Goal: Information Seeking & Learning: Learn about a topic

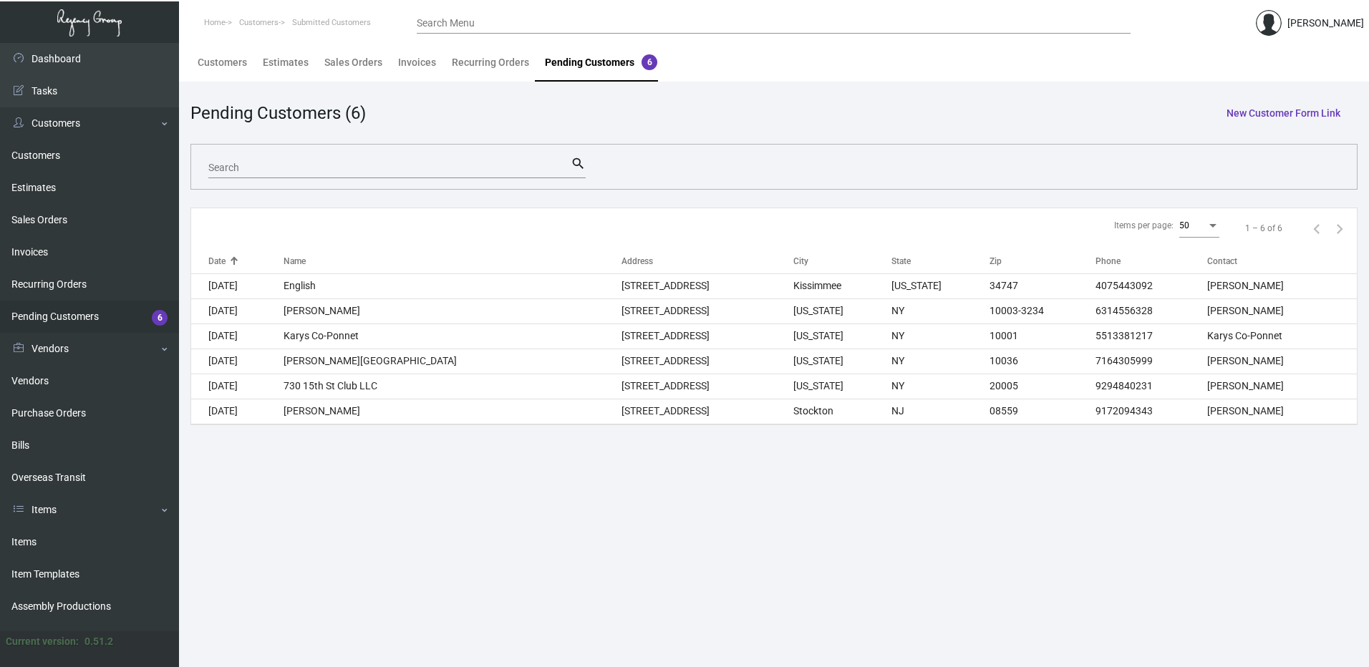
click at [1012, 128] on ng-component "Pending Customers (6) New Customer Form Link Search search Items per page: 50 1…" at bounding box center [773, 262] width 1167 height 325
click at [244, 59] on div "Customers" at bounding box center [222, 62] width 49 height 15
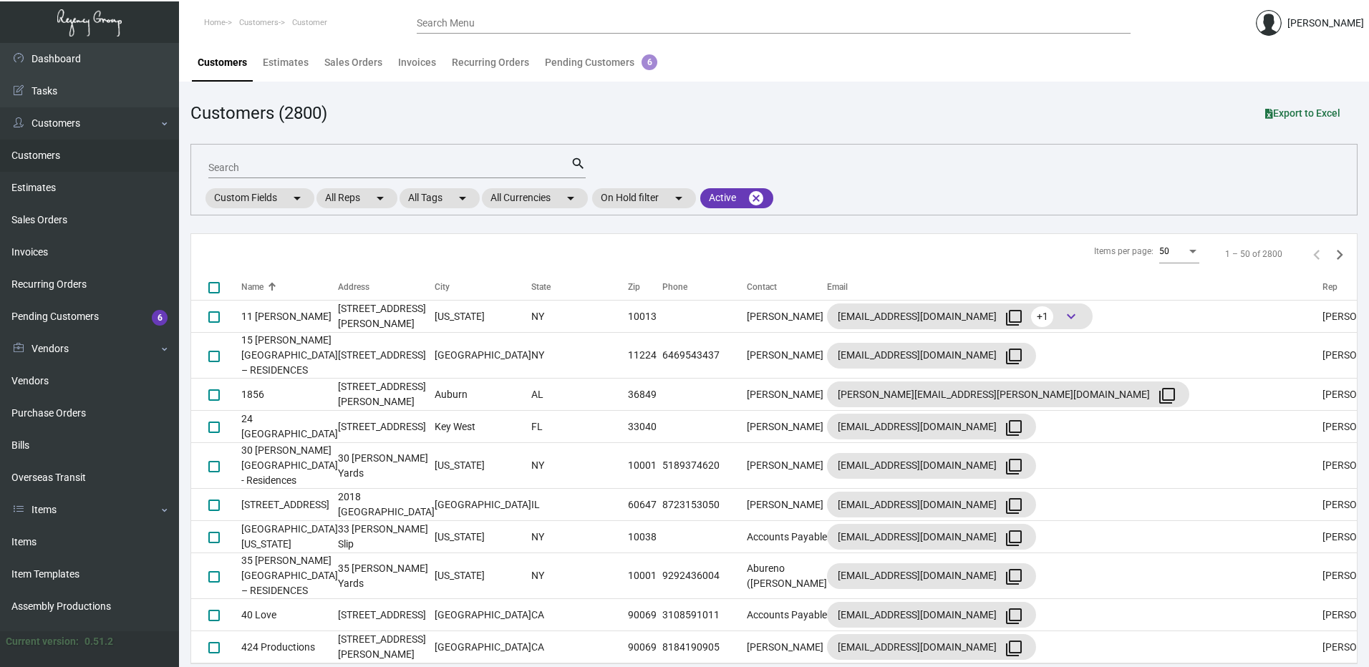
checkbox input "false"
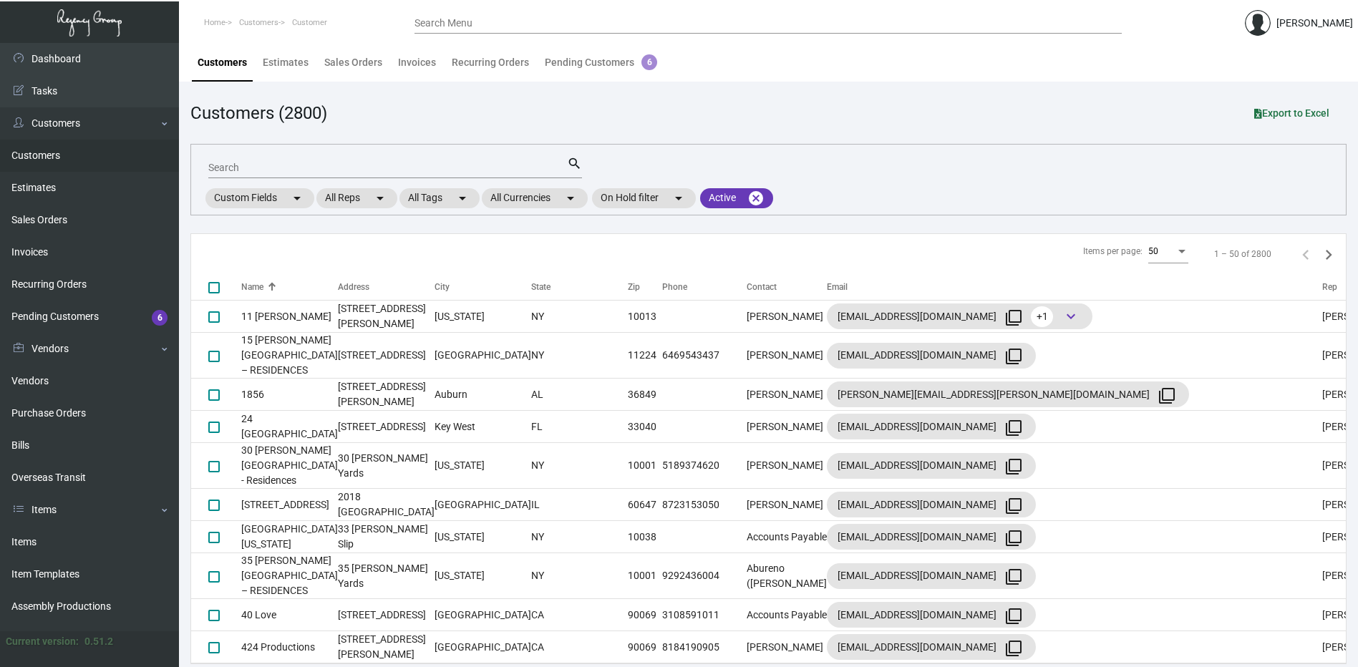
click at [268, 168] on input "Search" at bounding box center [387, 168] width 359 height 11
paste input "Suncadia"
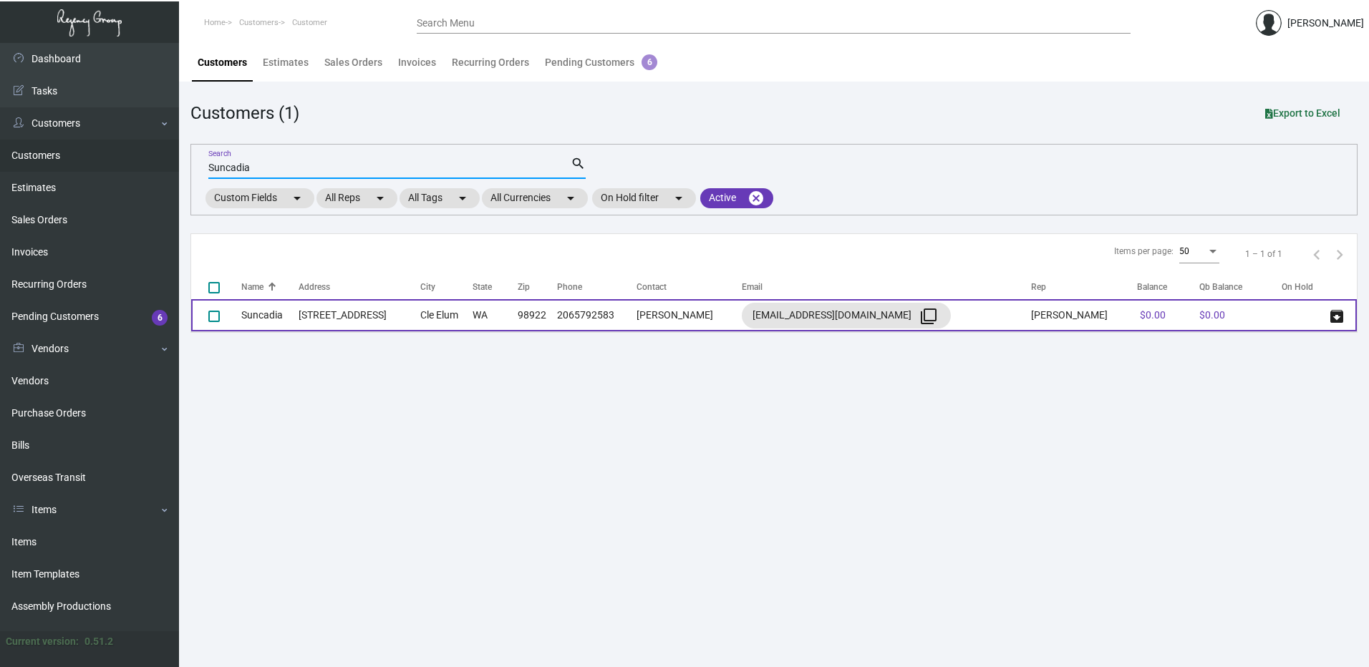
type input "Suncadia"
click at [369, 319] on td "[STREET_ADDRESS]" at bounding box center [360, 315] width 122 height 32
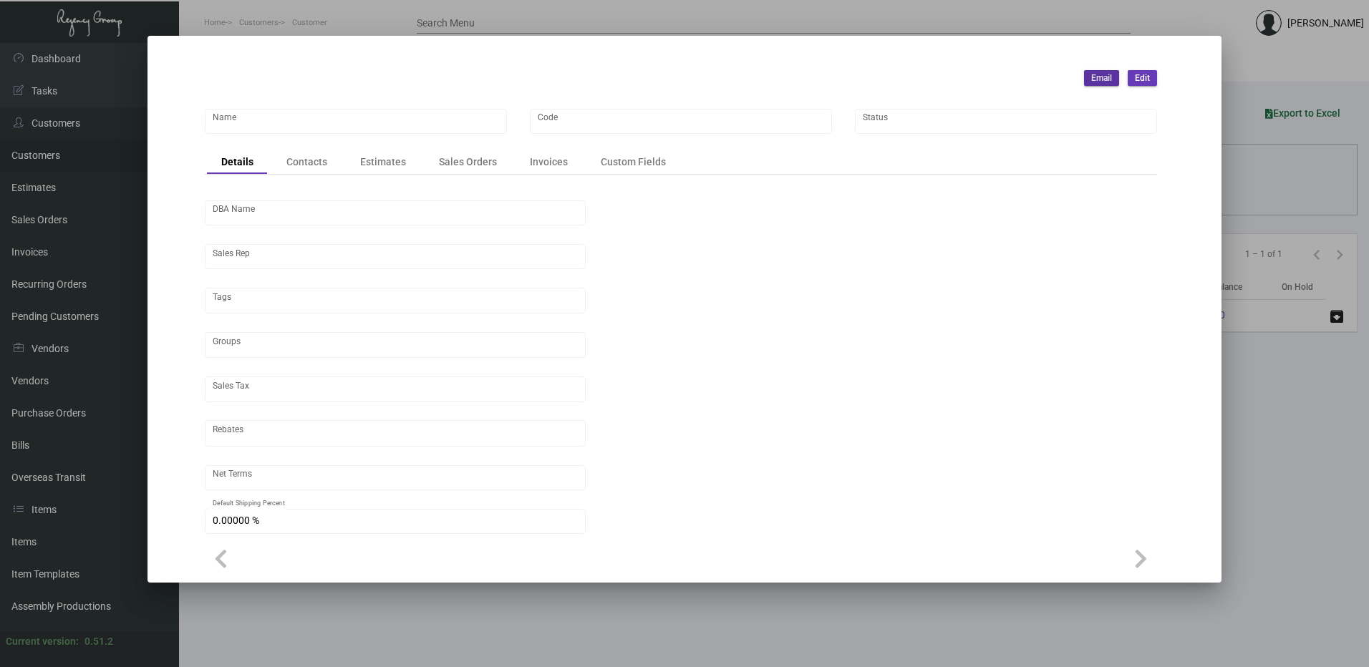
click at [482, 16] on div at bounding box center [684, 333] width 1369 height 667
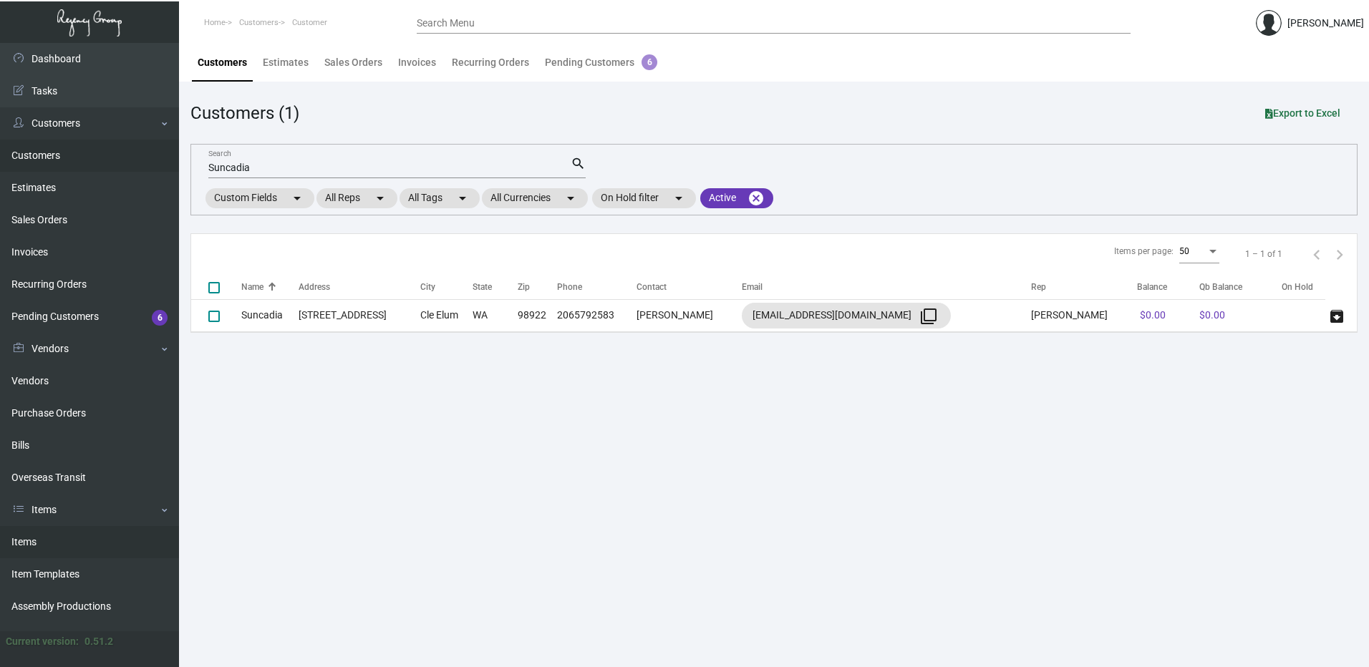
click at [9, 540] on link "Items" at bounding box center [89, 542] width 179 height 32
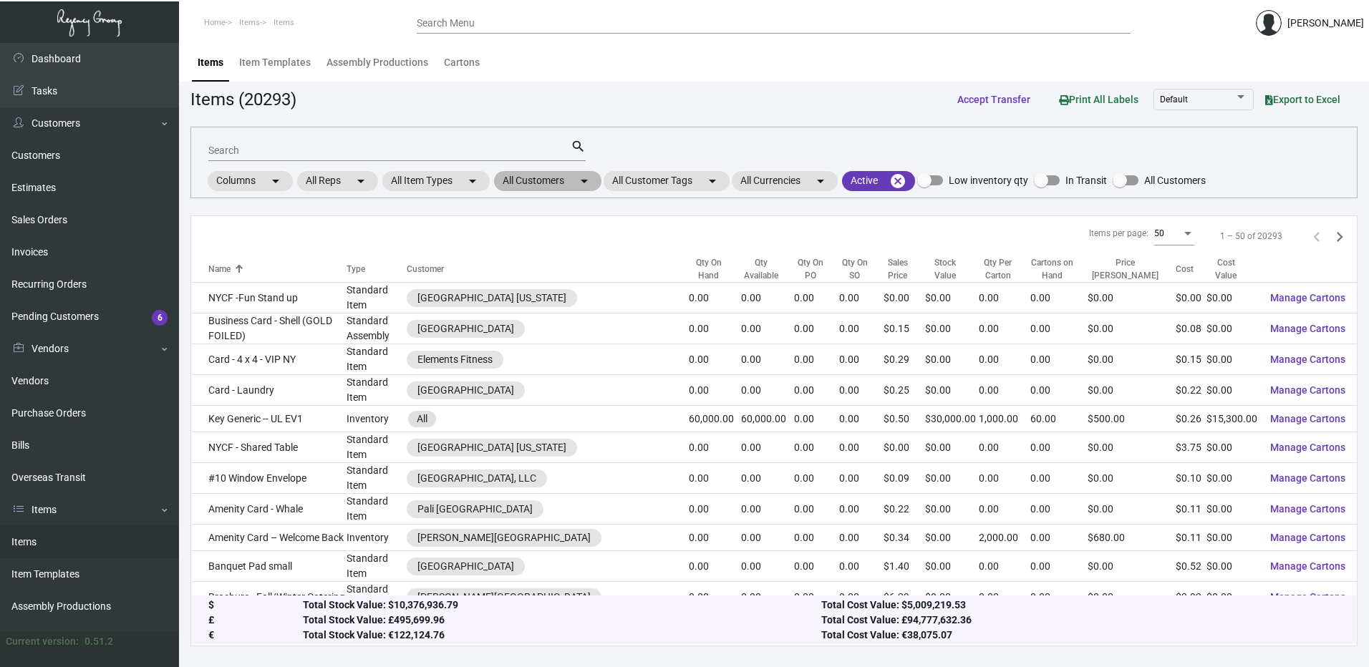
click at [578, 181] on mat-chip "All Customers arrow_drop_down" at bounding box center [547, 181] width 107 height 20
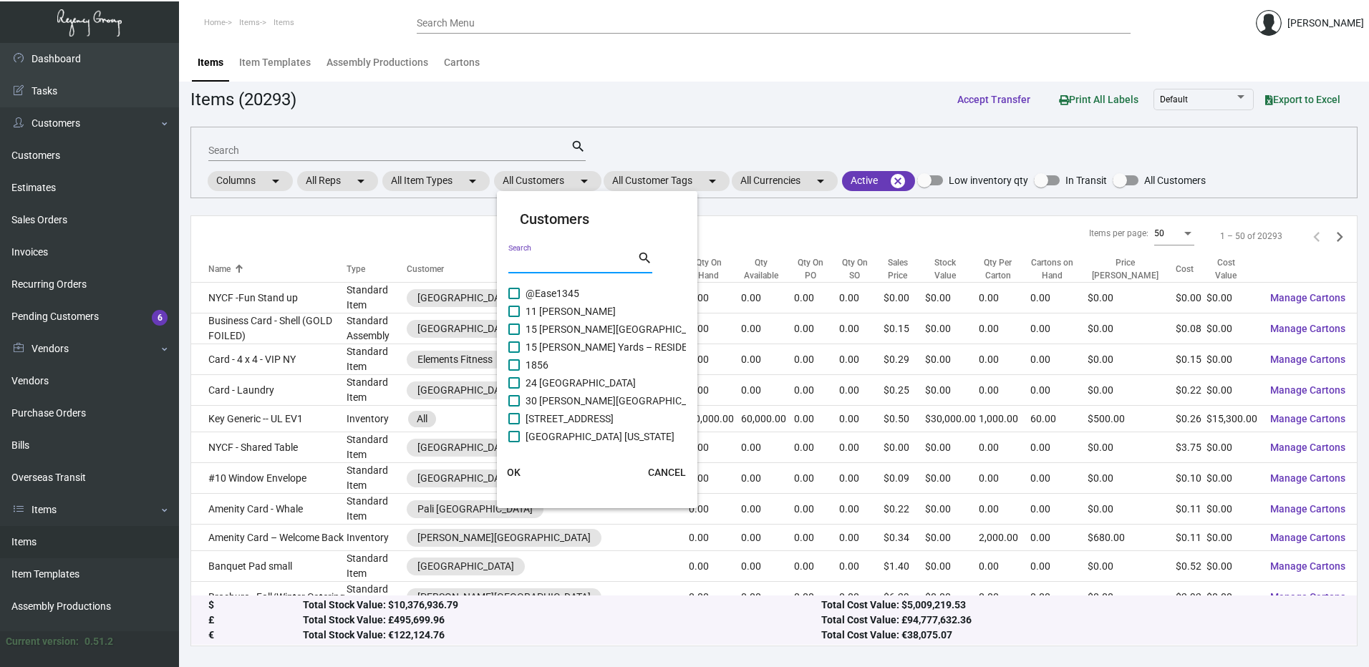
click at [561, 262] on input "Search" at bounding box center [572, 262] width 129 height 11
paste input "Suncadia"
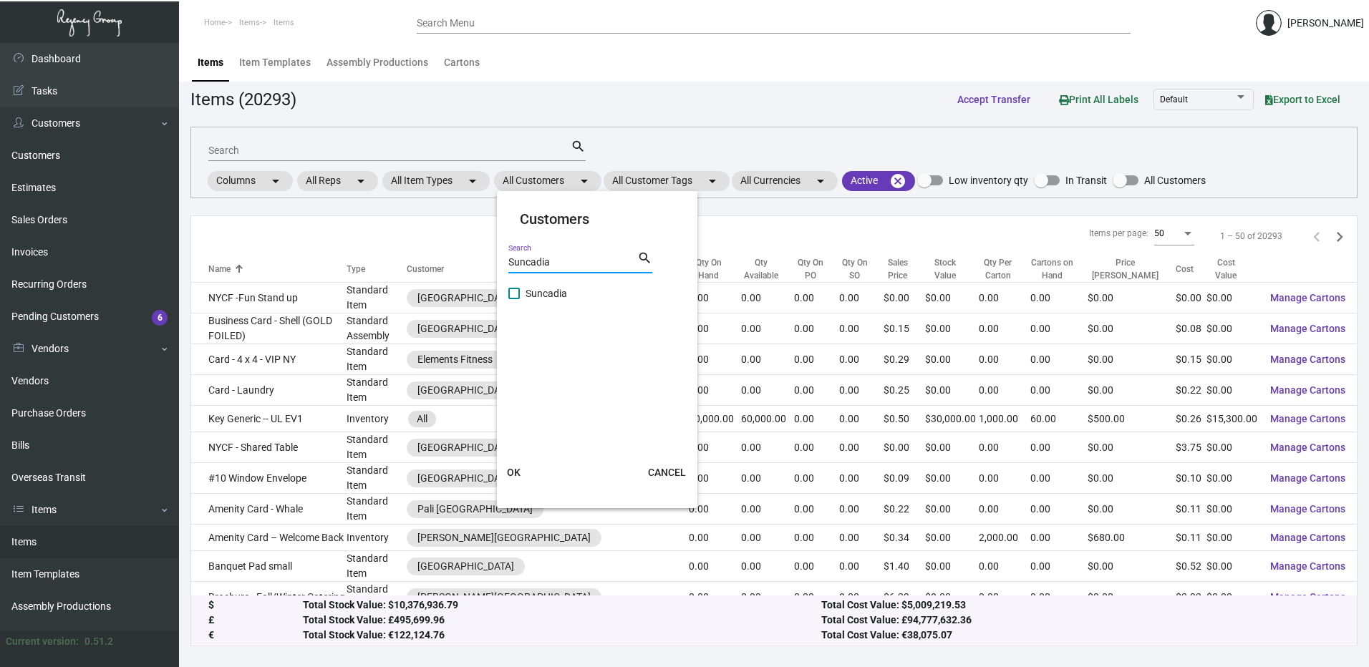
type input "Suncadia"
click at [519, 290] on span at bounding box center [513, 293] width 11 height 11
click at [514, 299] on input "Suncadia" at bounding box center [513, 299] width 1 height 1
checkbox input "true"
click at [503, 474] on button "OK" at bounding box center [514, 473] width 46 height 26
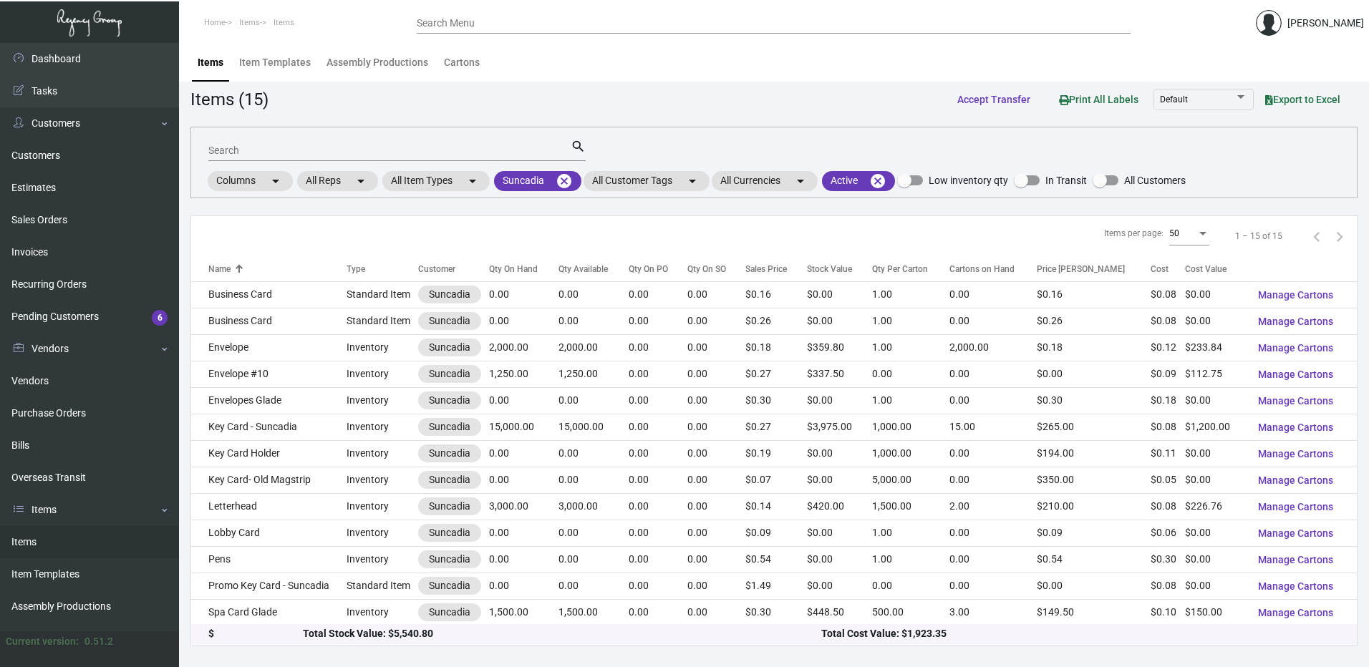
click at [498, 258] on th "Qty On Hand" at bounding box center [523, 268] width 69 height 25
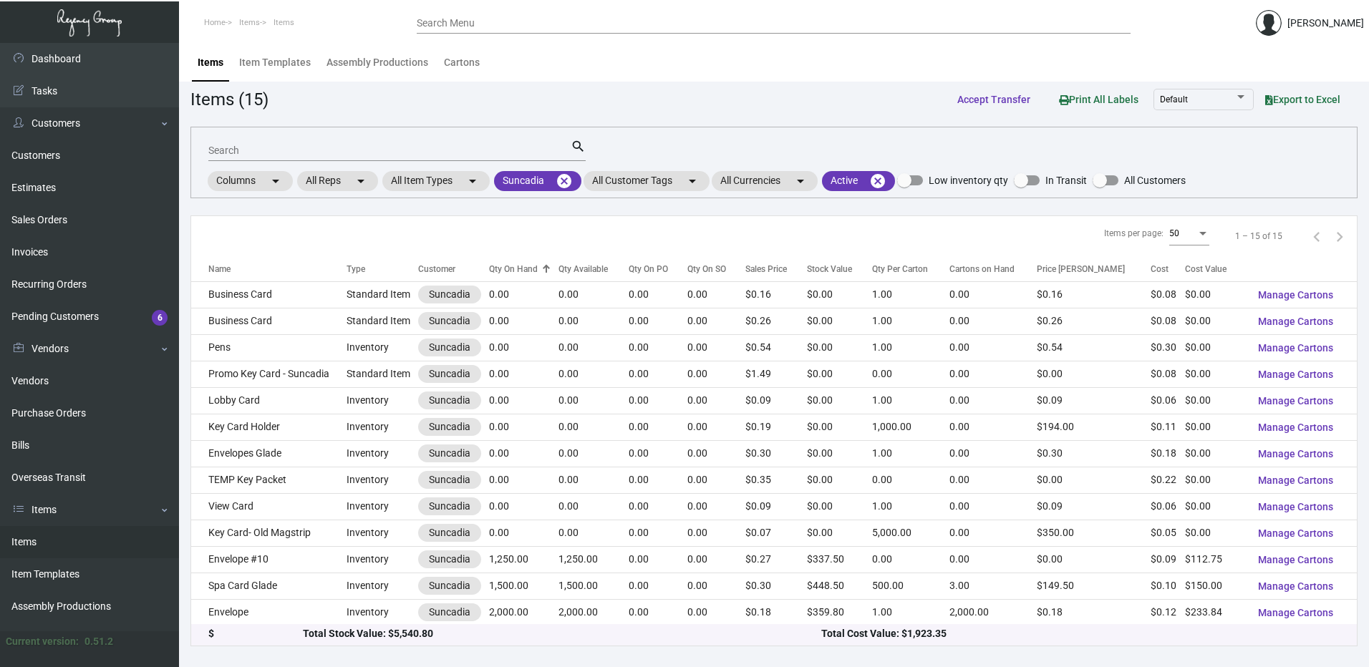
click at [500, 261] on th "Qty On Hand" at bounding box center [523, 268] width 69 height 25
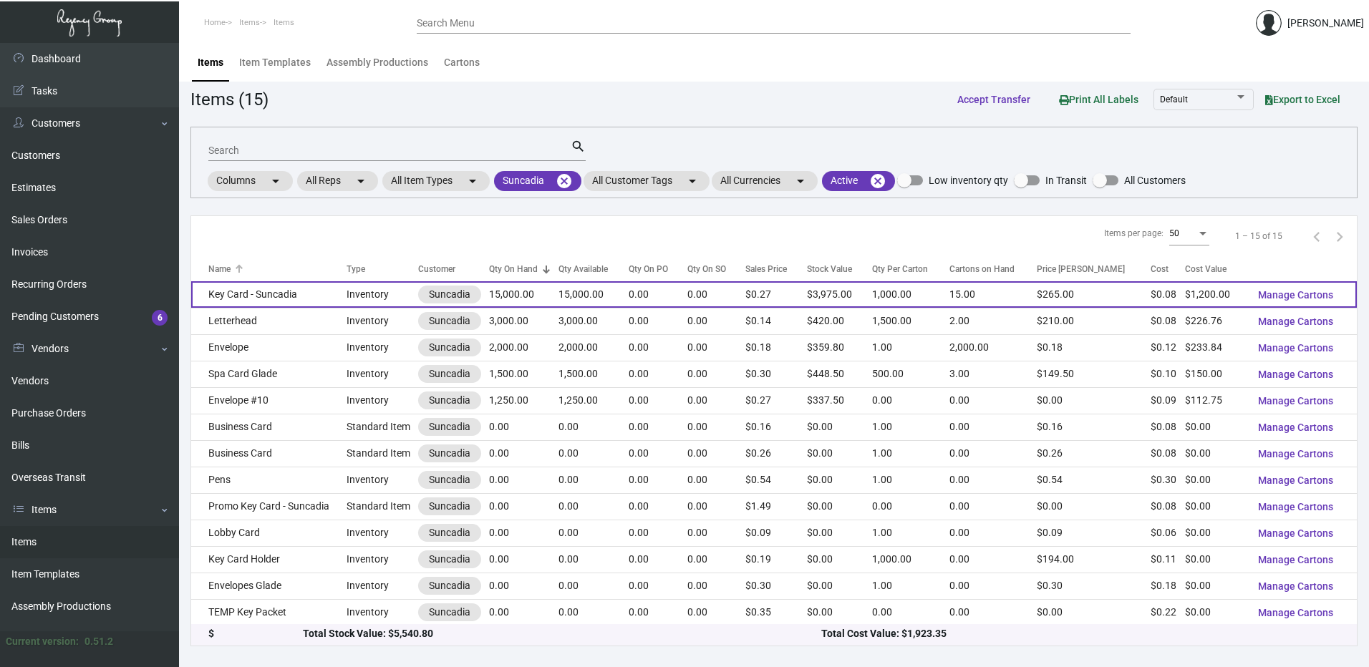
click at [325, 290] on td "Key Card - Suncadia" at bounding box center [268, 294] width 155 height 26
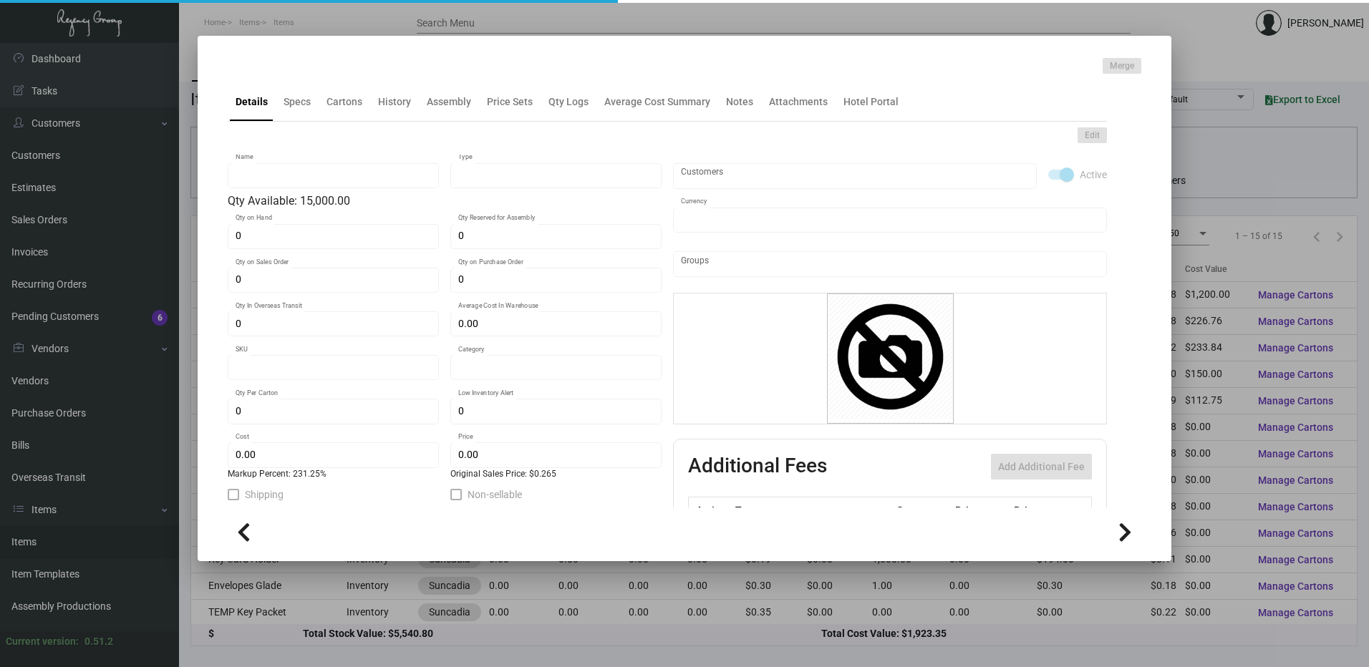
type input "Key Card - Suncadia"
type input "Inventory"
type input "15,000"
type input "-15,000"
type input "$ 0.0845"
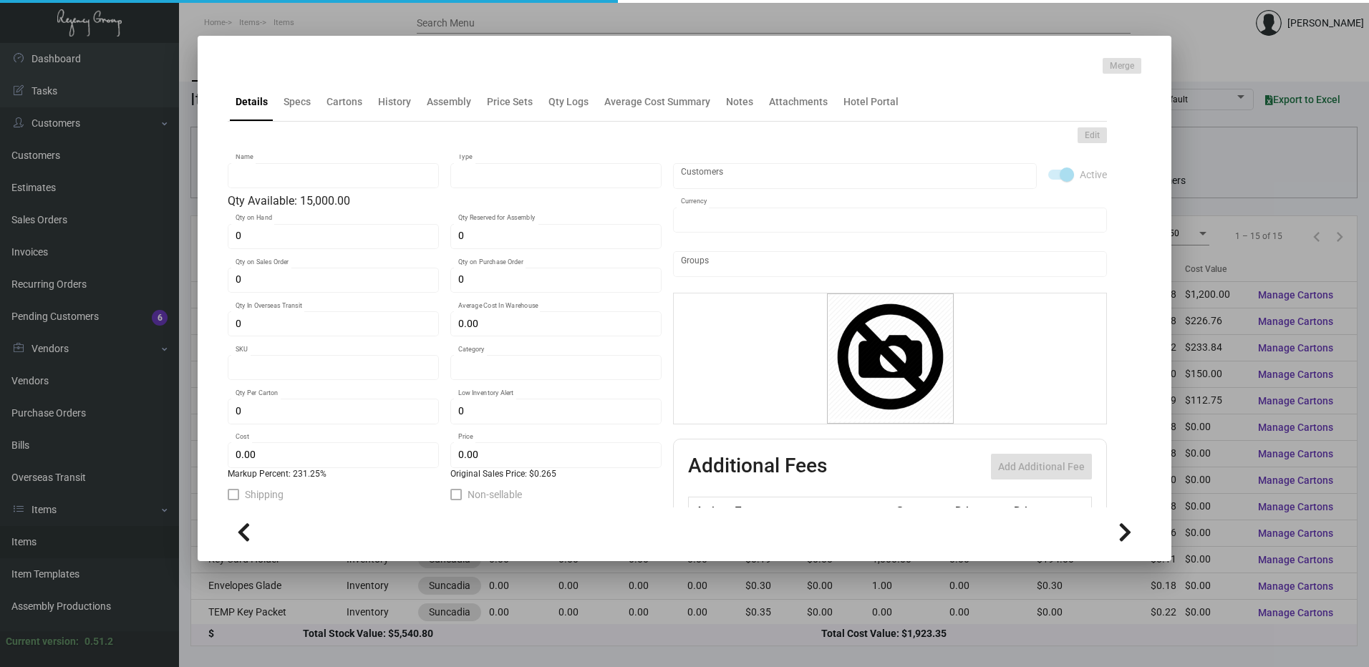
type input "1012-Key Card -10"
type input "Overseas"
type input "1,000"
type input "6,000"
type input "$ 0.08"
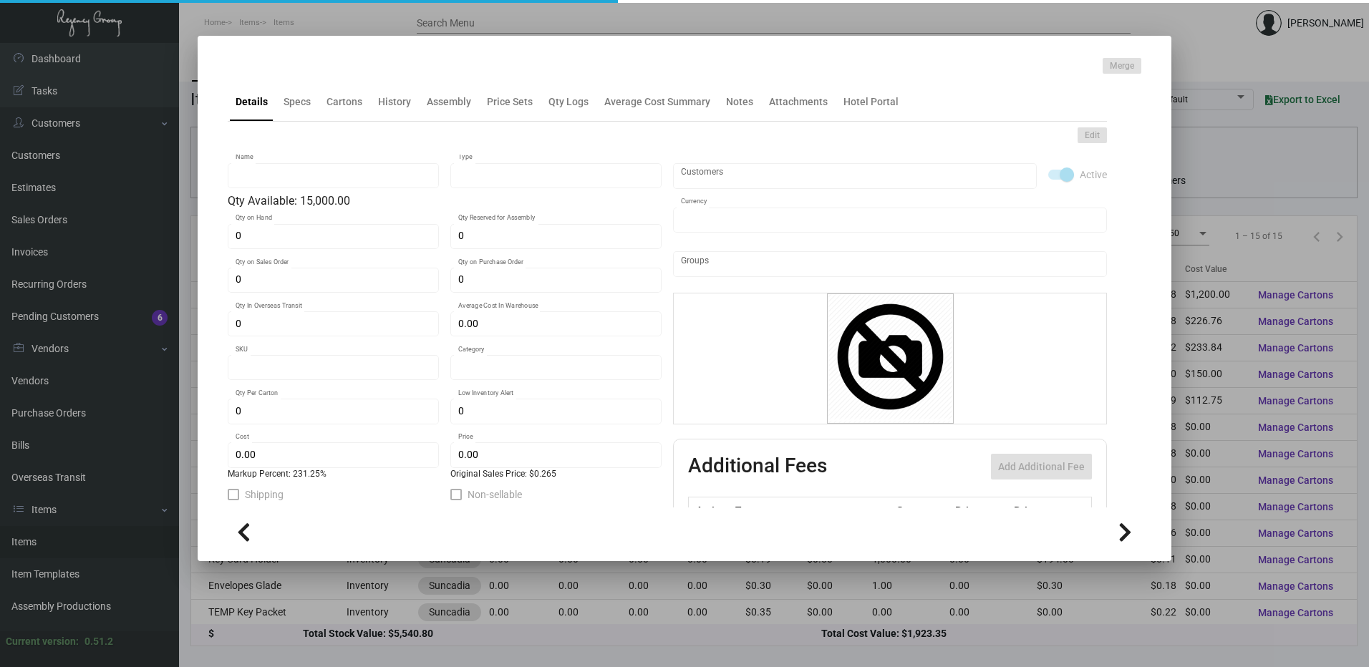
type input "$ 0.265"
checkbox input "true"
type input "United States Dollar $"
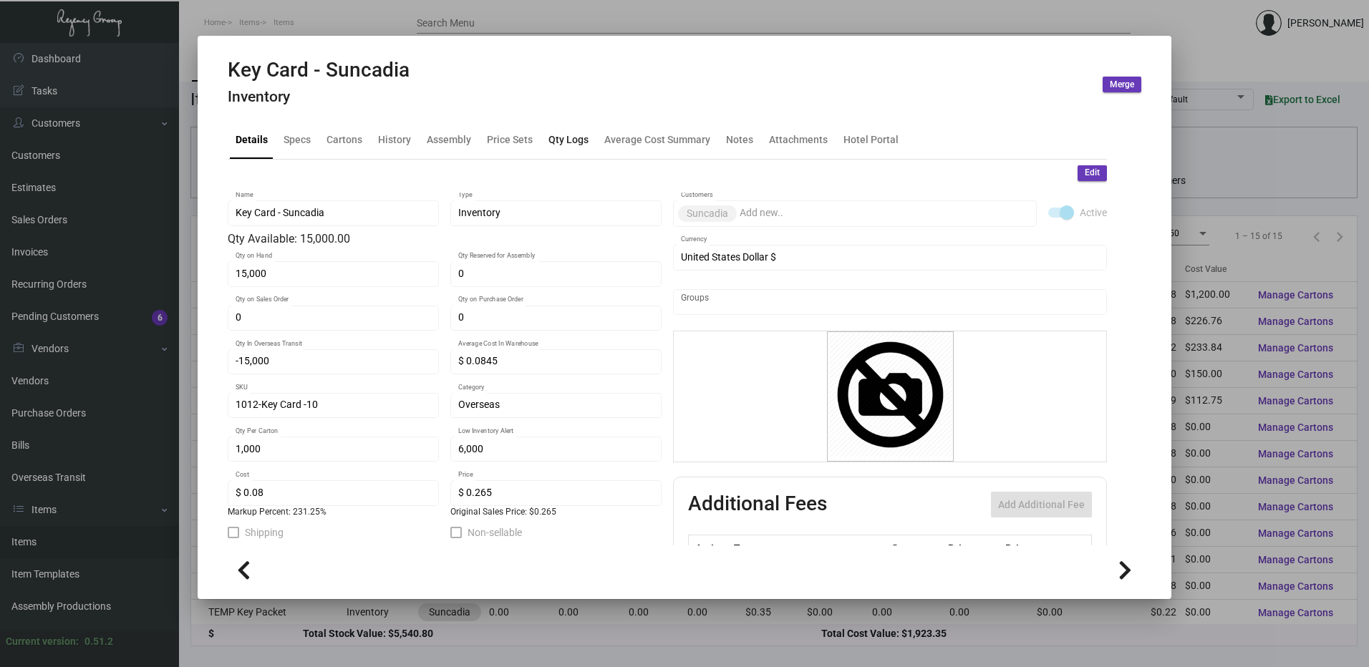
click at [574, 130] on div "Qty Logs" at bounding box center [569, 139] width 52 height 34
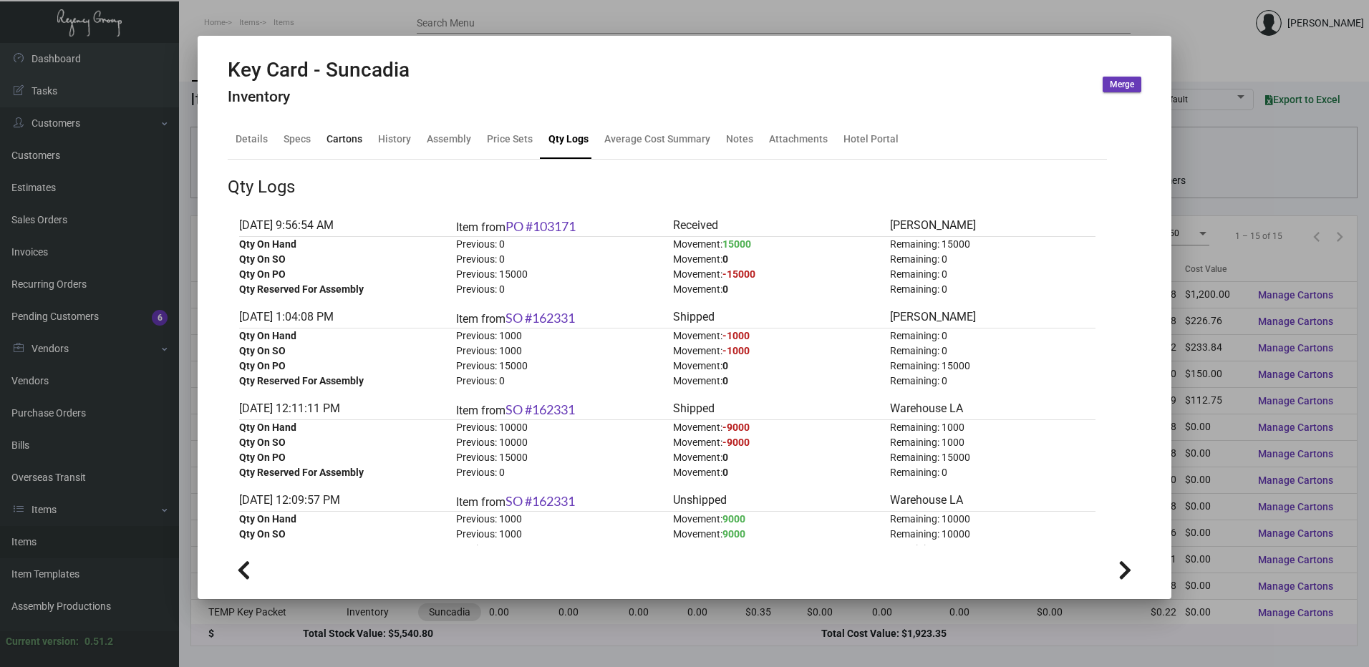
click at [360, 137] on div "Cartons" at bounding box center [344, 139] width 36 height 15
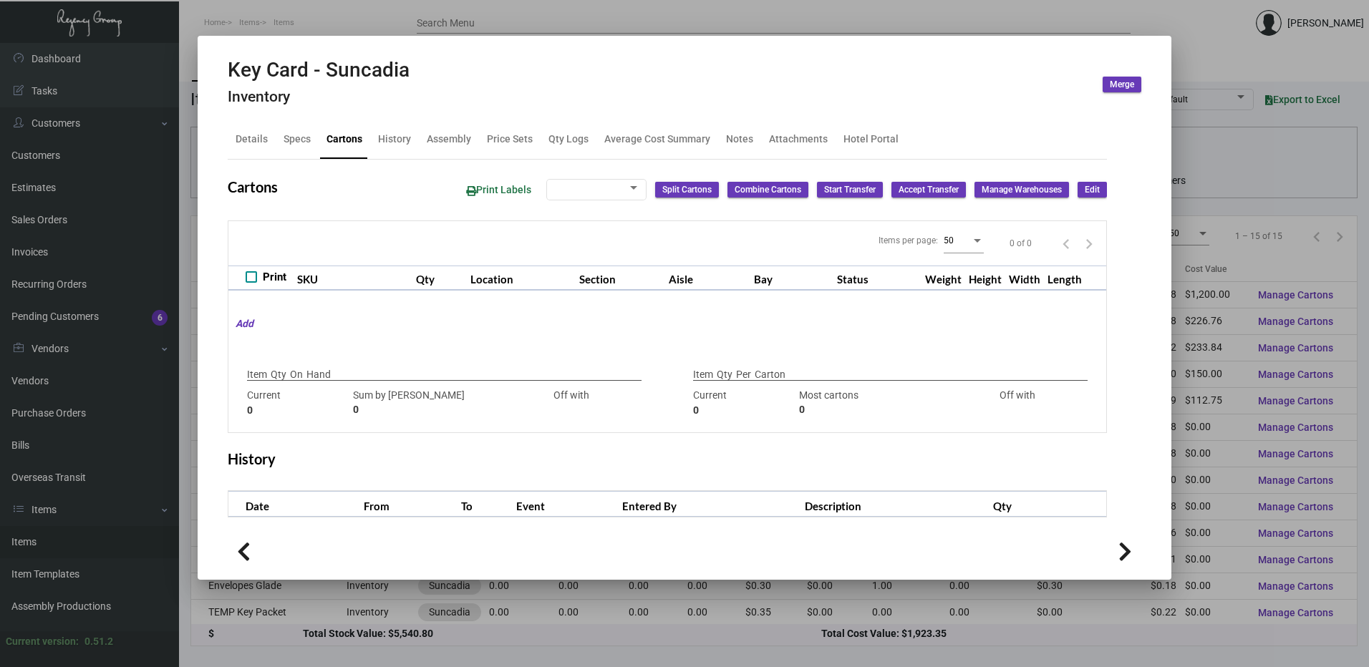
type input "15,000"
type input "15000"
type input "0"
type input "1,000"
type input "1000"
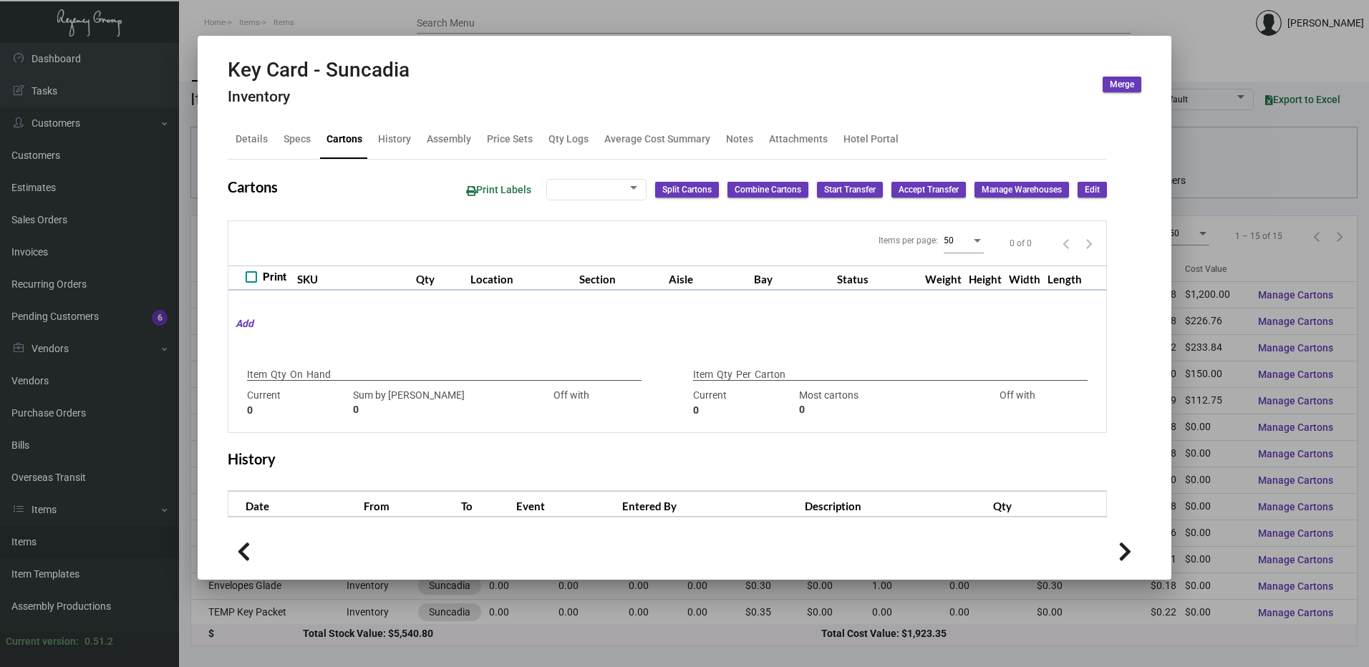
type input "0"
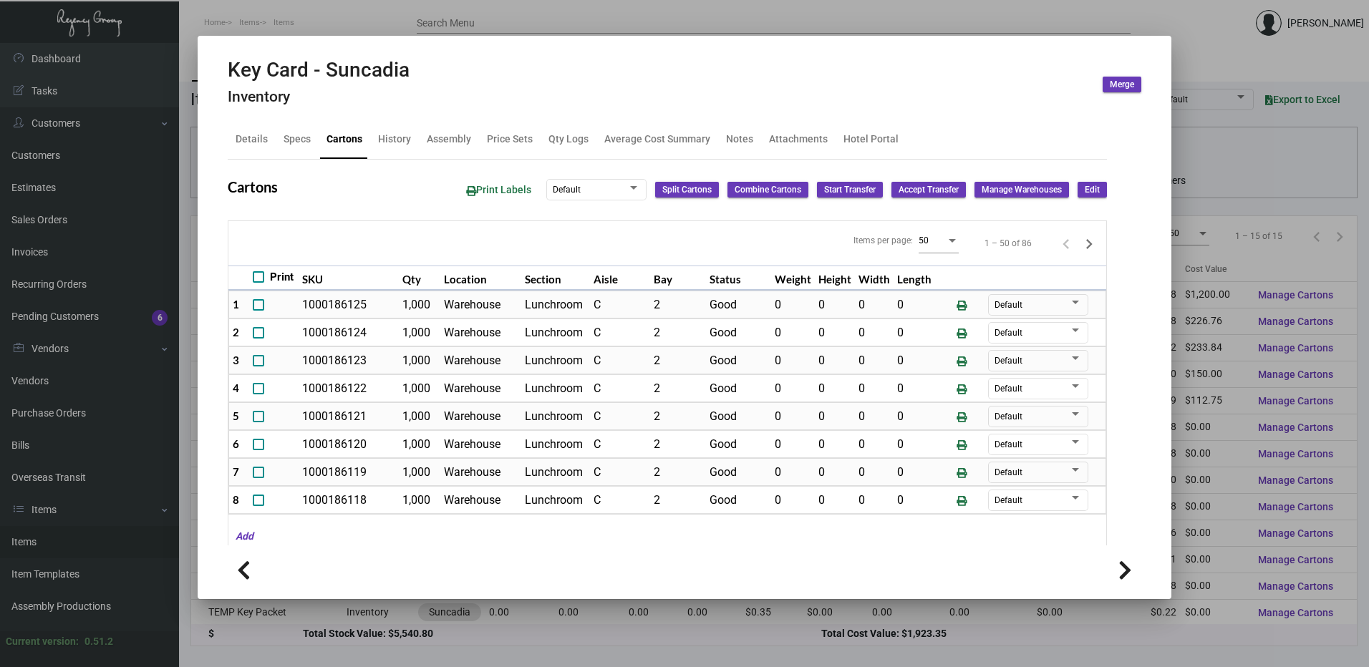
click at [408, 24] on div at bounding box center [684, 333] width 1369 height 667
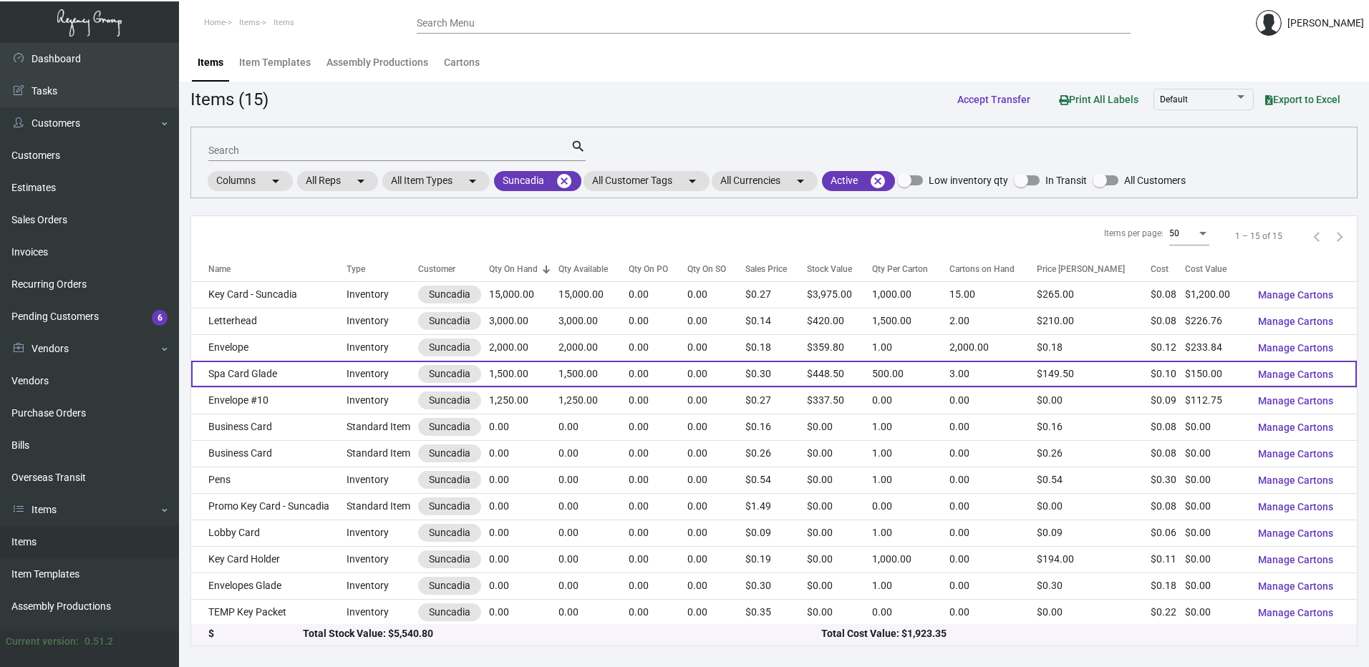
click at [277, 372] on td "Spa Card Glade" at bounding box center [268, 374] width 155 height 26
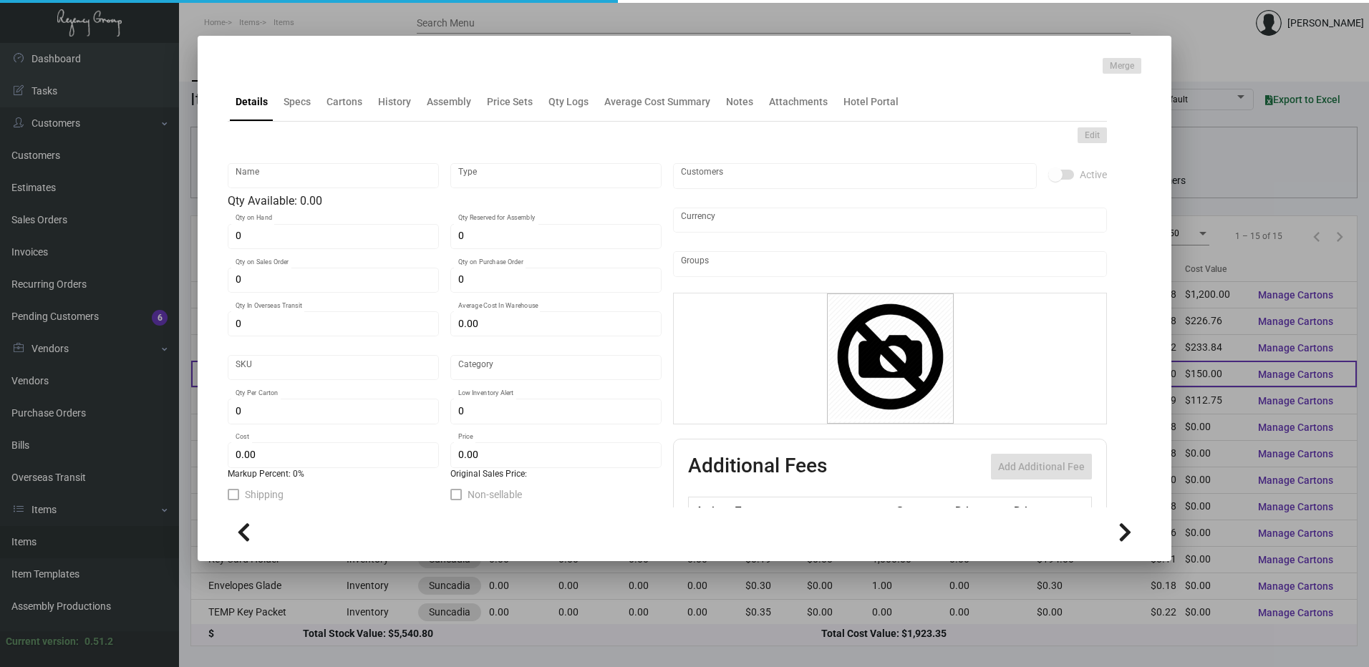
type input "Spa Card Glade"
type input "Inventory"
type input "1,500"
type input "$ 0.00"
type input "3061"
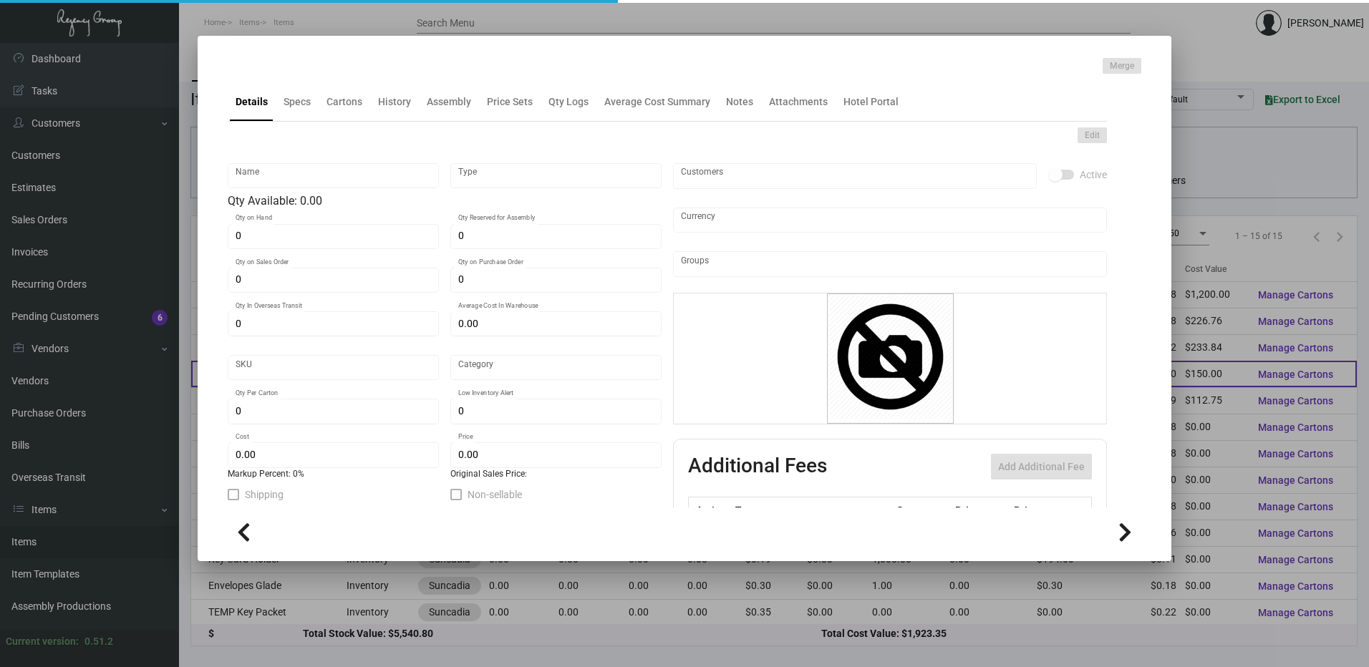
type input "Standard"
type input "500"
type input "-1"
type input "$ 0.10"
type input "$ 0.299"
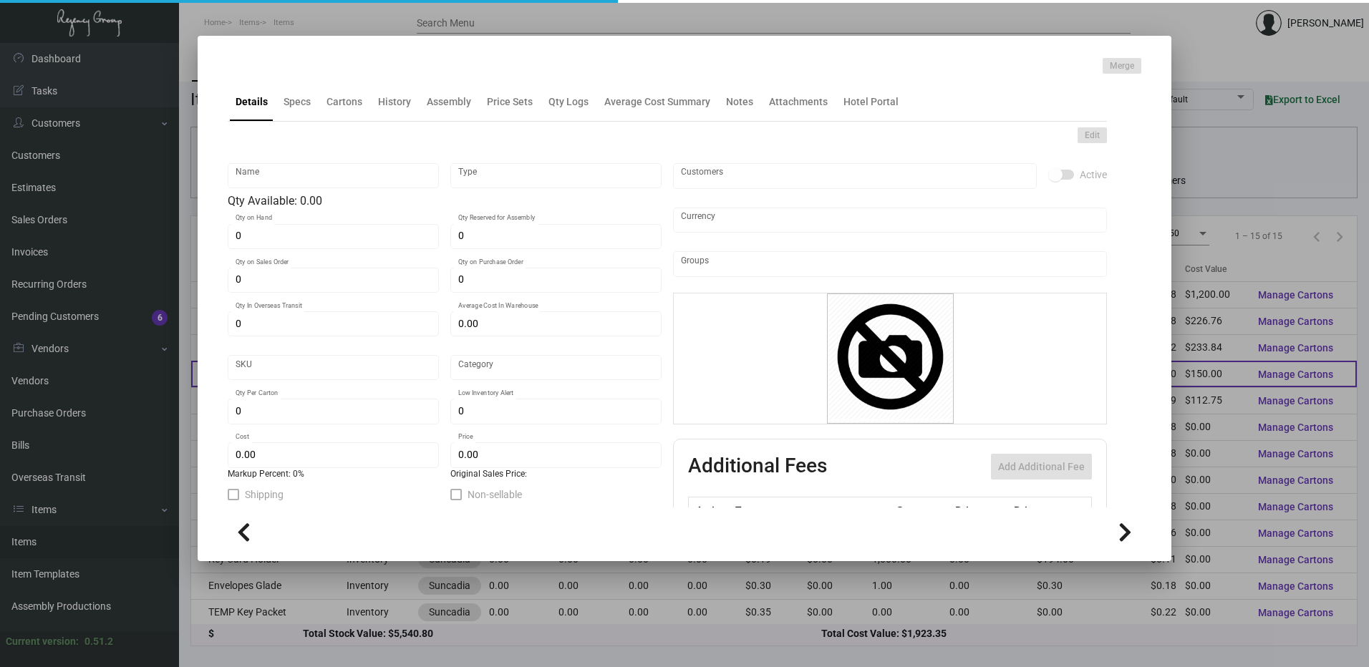
type textarea "Spa Card Glade Size 5x7 on 100# white "Sundance Felt" cover stock printing 1/0"
checkbox input "true"
type input "United States Dollar $"
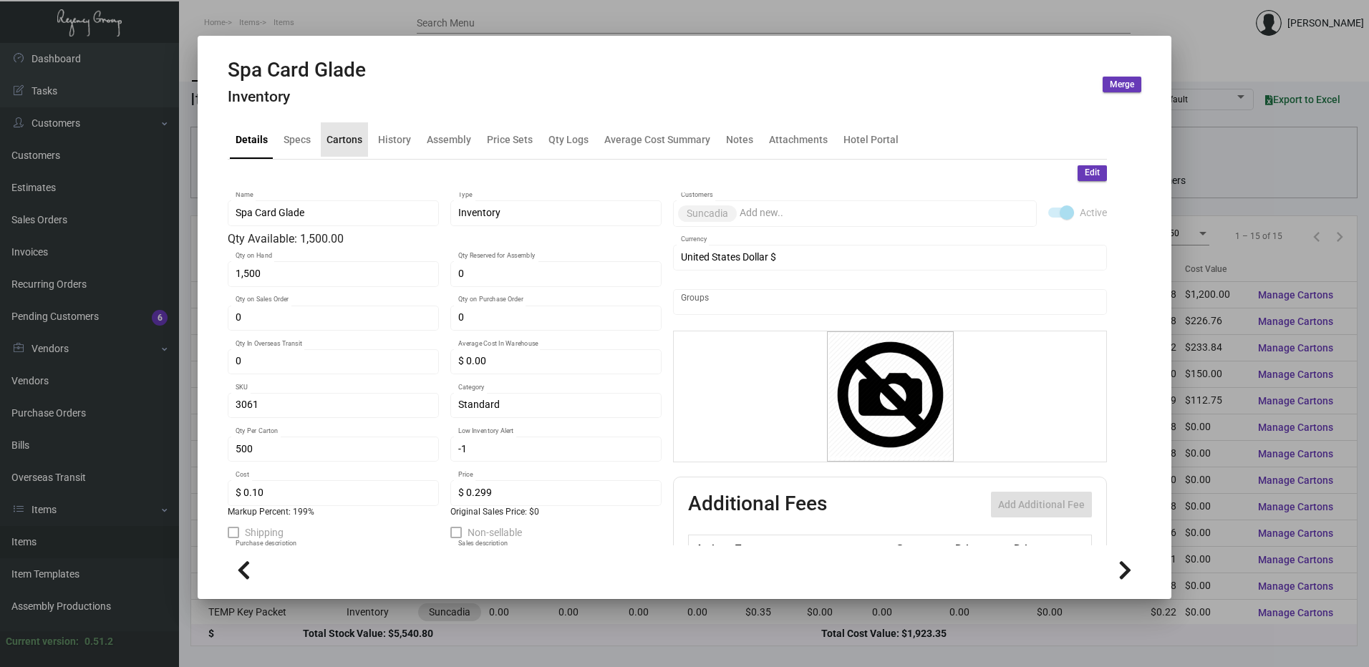
click at [352, 150] on div "Cartons" at bounding box center [344, 139] width 47 height 34
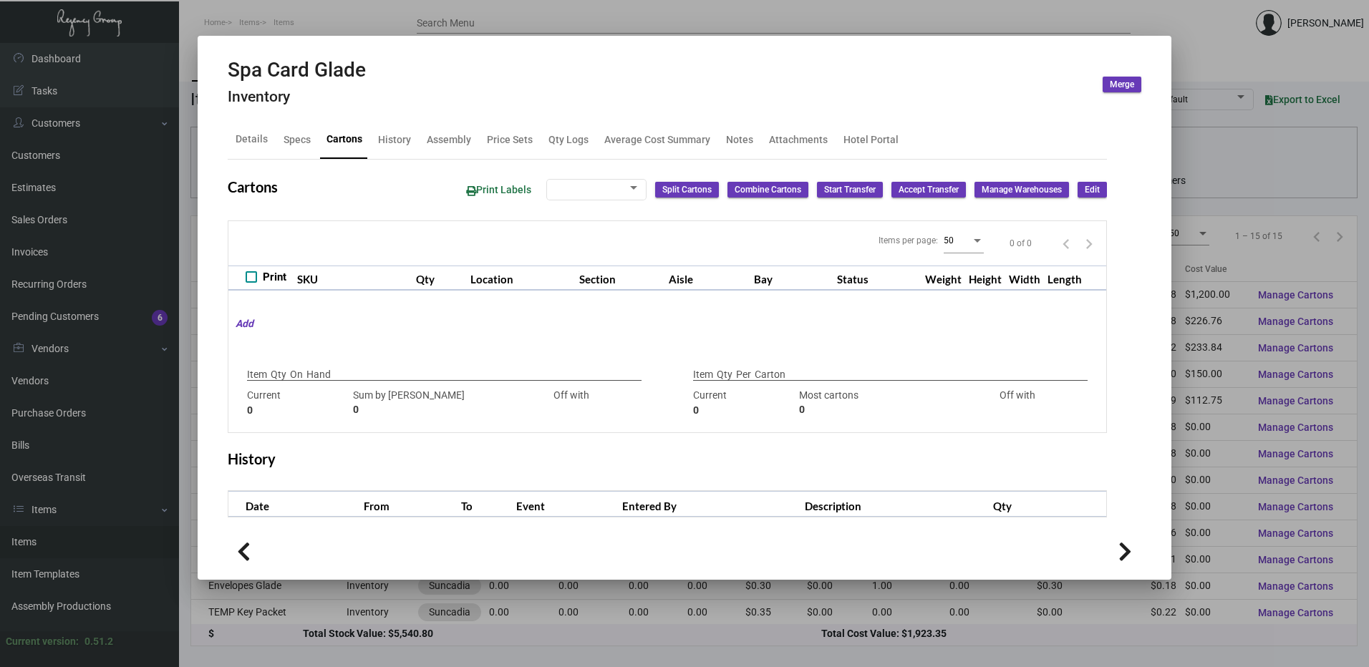
checkbox input "true"
type input "1,500"
type input "1500"
type input "0"
type input "500"
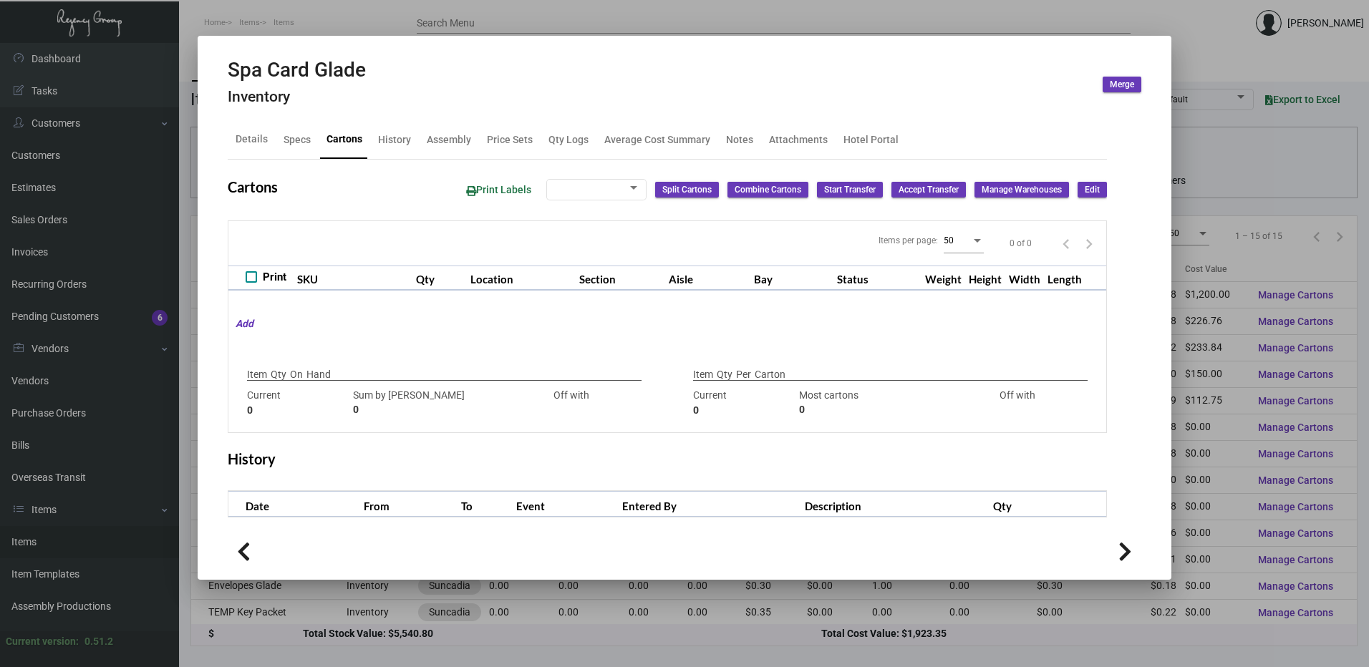
type input "500"
type input "0"
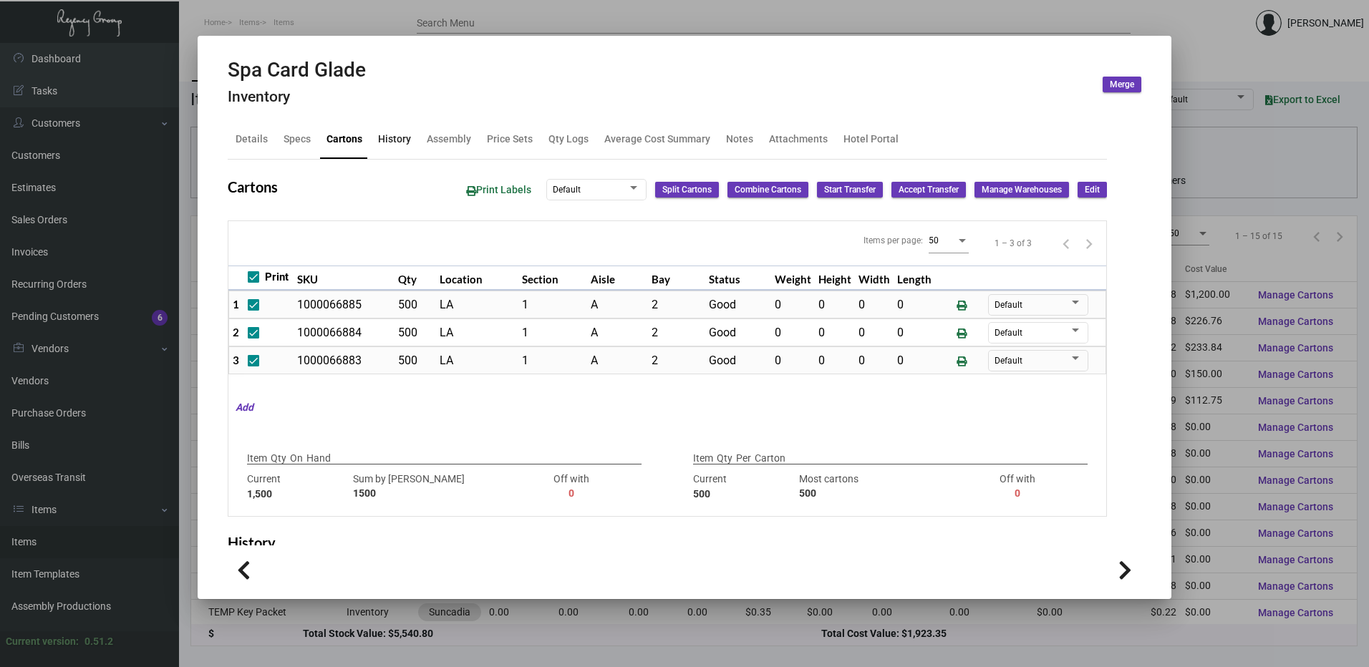
click at [404, 130] on div "History" at bounding box center [394, 139] width 44 height 34
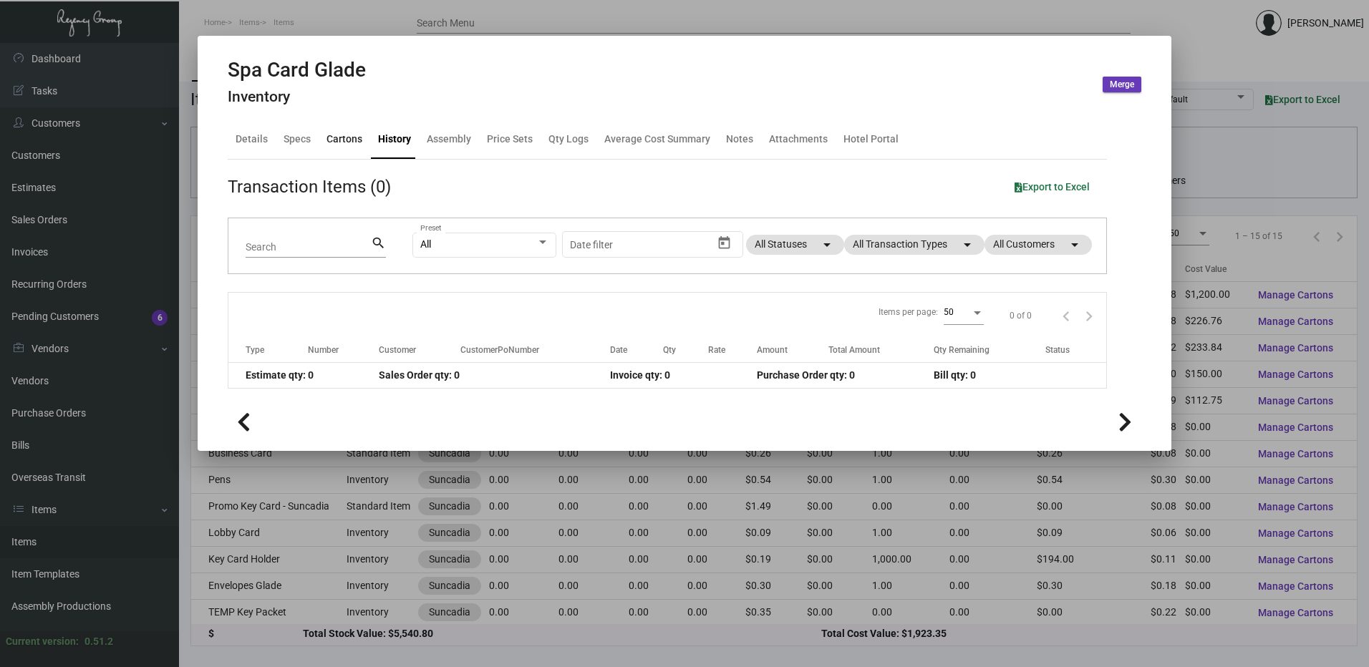
click at [348, 144] on div "Cartons" at bounding box center [344, 139] width 36 height 15
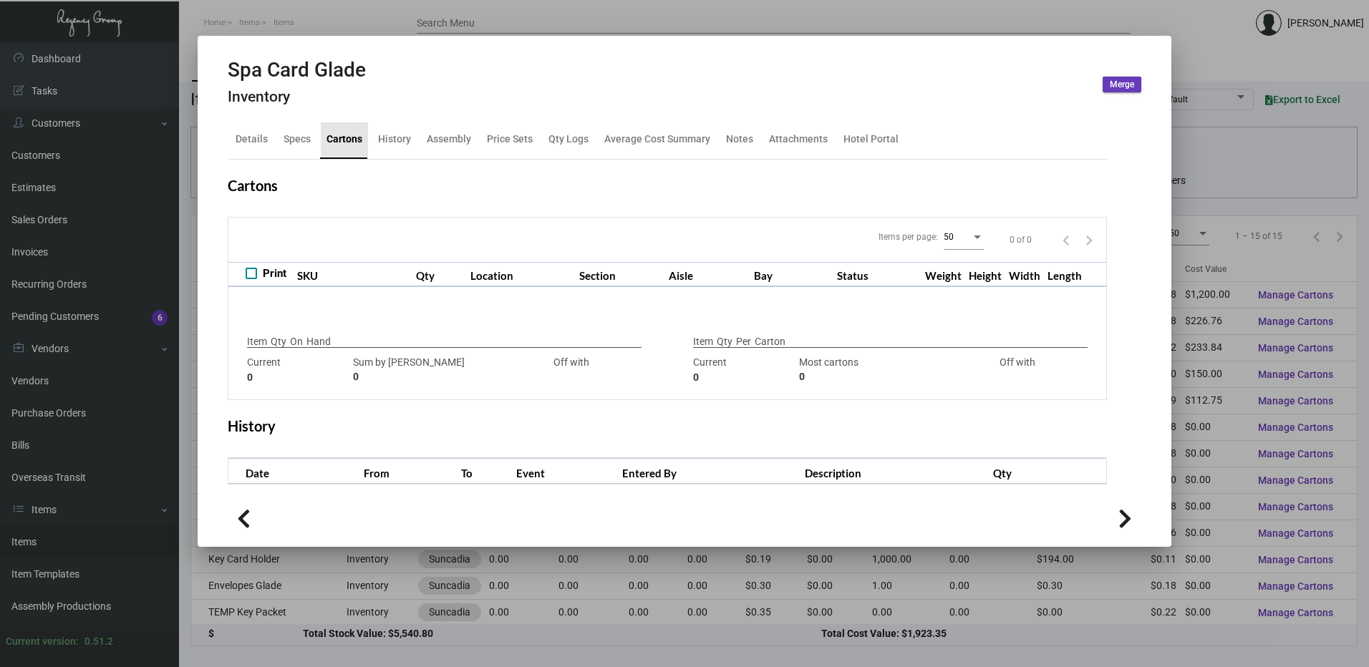
checkbox input "true"
type input "1,500"
type input "1500"
type input "0"
type input "500"
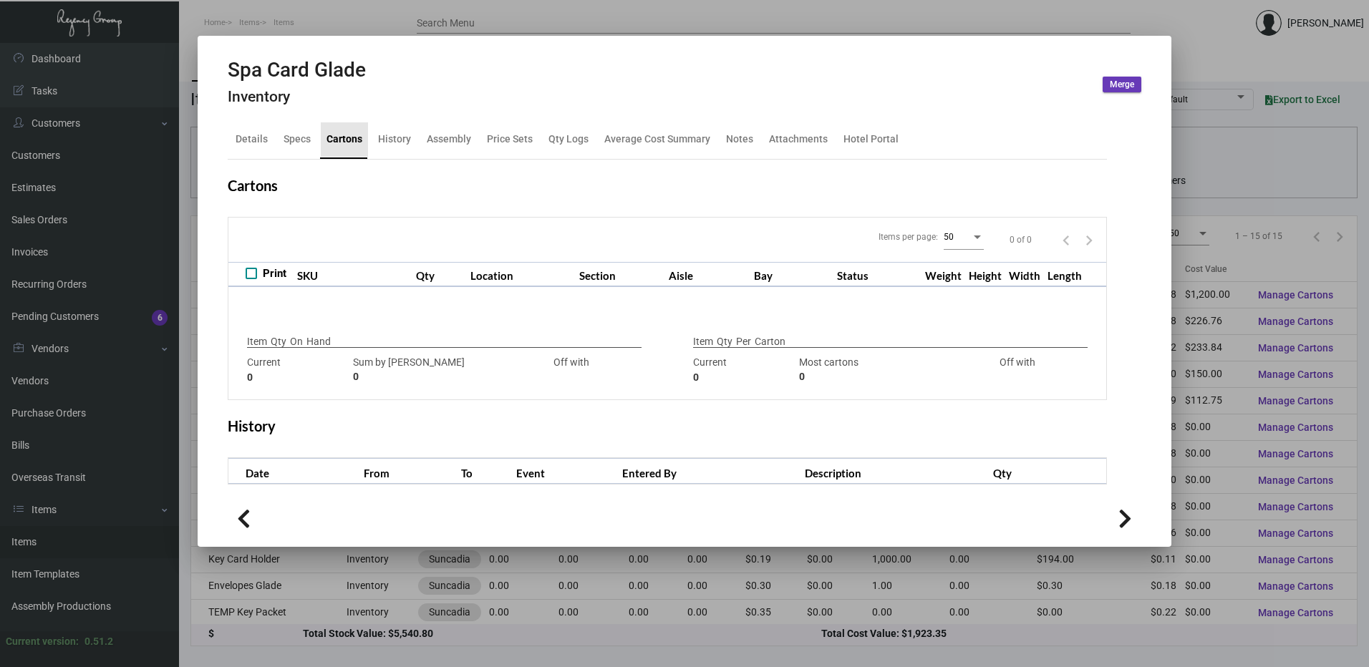
type input "500"
type input "0"
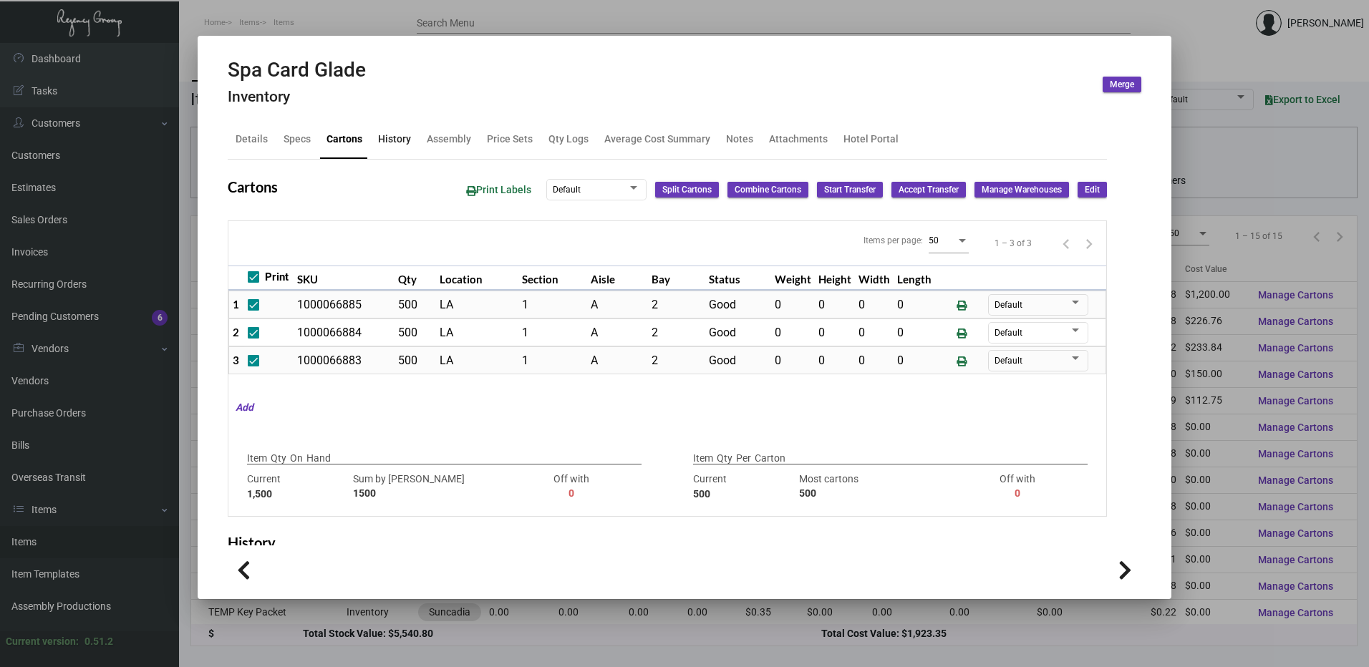
click at [405, 155] on div "History" at bounding box center [394, 139] width 44 height 34
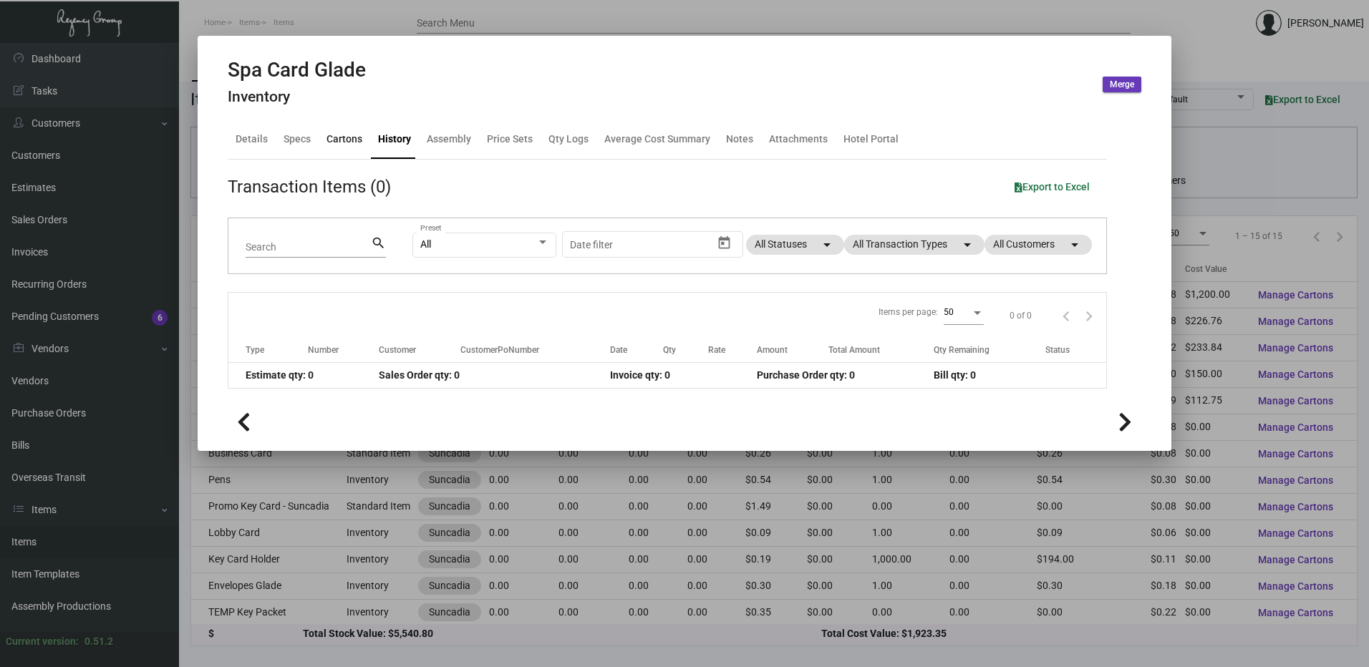
click at [326, 135] on div "Cartons" at bounding box center [344, 139] width 36 height 15
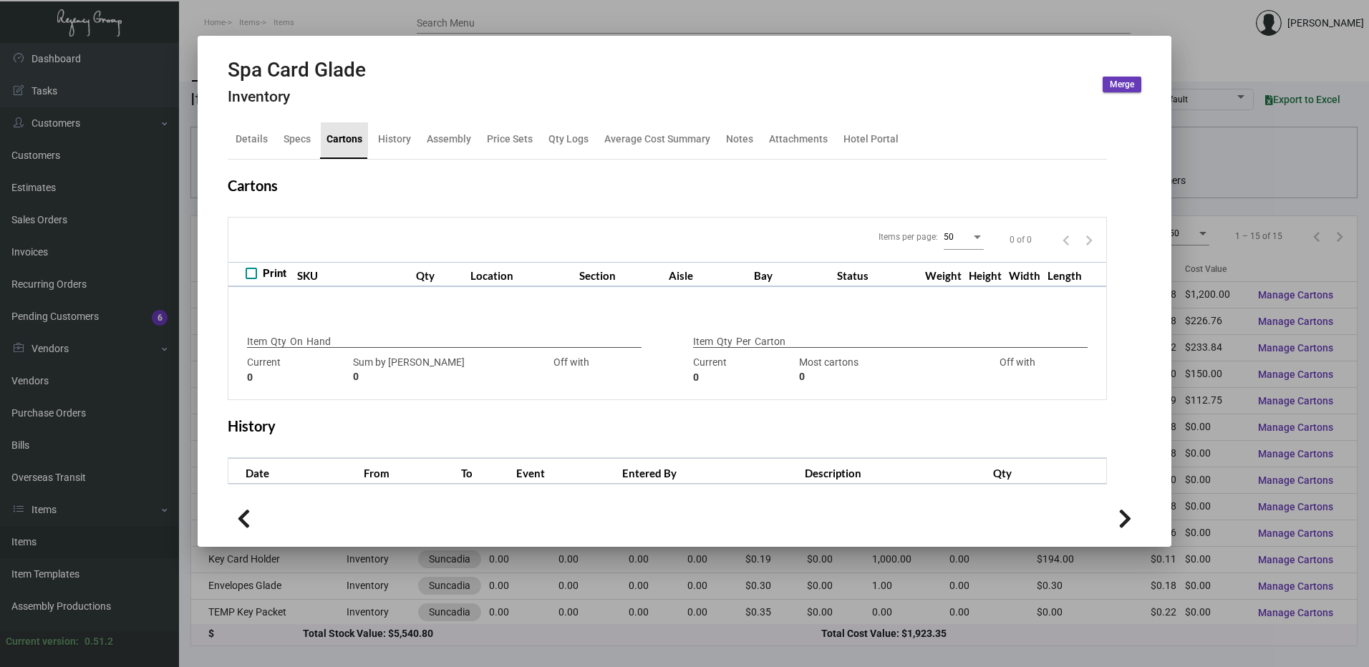
checkbox input "true"
type input "1,500"
type input "1500"
type input "0"
type input "500"
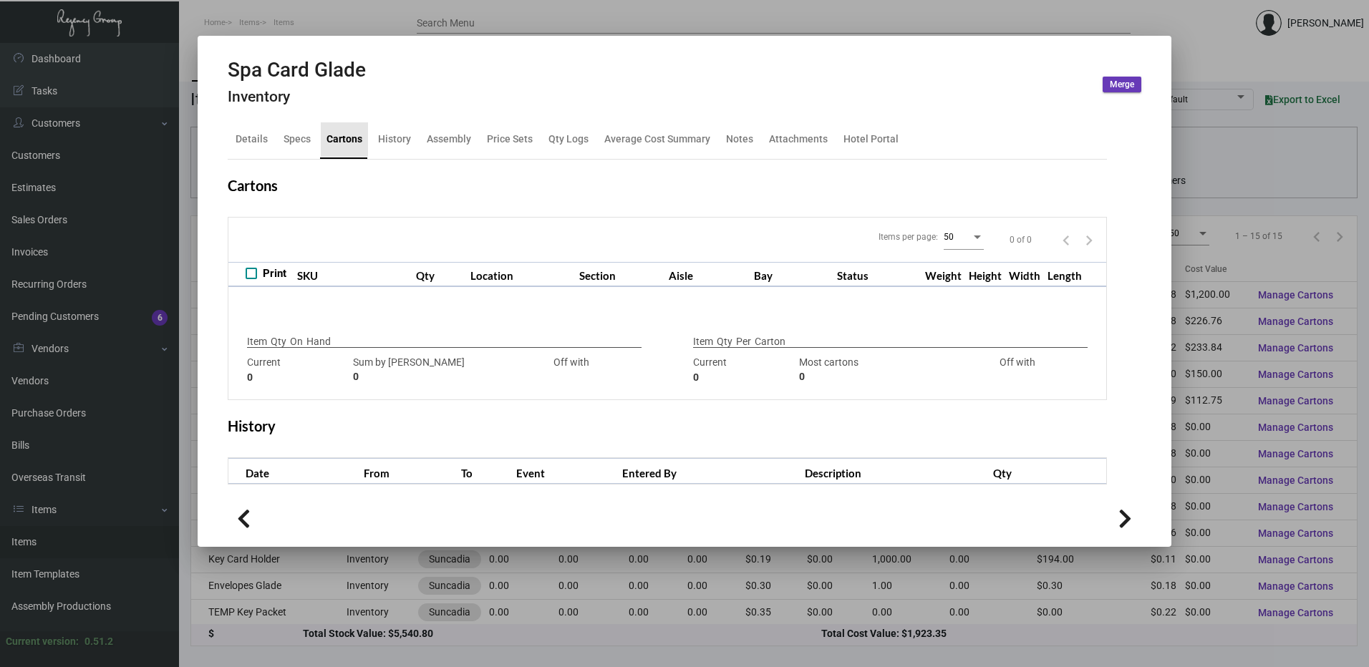
type input "500"
type input "0"
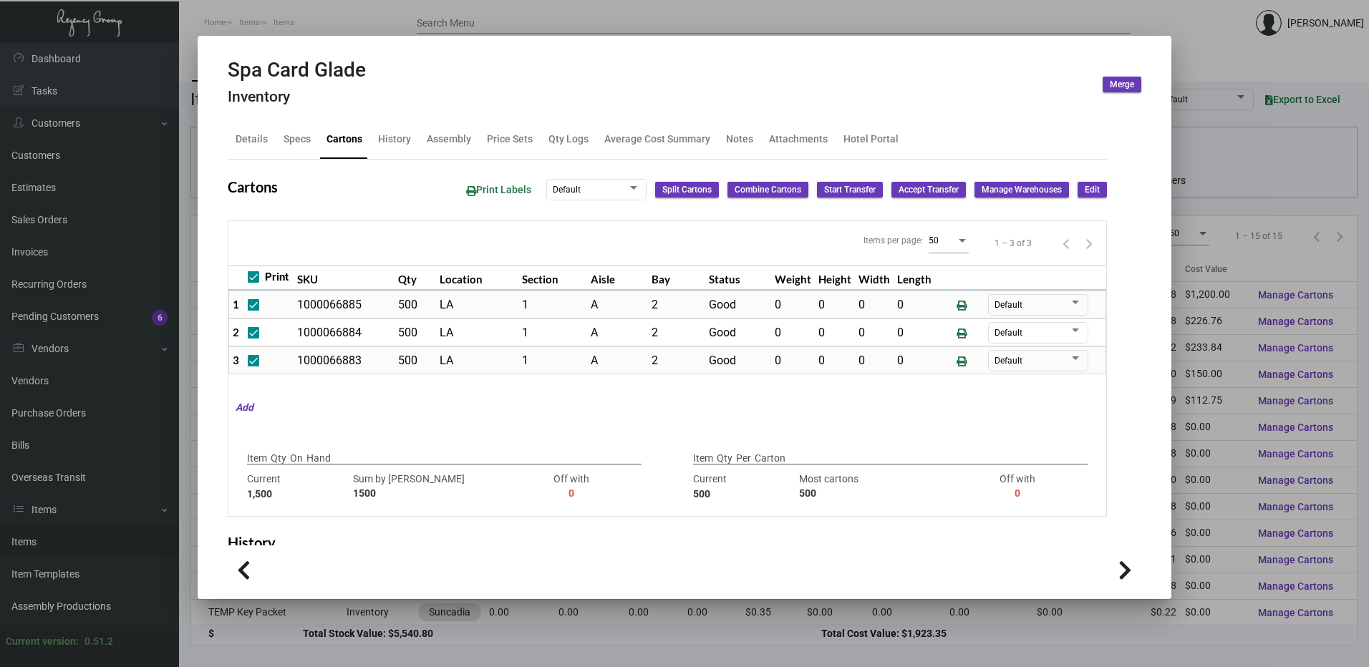
click at [367, 42] on mat-dialog-container "Spa Card Glade Inventory Merge Details Specs Cartons History Assembly Price Set…" at bounding box center [685, 317] width 974 height 563
click at [505, 14] on div at bounding box center [684, 333] width 1369 height 667
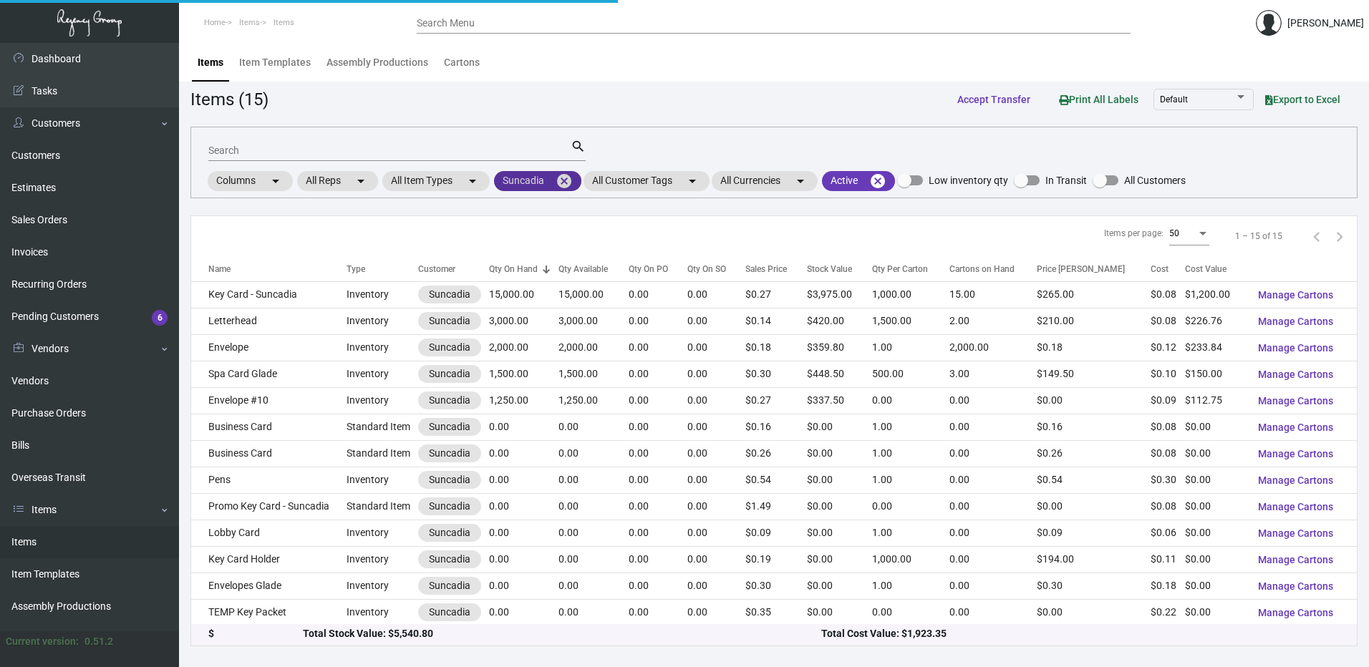
click at [563, 184] on mat-icon "cancel" at bounding box center [564, 181] width 17 height 17
click at [538, 188] on mat-chip "All Customers arrow_drop_down" at bounding box center [547, 181] width 107 height 20
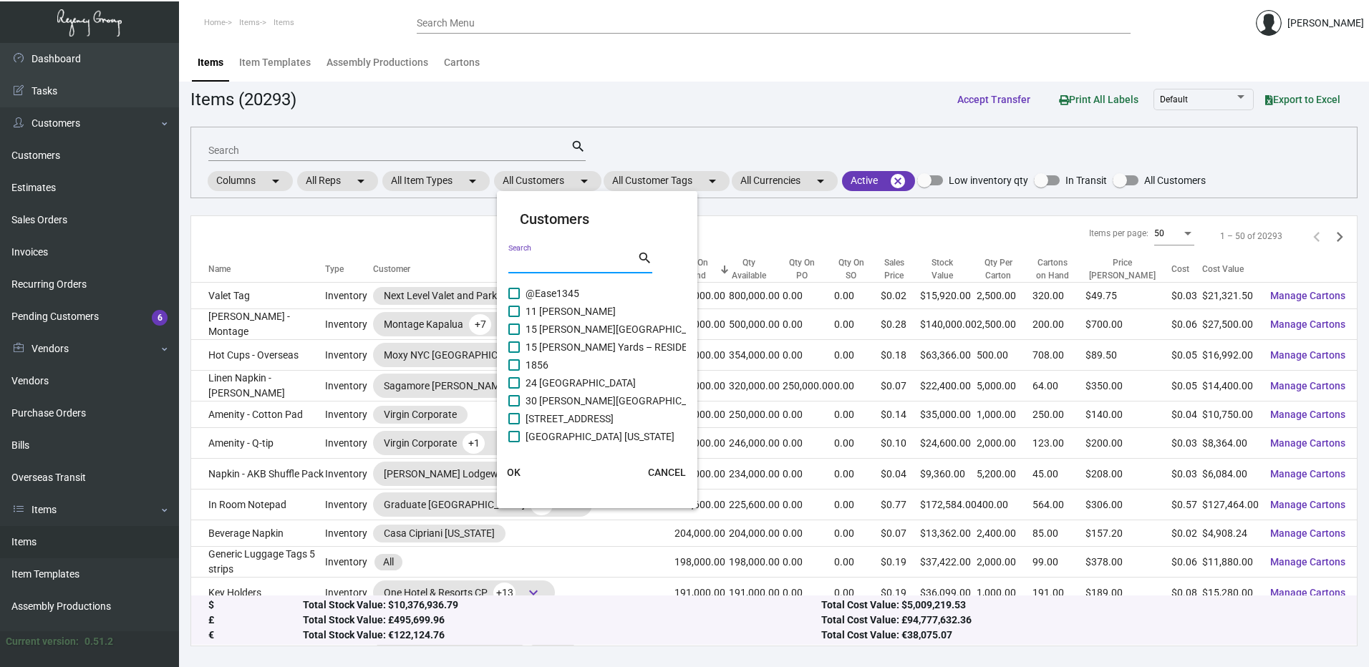
click at [543, 265] on input "Search" at bounding box center [572, 262] width 129 height 11
paste input "The [GEOGRAPHIC_DATA]"
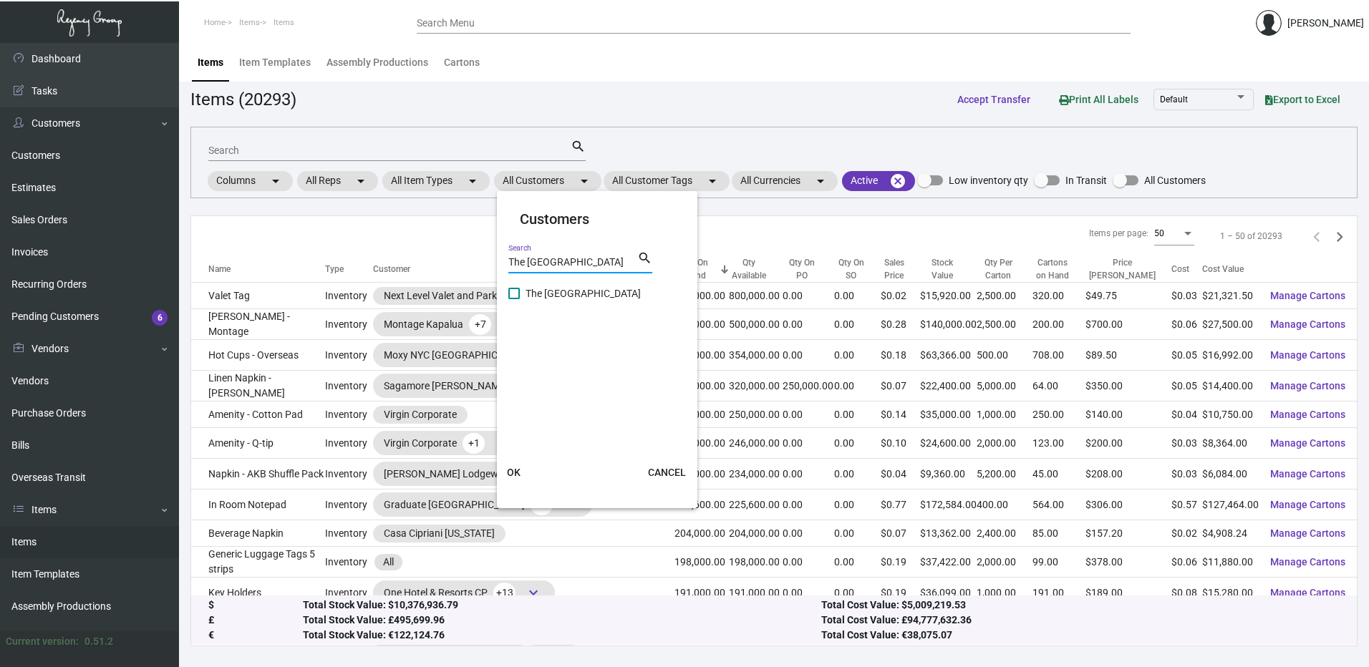
type input "The [GEOGRAPHIC_DATA]"
click at [513, 297] on span at bounding box center [513, 293] width 11 height 11
click at [513, 299] on input "The [GEOGRAPHIC_DATA]" at bounding box center [513, 299] width 1 height 1
checkbox input "true"
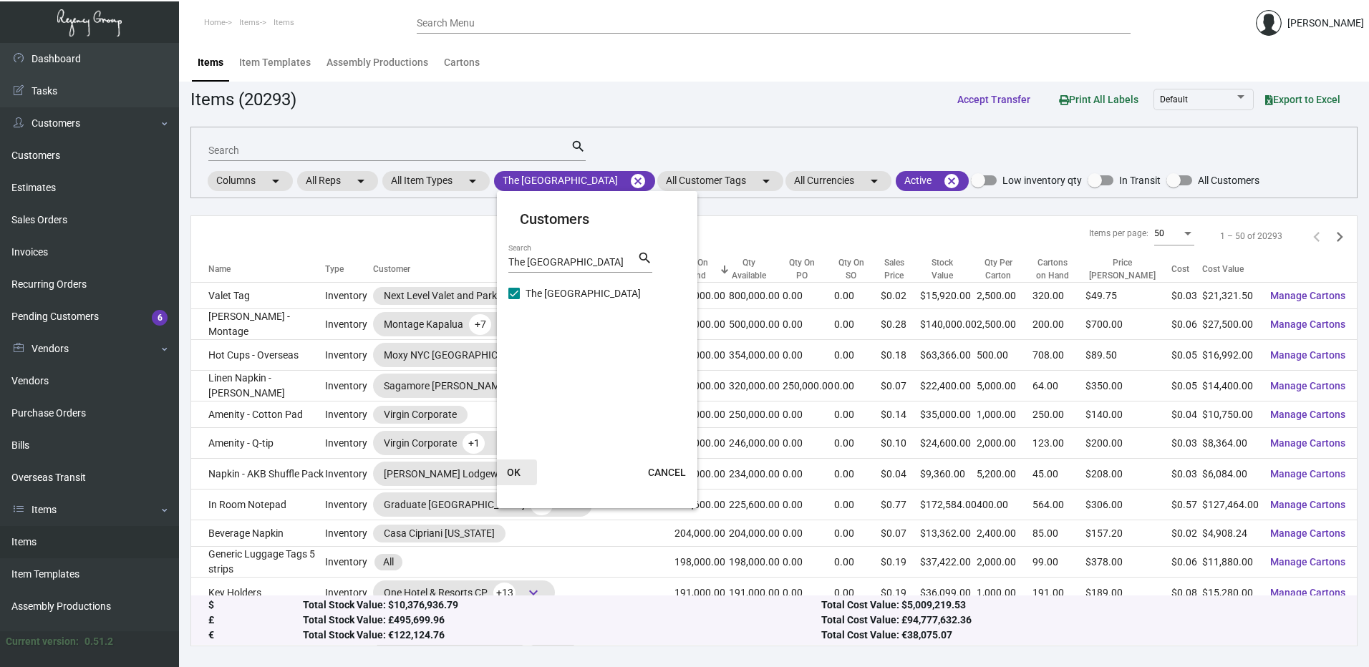
click at [520, 477] on button "OK" at bounding box center [514, 473] width 46 height 26
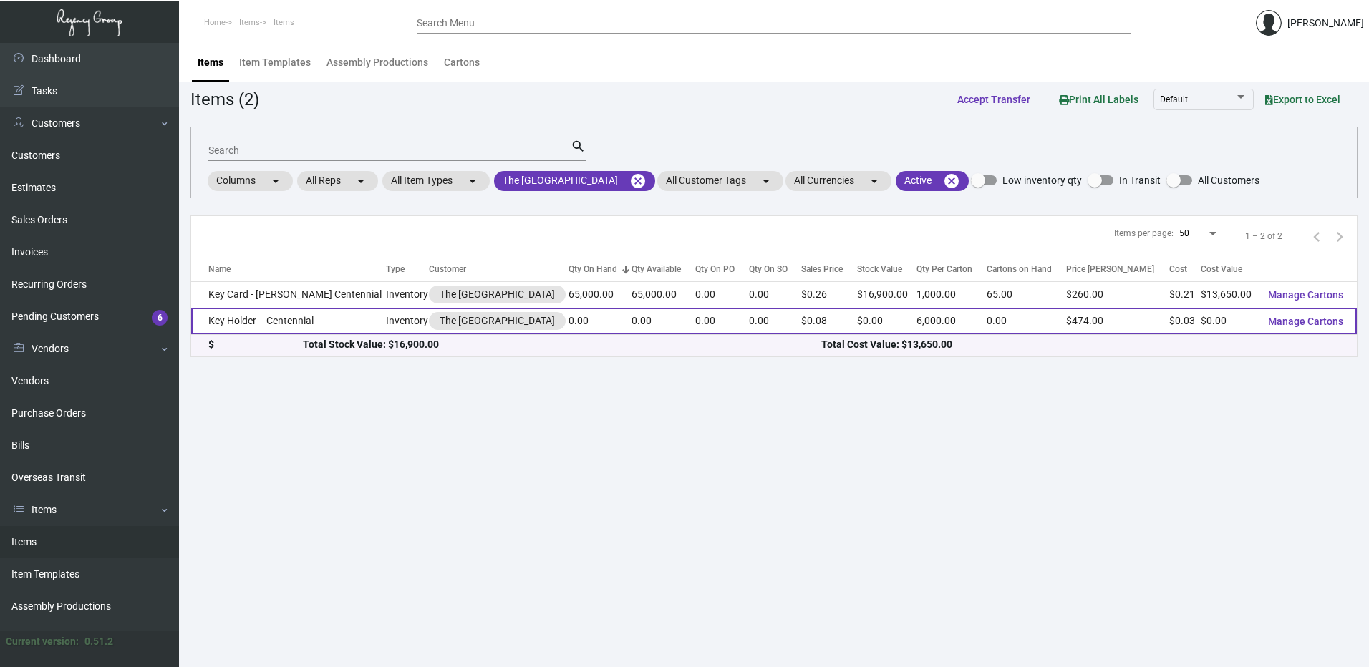
click at [328, 325] on td "Key Holder -- Centennial" at bounding box center [288, 321] width 195 height 26
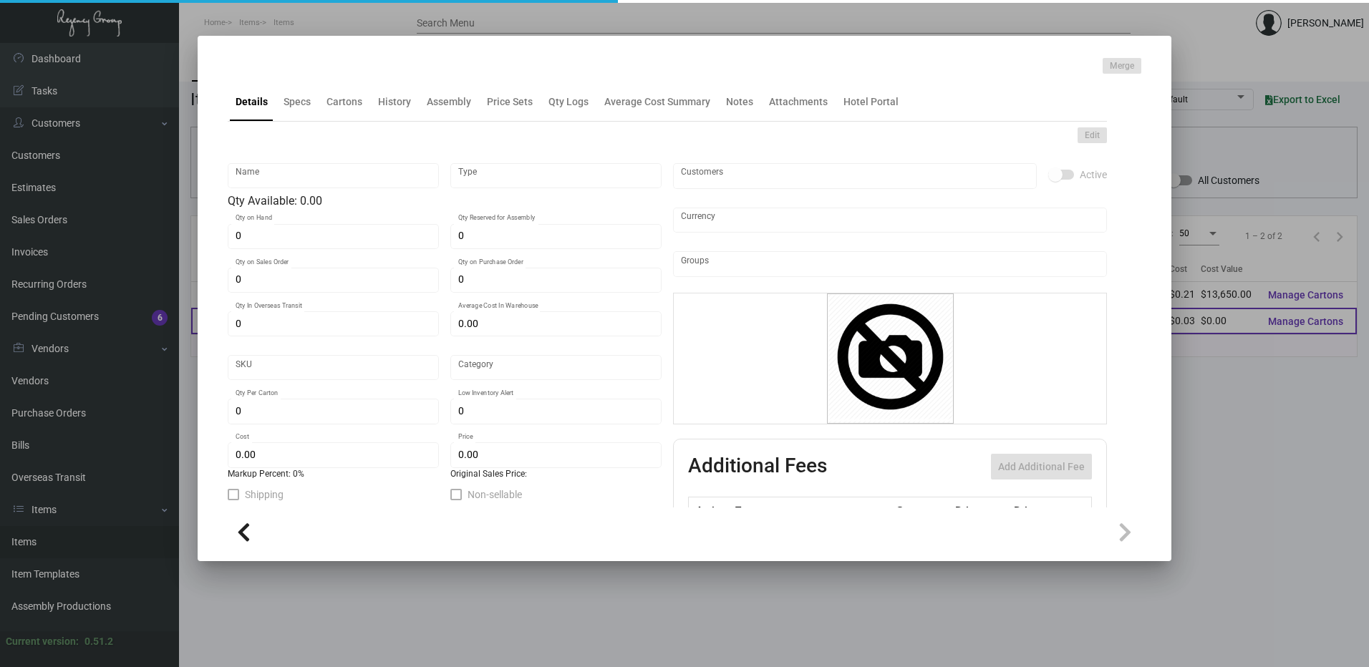
type input "Key Holder -- Centennial"
type input "Inventory"
type input "$ 0.032"
type input "Overseas"
type input "6,000"
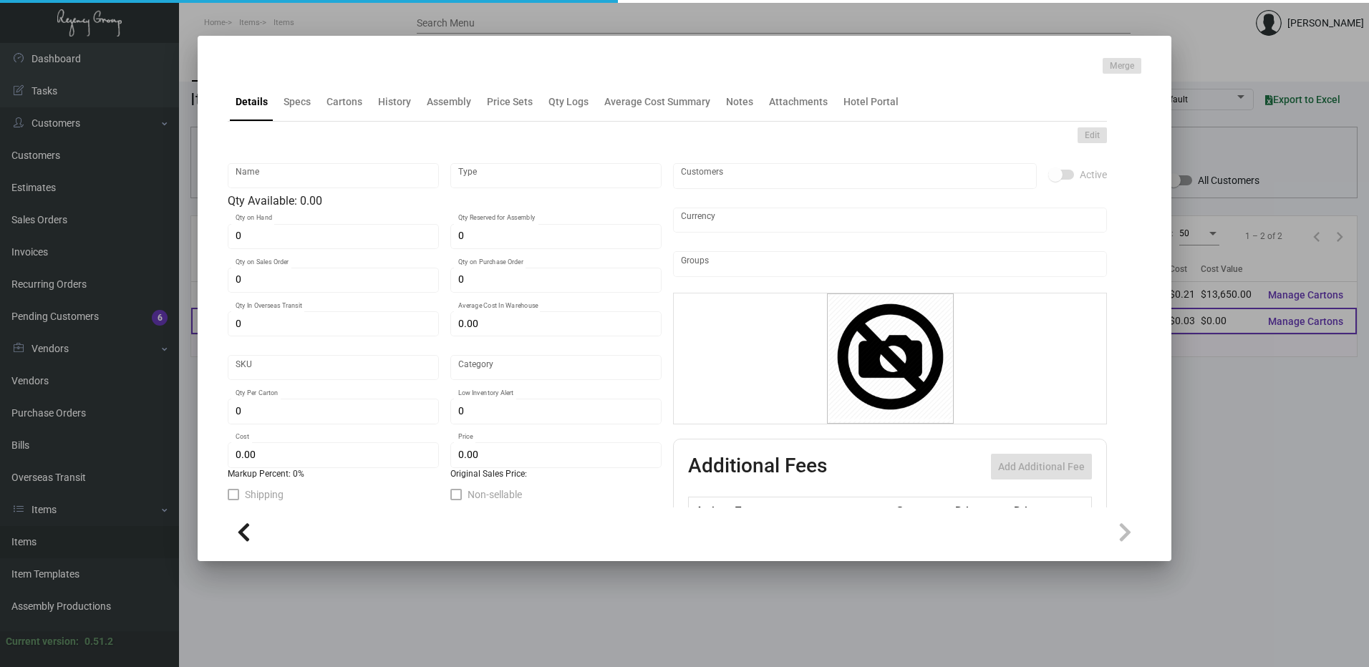
type input "$ 0.032"
type input "$ 0.079"
checkbox input "true"
type input "United States Dollar $"
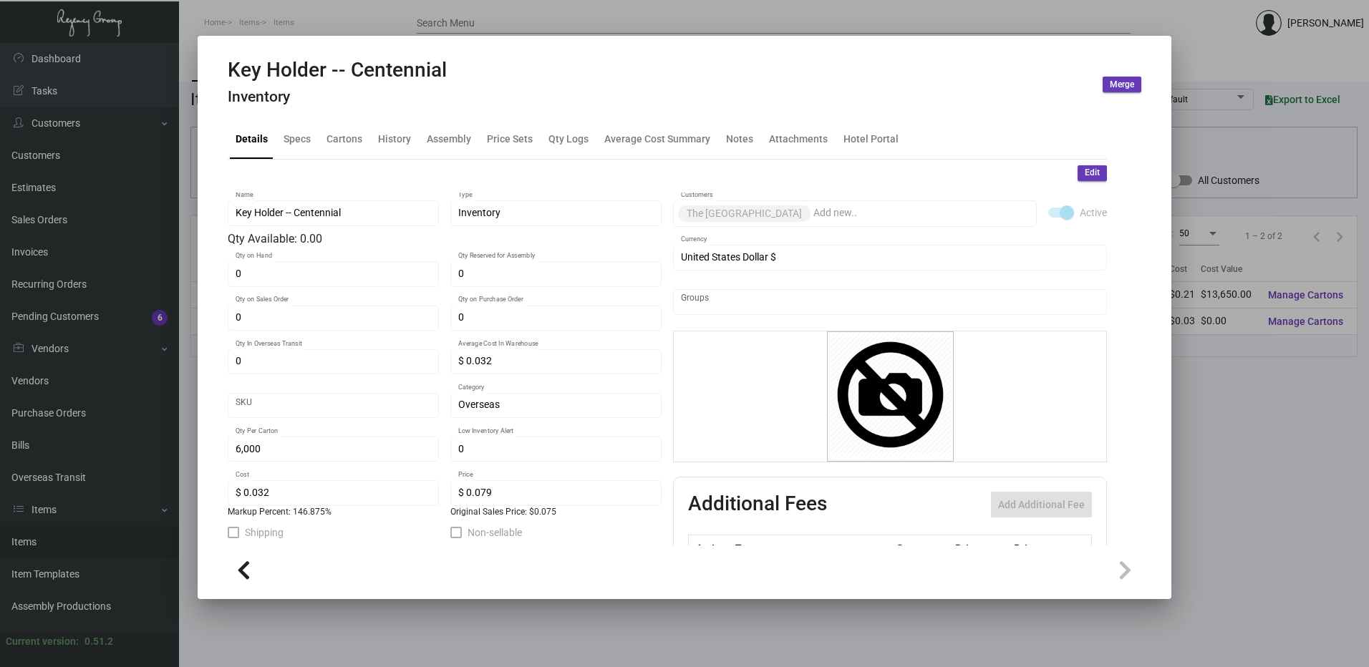
click at [324, 31] on div at bounding box center [684, 333] width 1369 height 667
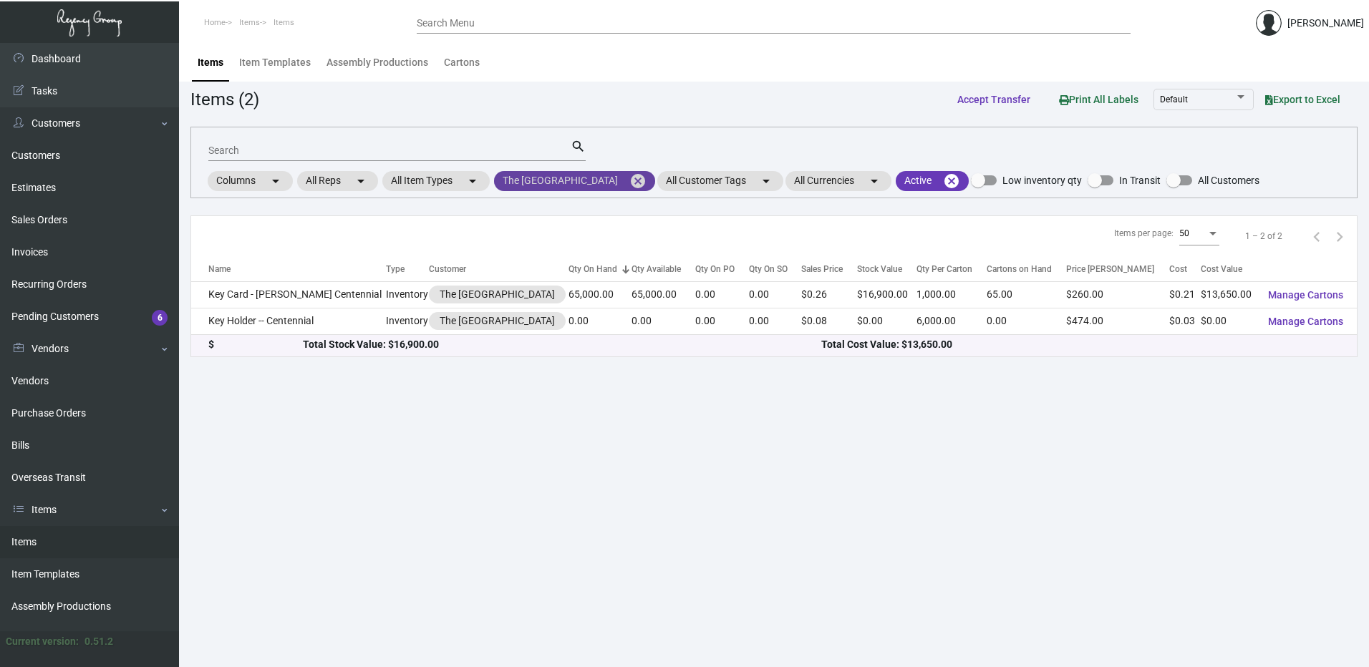
click at [629, 178] on mat-icon "cancel" at bounding box center [637, 181] width 17 height 17
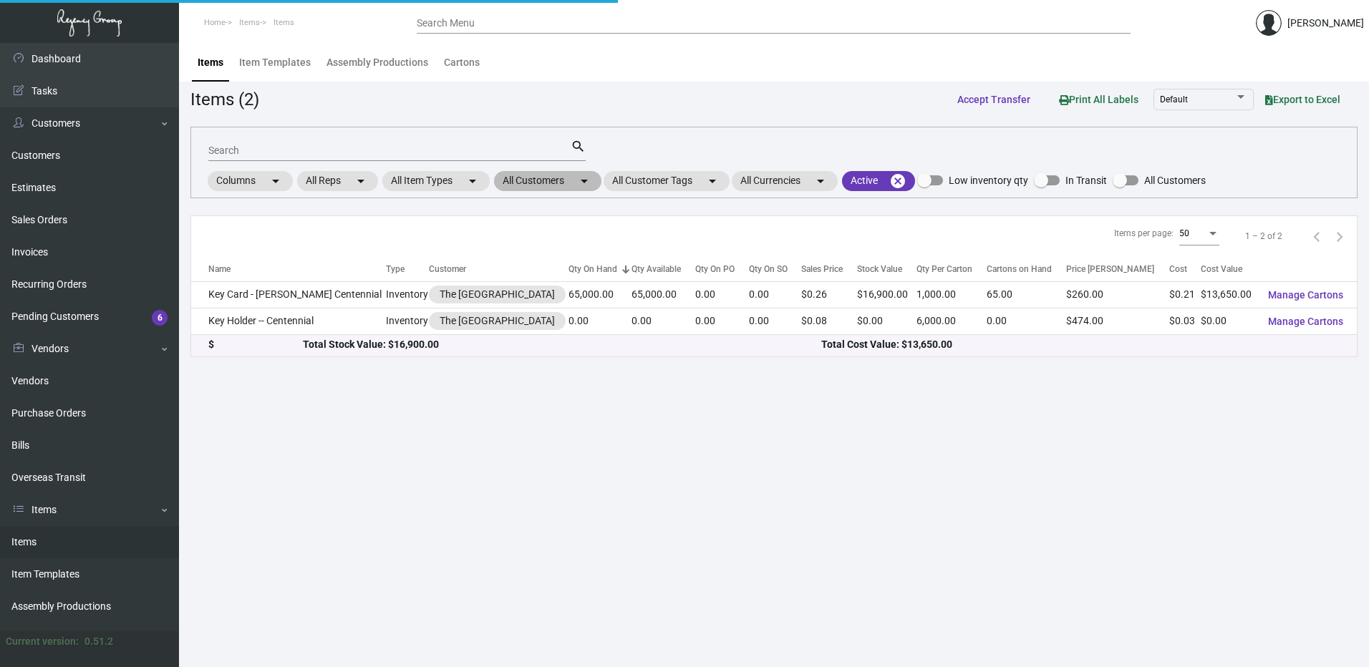
click at [566, 183] on mat-chip "All Customers arrow_drop_down" at bounding box center [547, 181] width 107 height 20
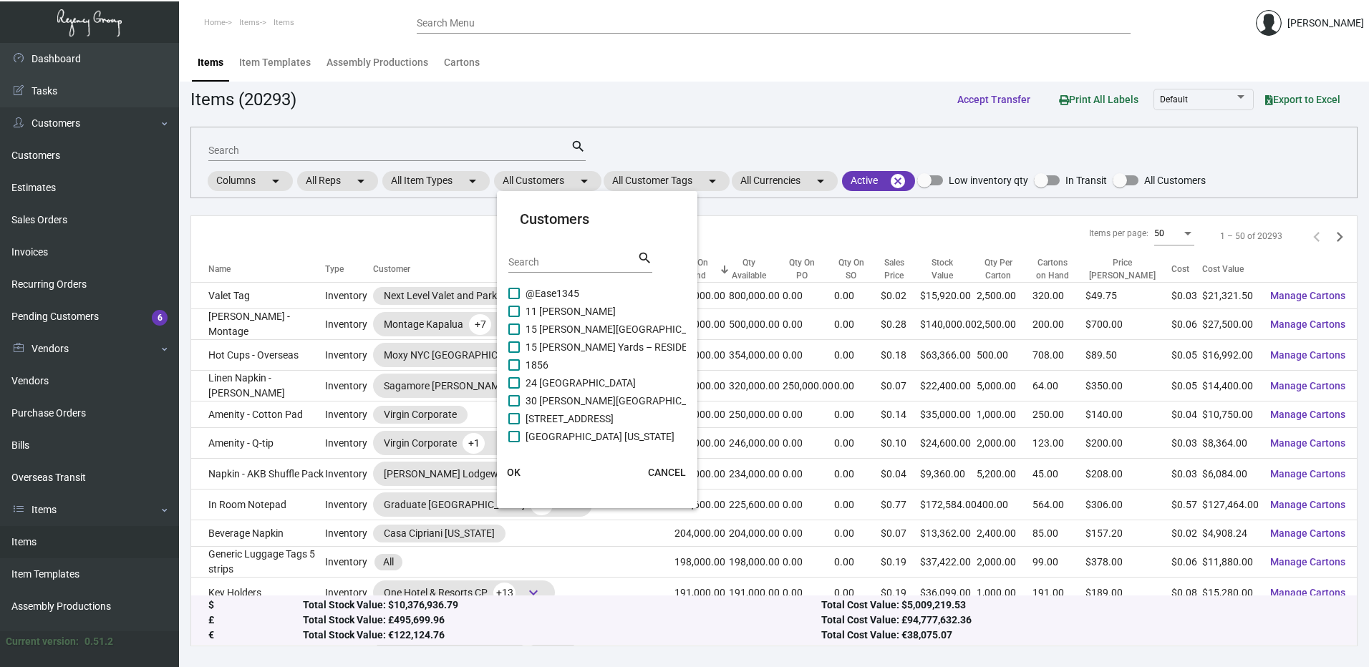
click at [557, 271] on div "Search" at bounding box center [572, 262] width 129 height 22
click at [556, 263] on input "Search" at bounding box center [572, 262] width 129 height 11
paste input "The Source Hotel"
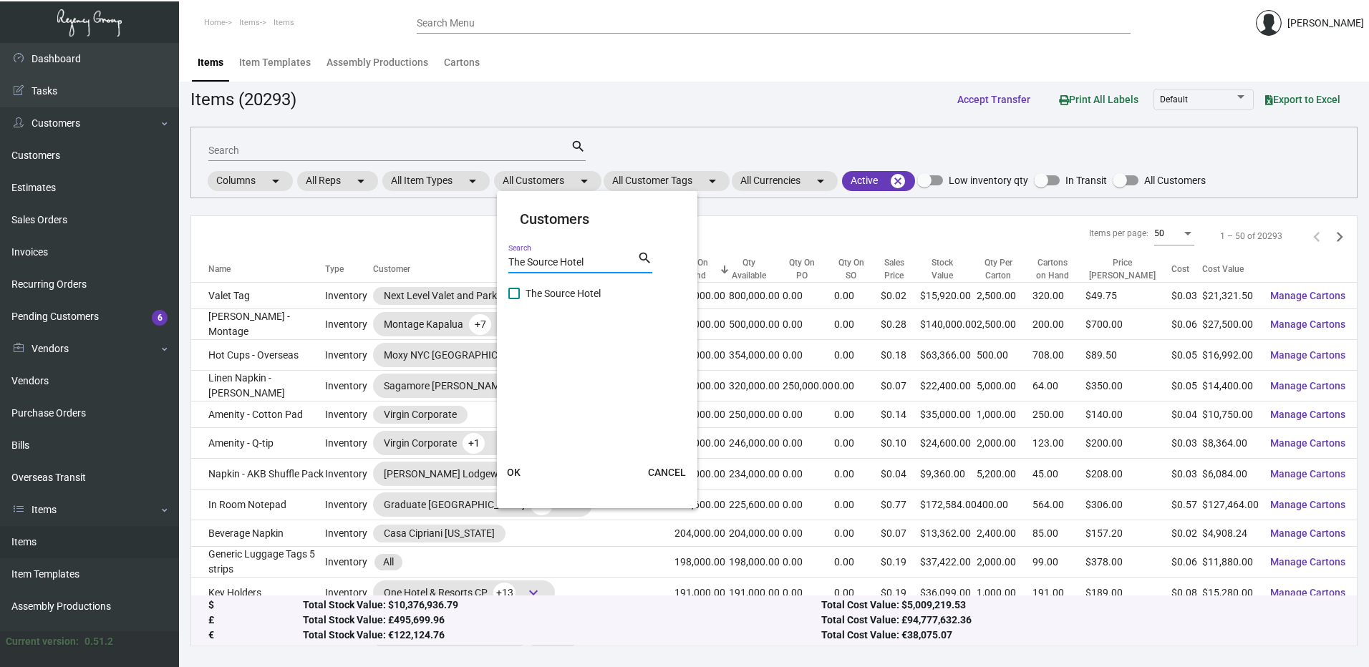
type input "The Source Hotel"
click at [514, 294] on span at bounding box center [513, 293] width 11 height 11
click at [514, 299] on input "The Source Hotel" at bounding box center [513, 299] width 1 height 1
checkbox input "true"
click at [520, 468] on span "OK" at bounding box center [514, 472] width 14 height 11
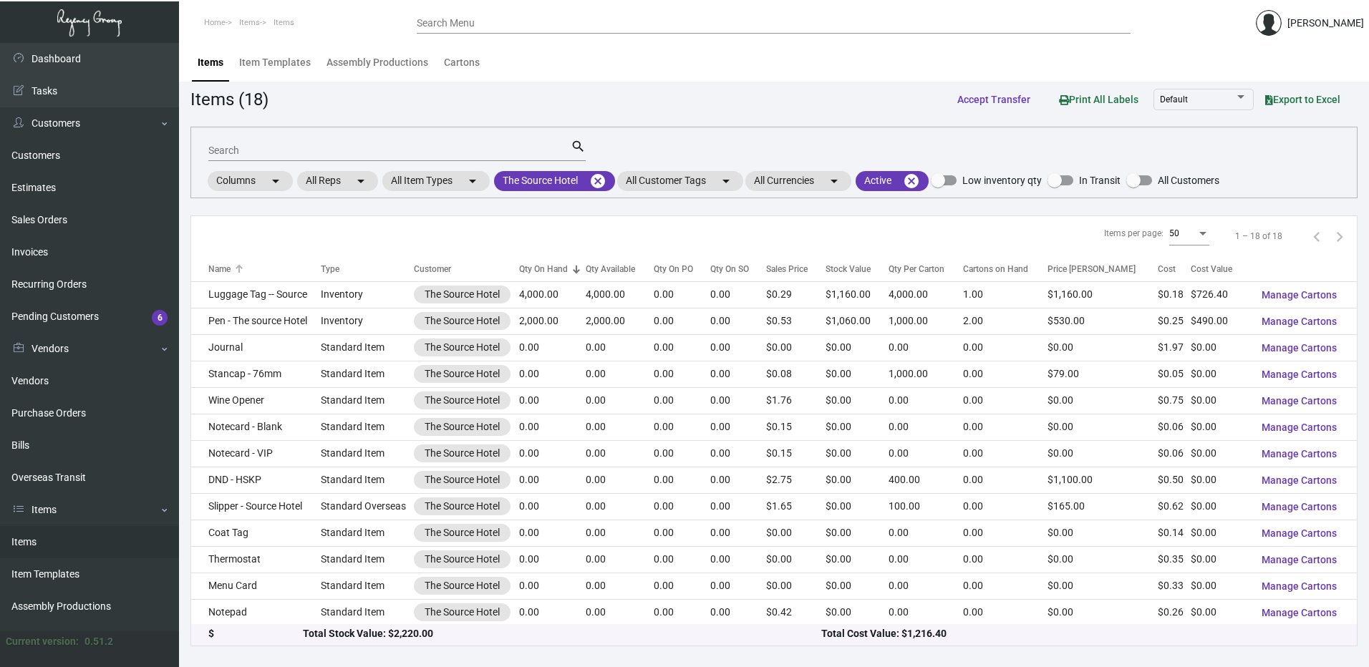
click at [237, 269] on div at bounding box center [238, 267] width 4 height 4
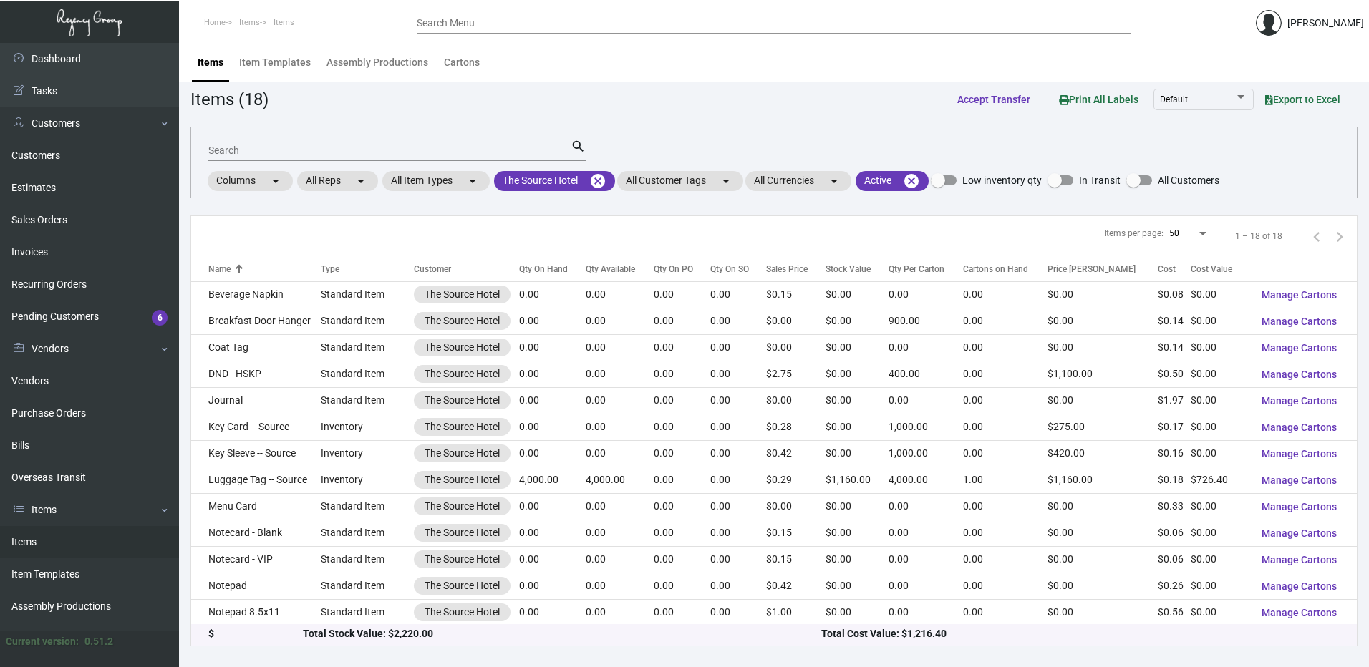
click at [568, 272] on div "Qty On Hand" at bounding box center [543, 269] width 49 height 13
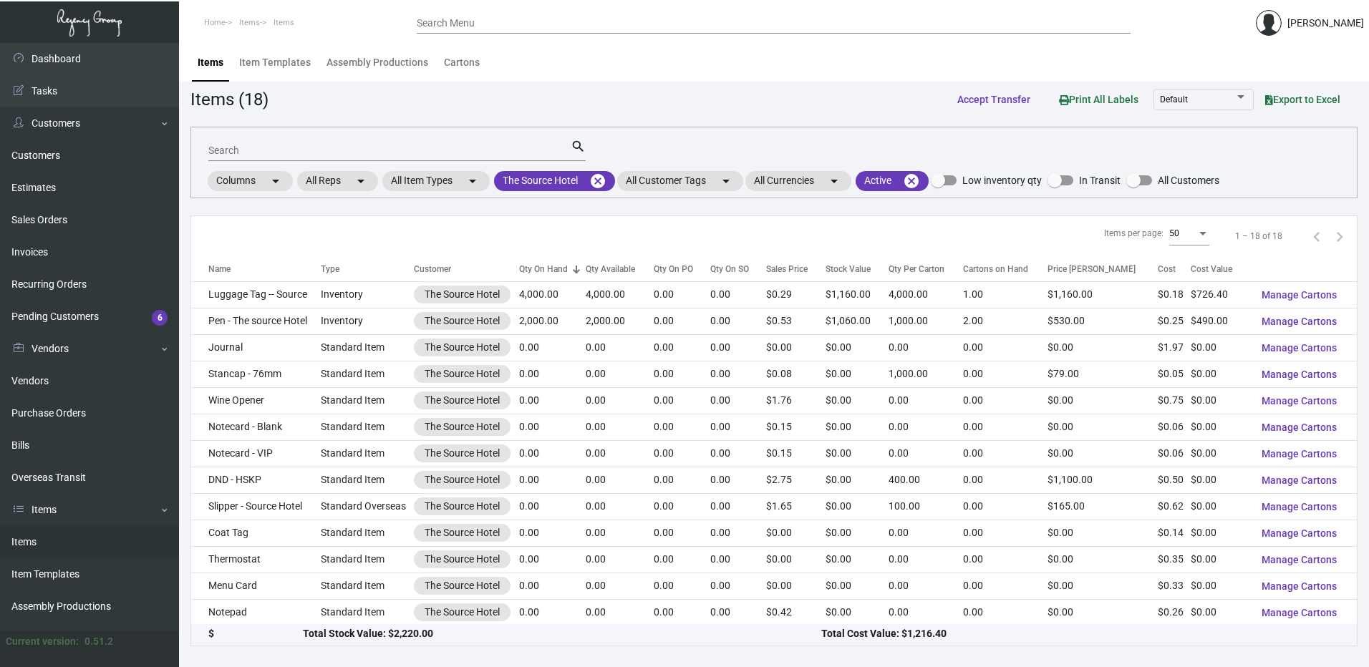
click at [258, 268] on div "Name" at bounding box center [264, 269] width 112 height 13
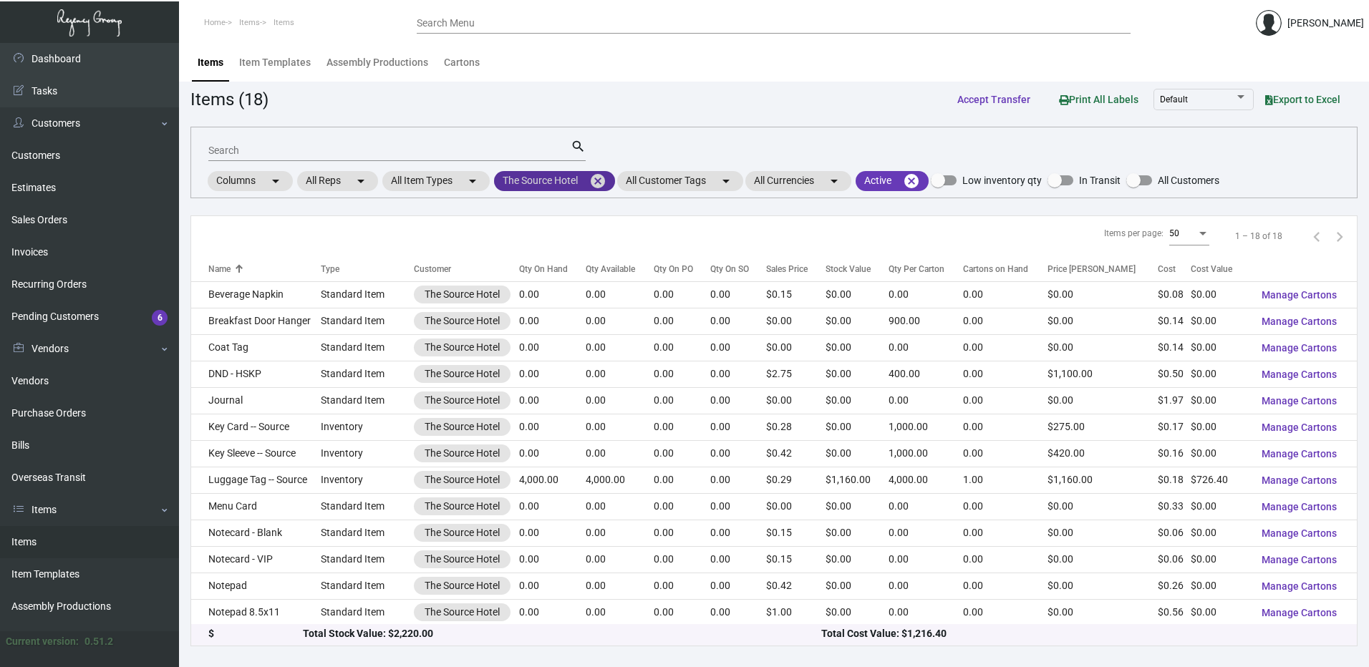
drag, startPoint x: 608, startPoint y: 180, endPoint x: 571, endPoint y: 182, distance: 37.3
click at [606, 180] on mat-icon "cancel" at bounding box center [597, 181] width 17 height 17
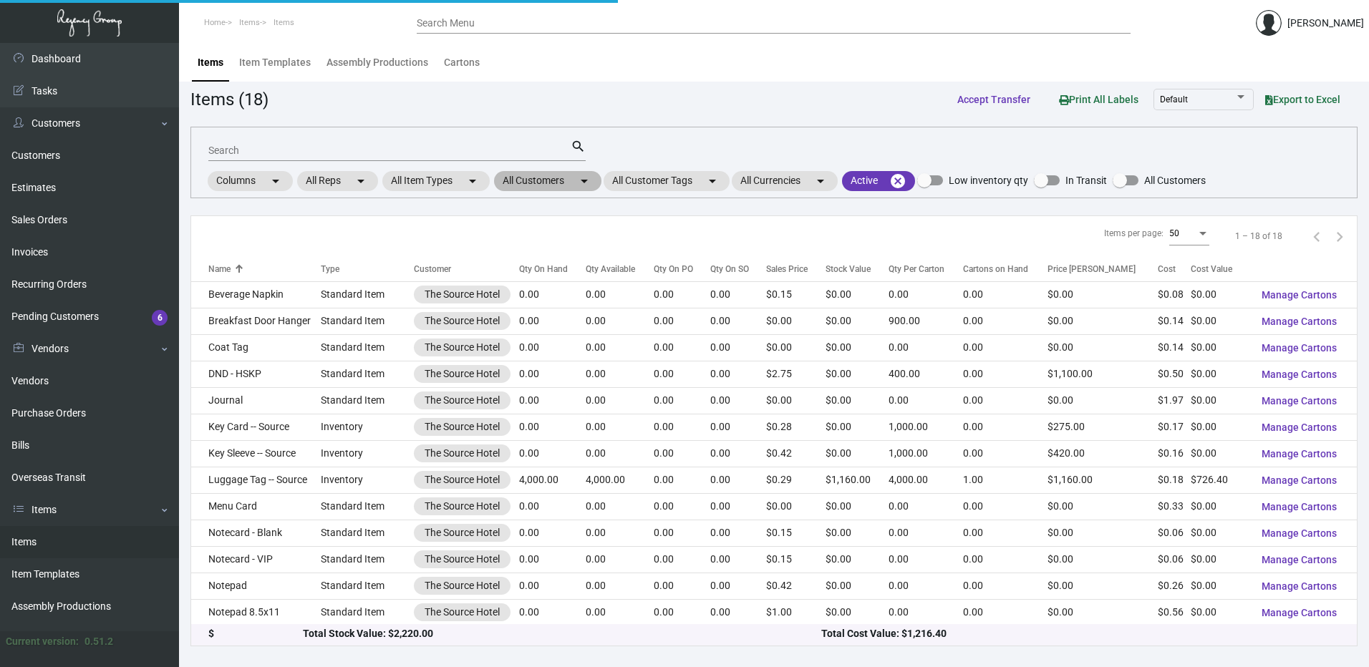
click at [562, 182] on mat-chip "All Customers arrow_drop_down" at bounding box center [547, 181] width 107 height 20
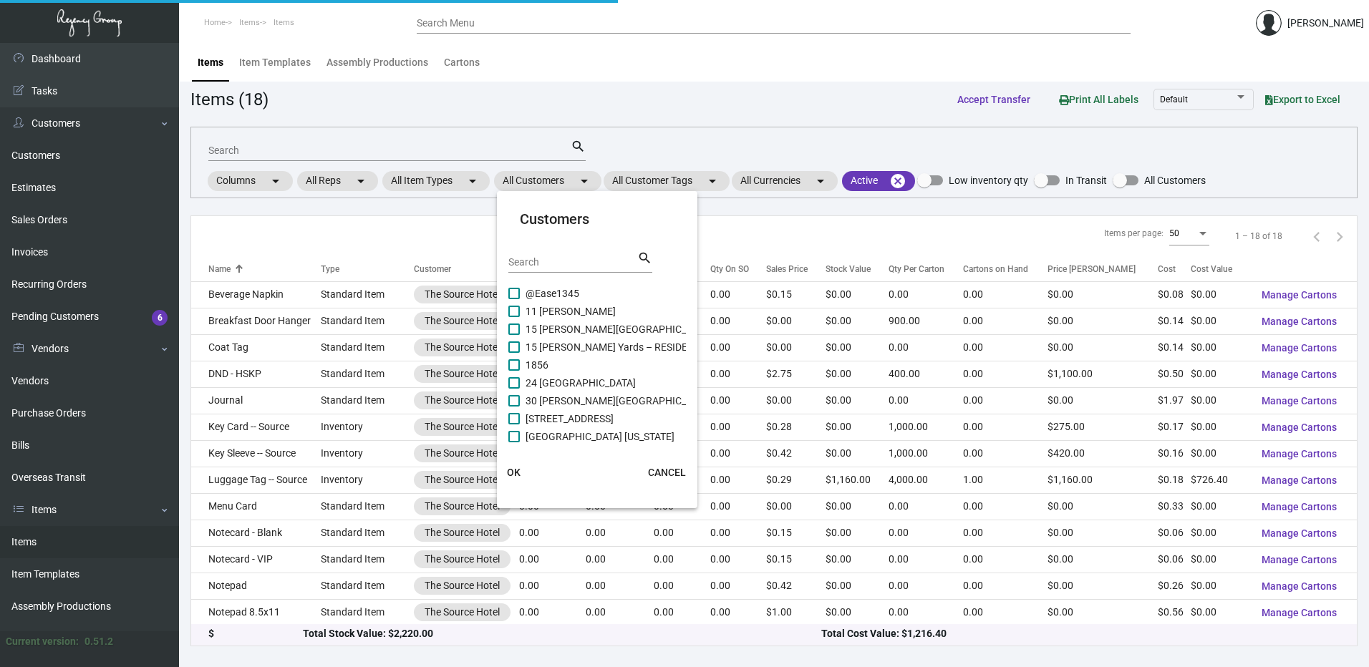
click at [558, 263] on input "Search" at bounding box center [572, 262] width 129 height 11
paste input "[GEOGRAPHIC_DATA]"
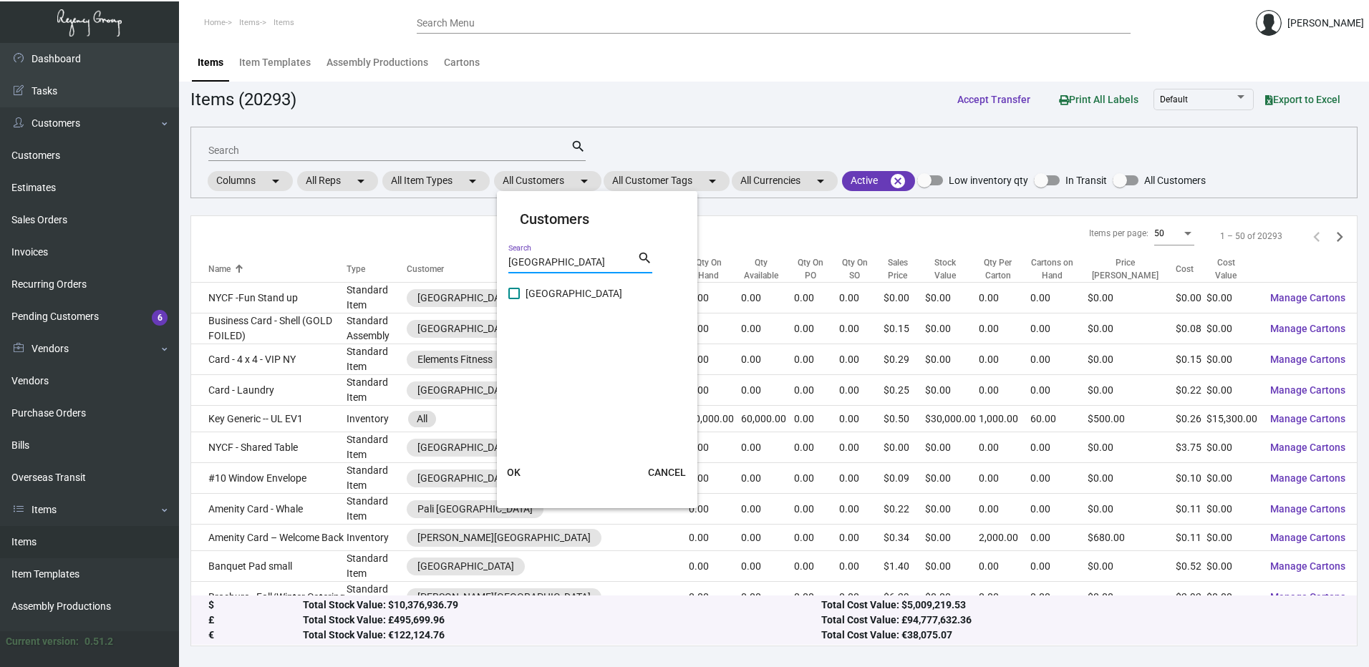
type input "[GEOGRAPHIC_DATA]"
click at [526, 290] on span "[GEOGRAPHIC_DATA]" at bounding box center [574, 293] width 97 height 17
click at [514, 299] on input "[GEOGRAPHIC_DATA]" at bounding box center [513, 299] width 1 height 1
checkbox input "true"
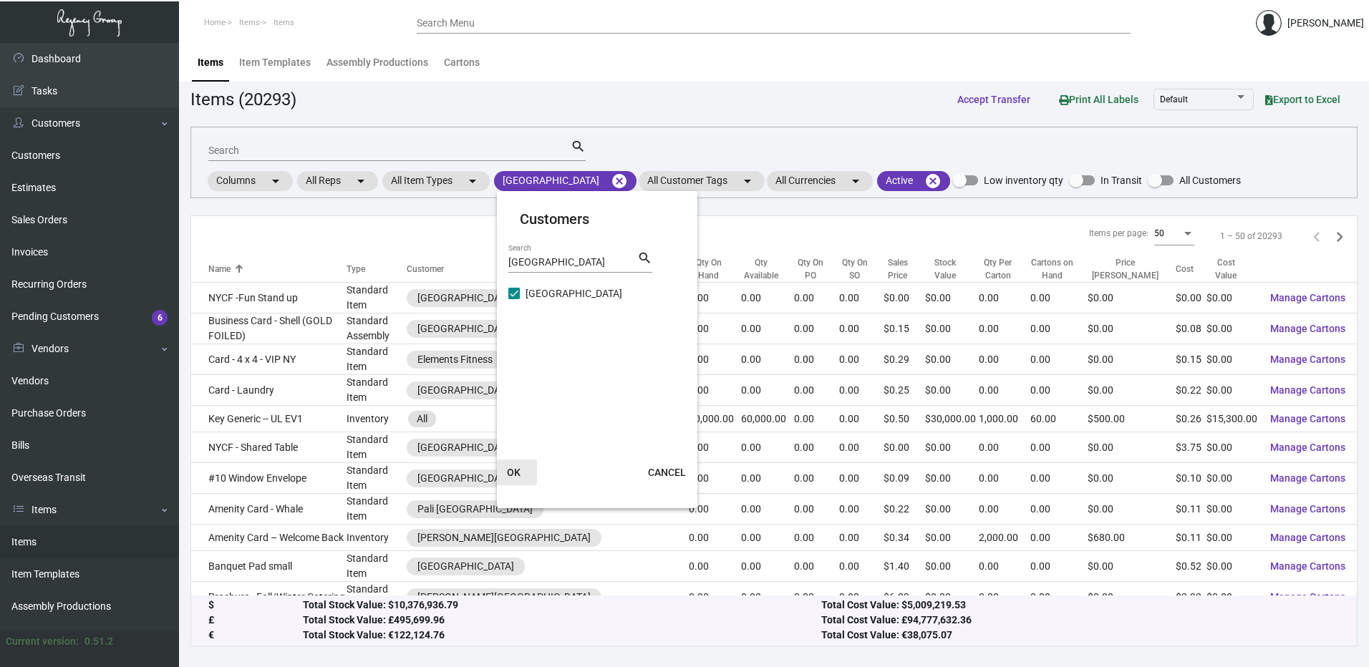
click at [519, 475] on span "OK" at bounding box center [514, 472] width 14 height 11
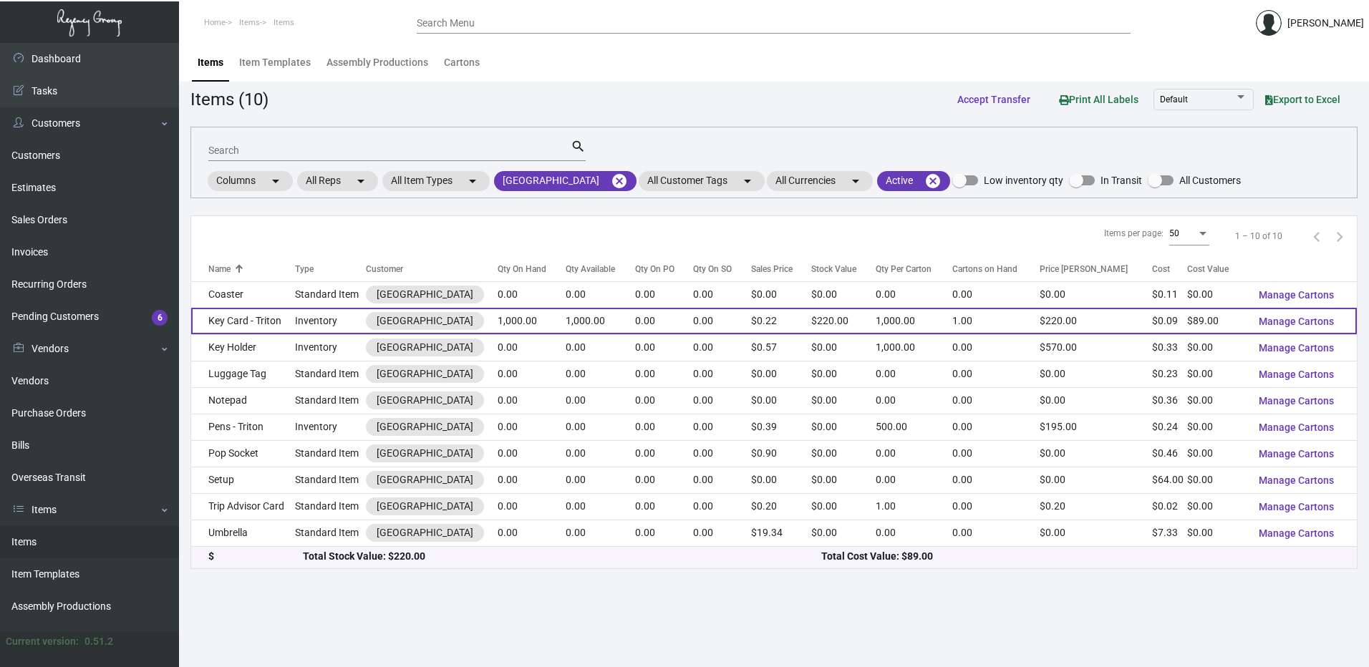
click at [285, 316] on td "Key Card - Triton" at bounding box center [243, 321] width 104 height 26
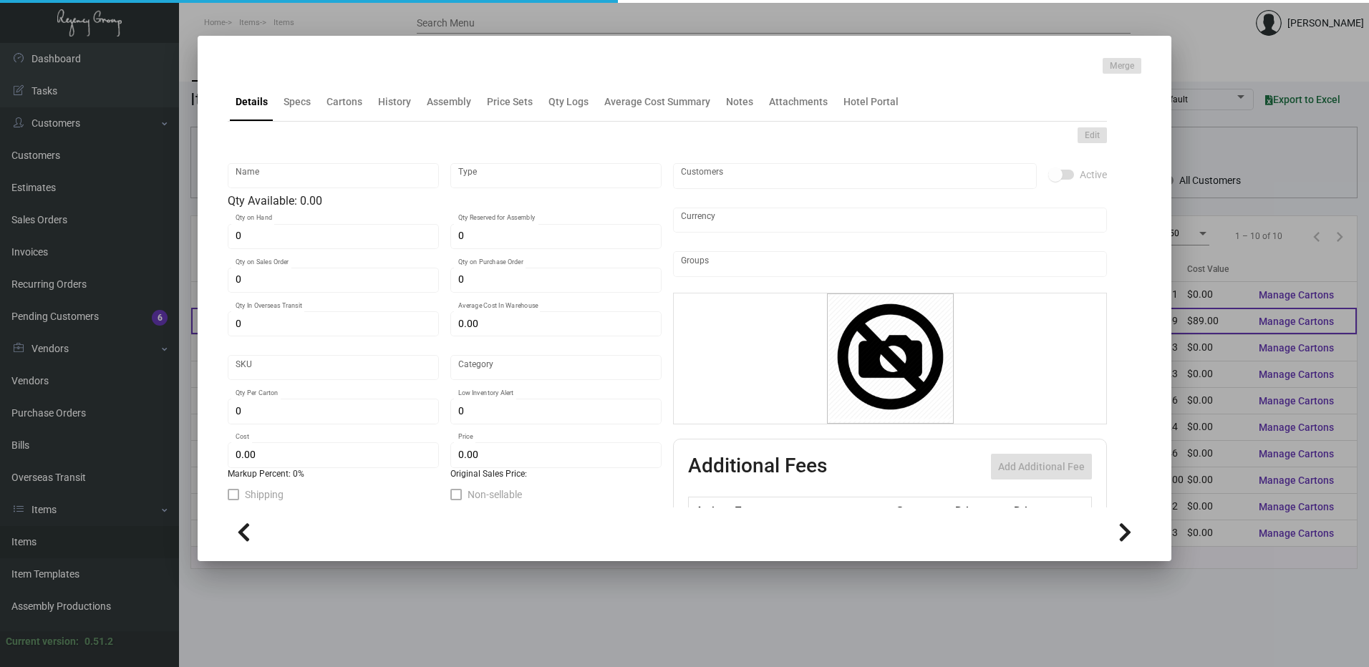
type input "Key Card - Triton"
type input "Inventory"
type input "1,000"
type input "5,000"
type input "$ 0.08633"
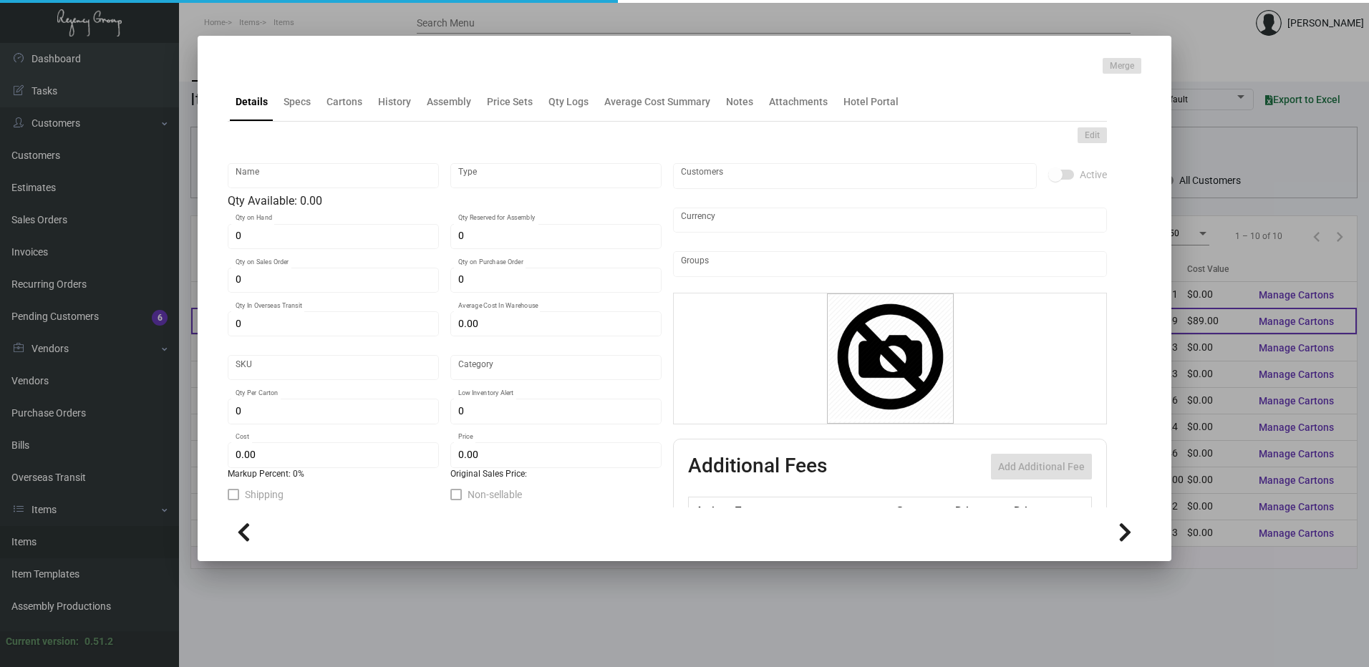
type input "Overseas"
type input "1,000"
type input "$ 0.089"
type input "$ 0.22"
checkbox input "true"
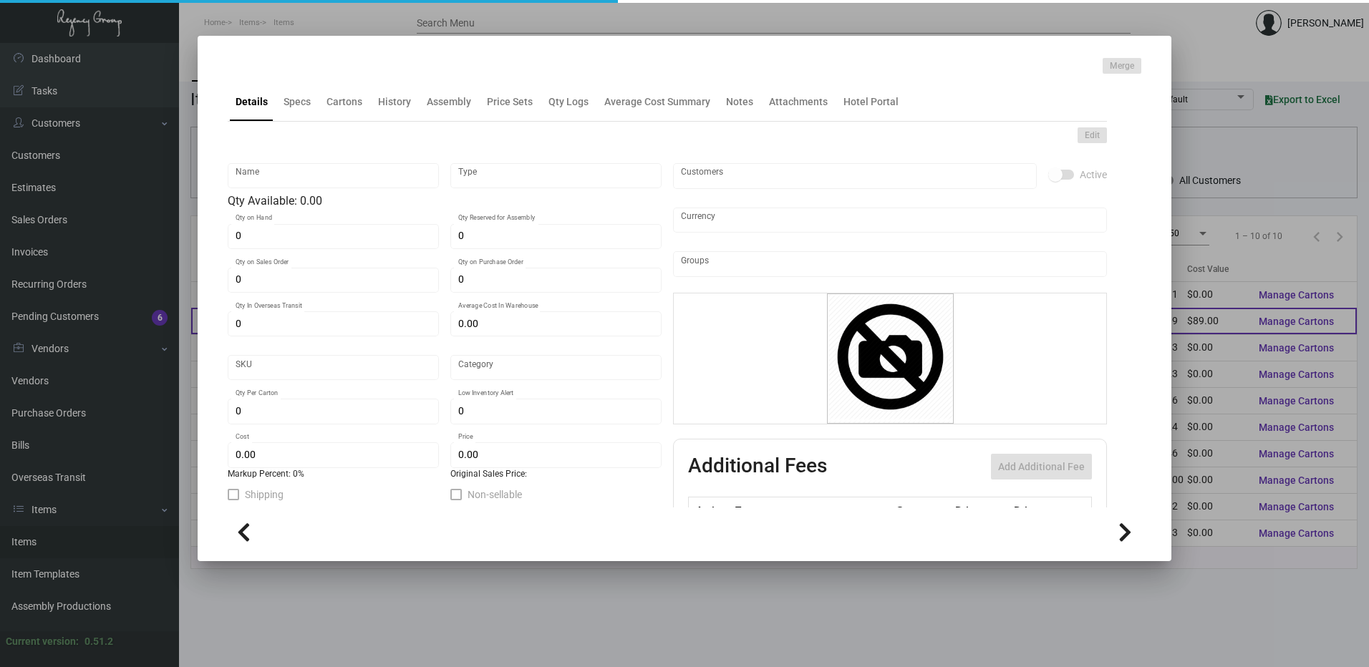
checkbox input "true"
type input "United States Dollar $"
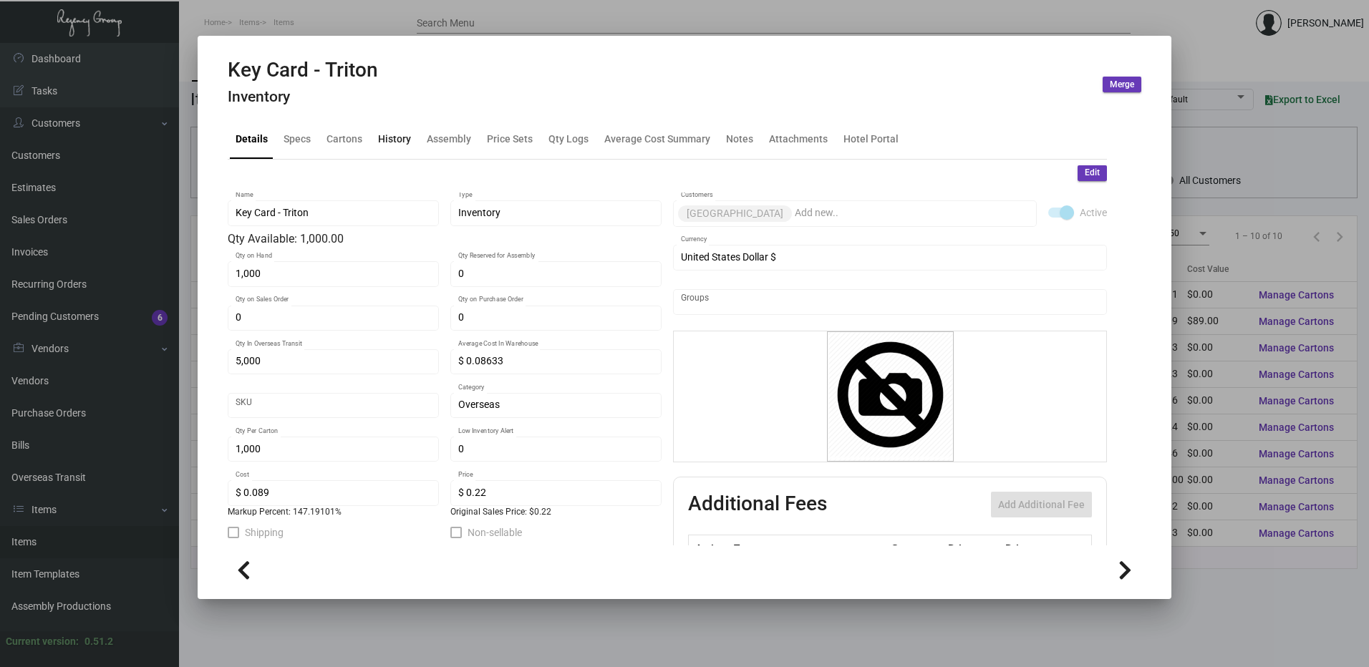
click at [410, 135] on div "History" at bounding box center [394, 139] width 44 height 34
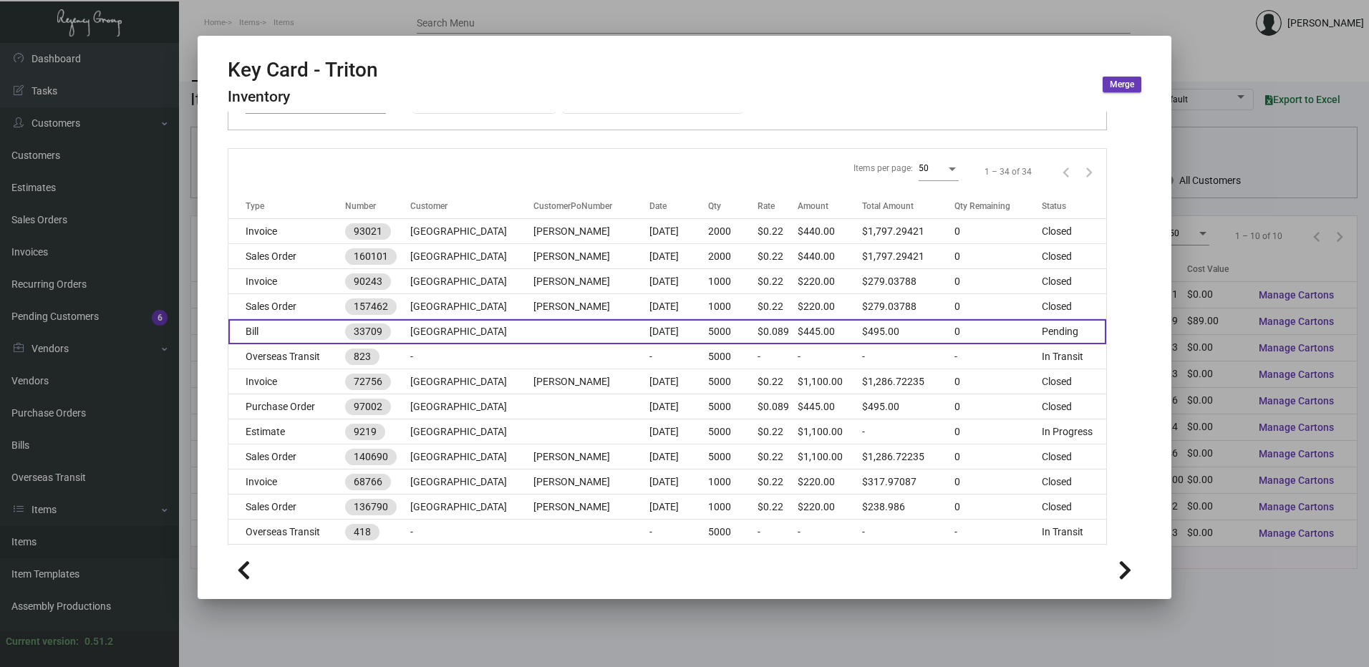
scroll to position [143, 0]
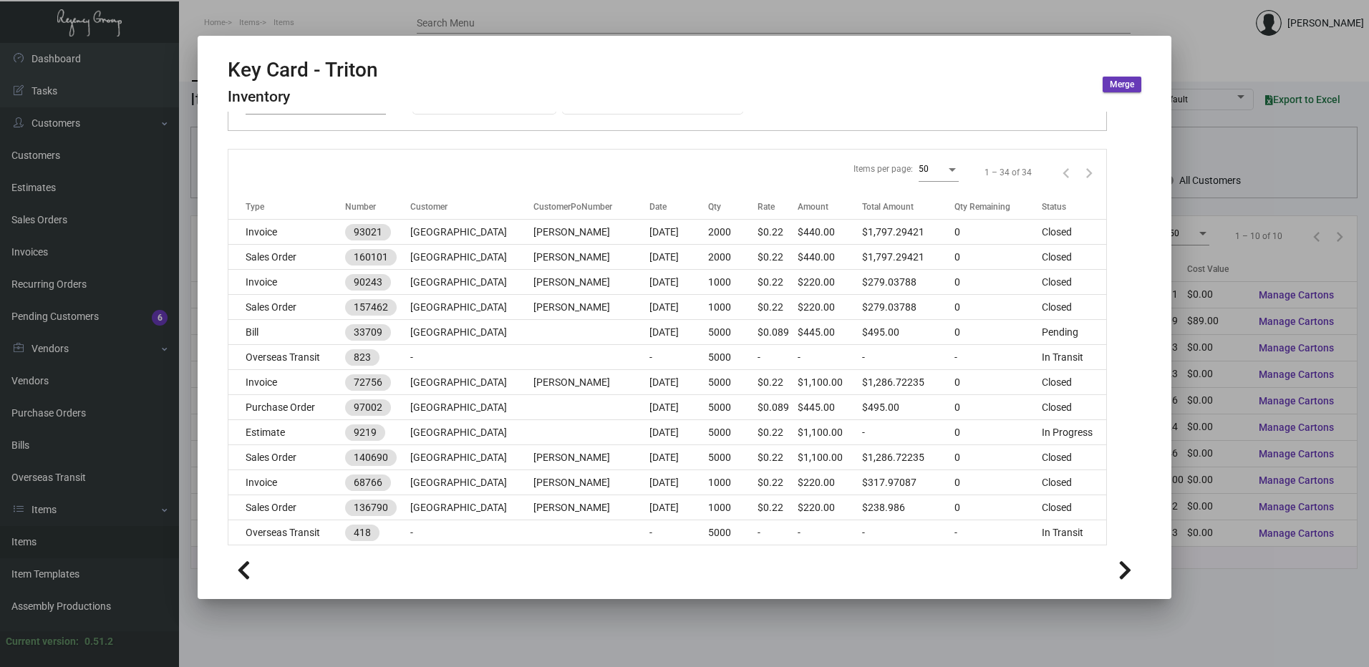
click at [479, 2] on div at bounding box center [684, 333] width 1369 height 667
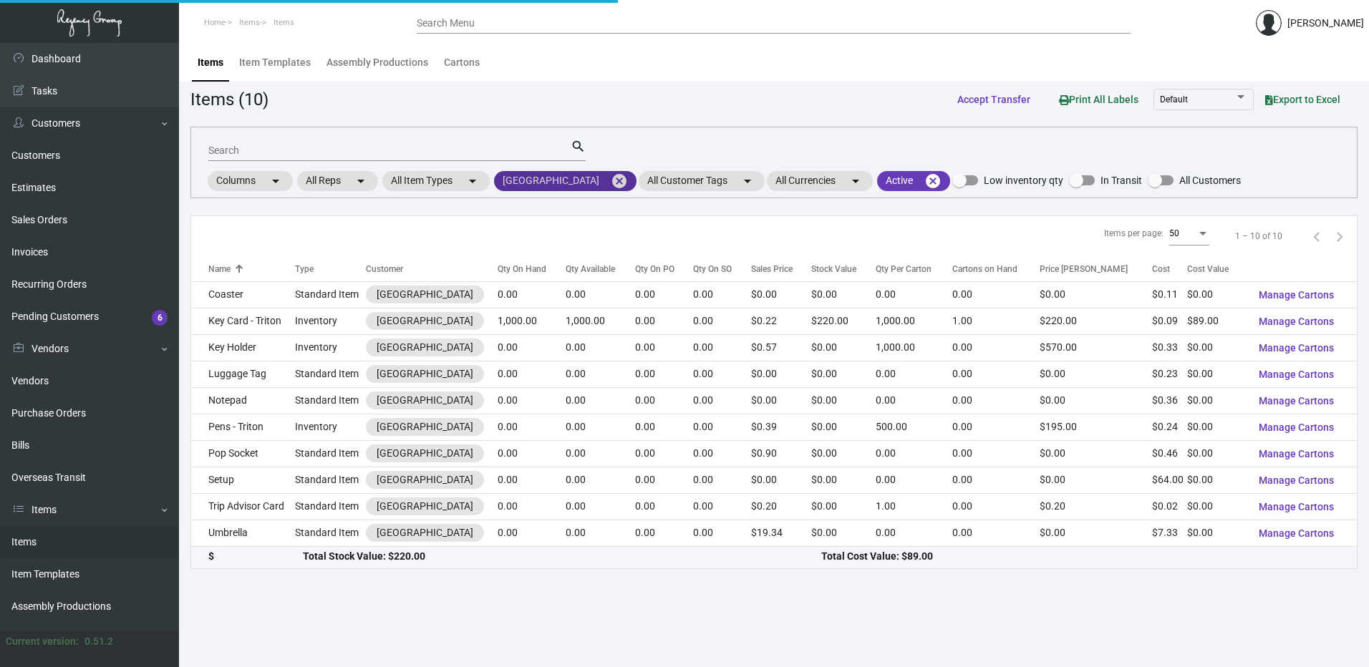
click at [611, 176] on mat-icon "cancel" at bounding box center [619, 181] width 17 height 17
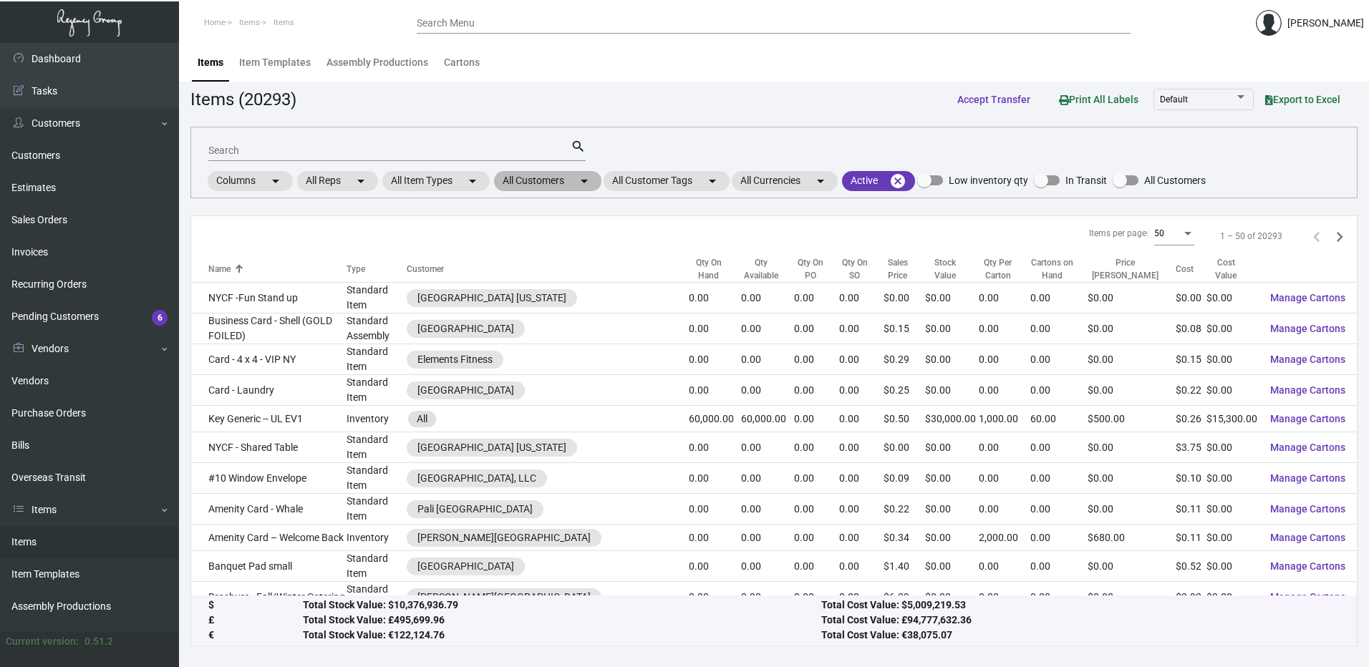
click at [558, 180] on mat-chip "All Customers arrow_drop_down" at bounding box center [547, 181] width 107 height 20
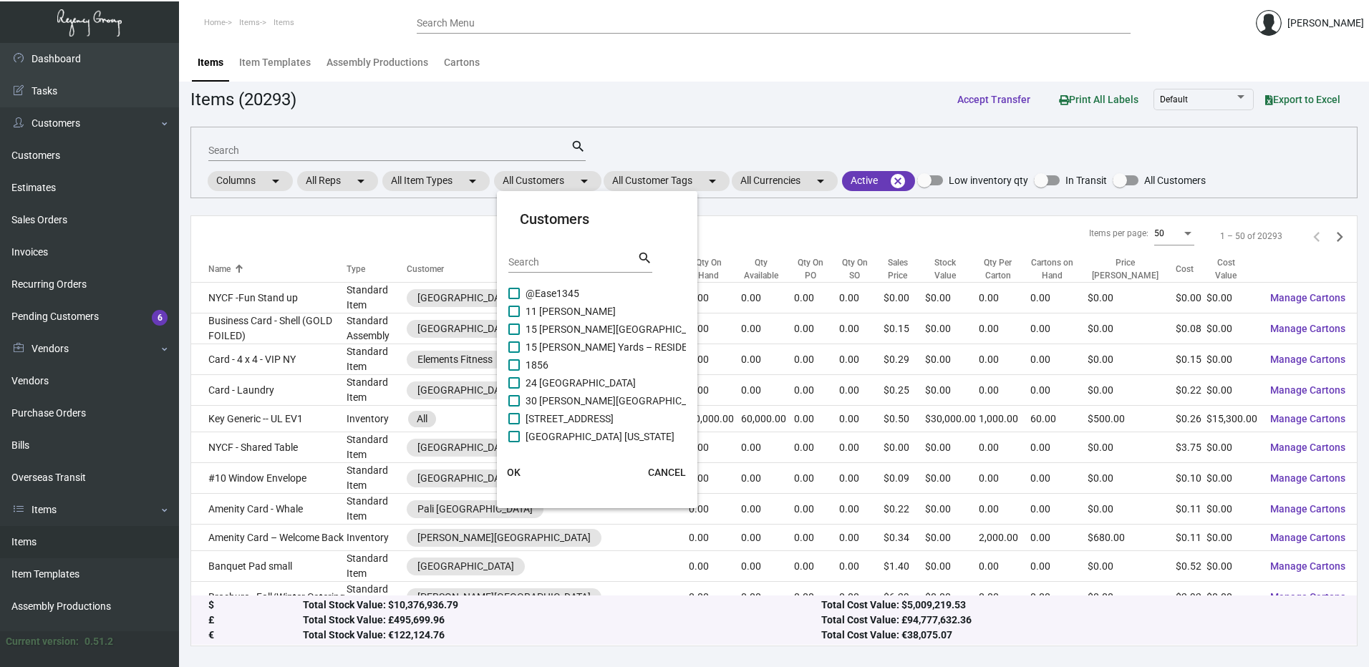
click at [551, 261] on input "Search" at bounding box center [572, 262] width 129 height 11
paste input "Two Bunch Palms"
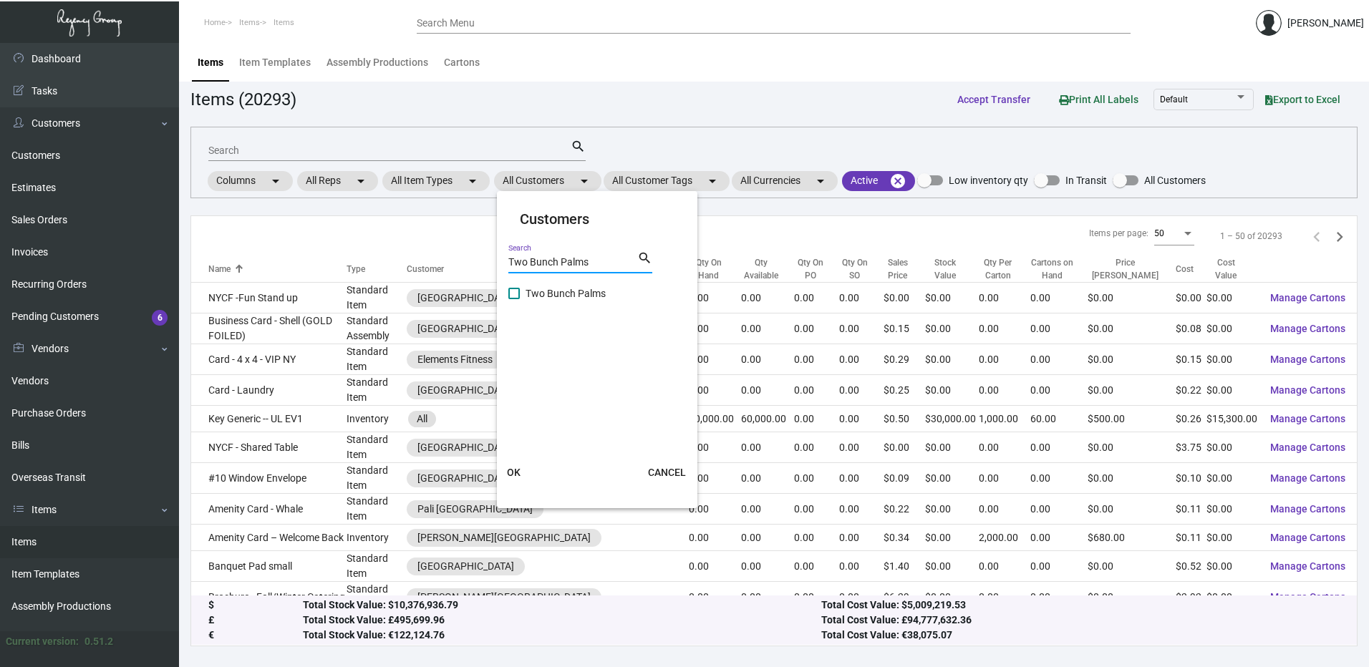
type input "Two Bunch Palms"
click at [517, 299] on span at bounding box center [513, 293] width 11 height 11
click at [514, 299] on input "Two Bunch Palms" at bounding box center [513, 299] width 1 height 1
checkbox input "true"
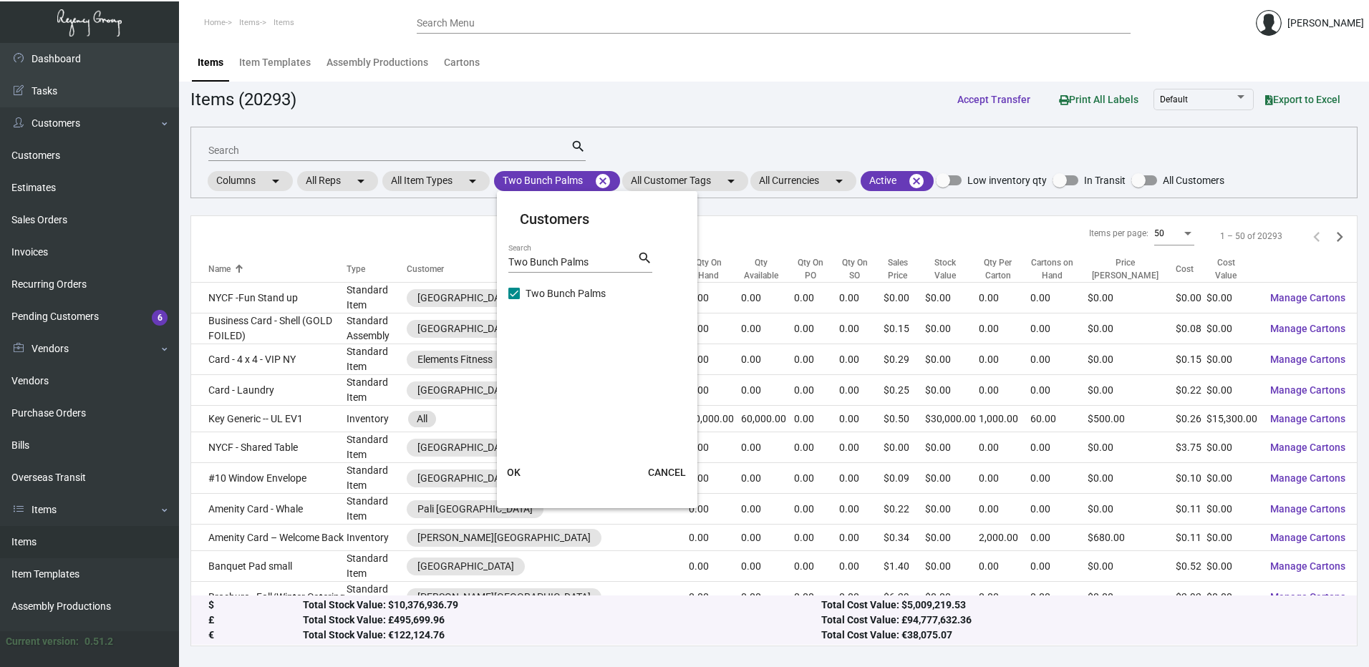
click at [512, 463] on button "OK" at bounding box center [514, 473] width 46 height 26
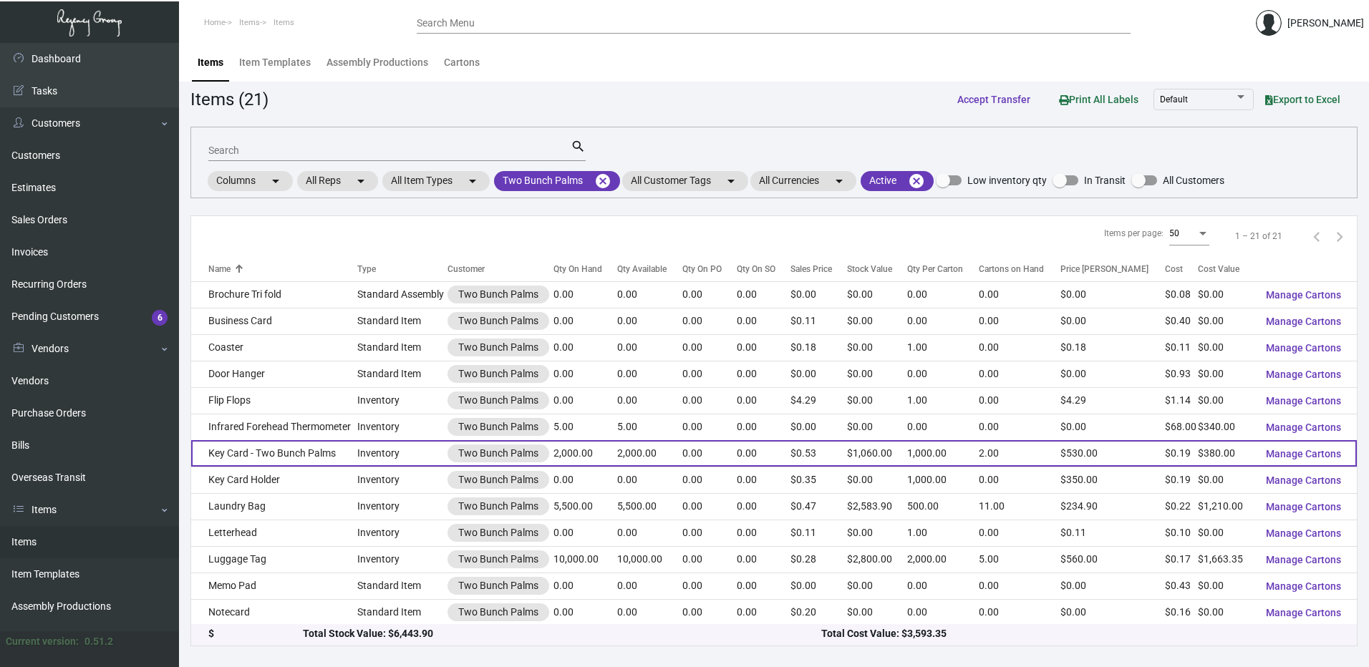
click at [268, 453] on td "Key Card - Two Bunch Palms" at bounding box center [274, 453] width 166 height 26
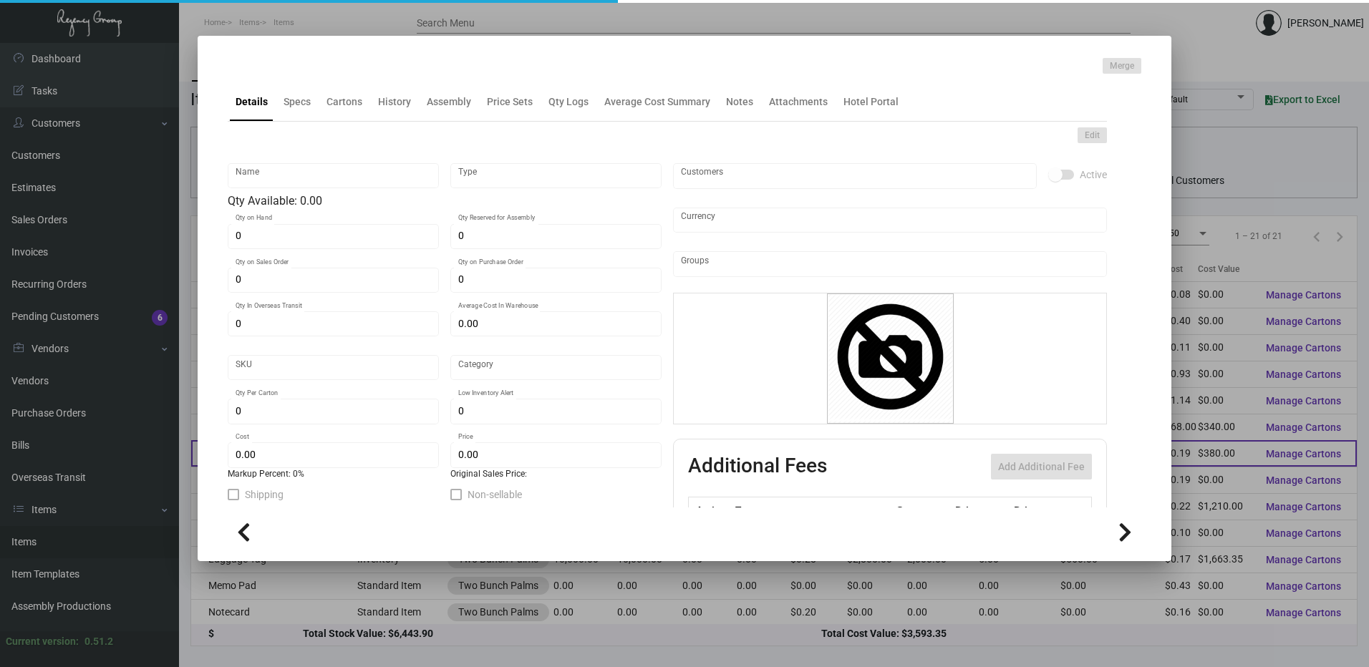
type input "Key Card - Two Bunch Palms"
type input "Inventory"
type input "2,000"
type input "20,000"
type input "$ 0.19"
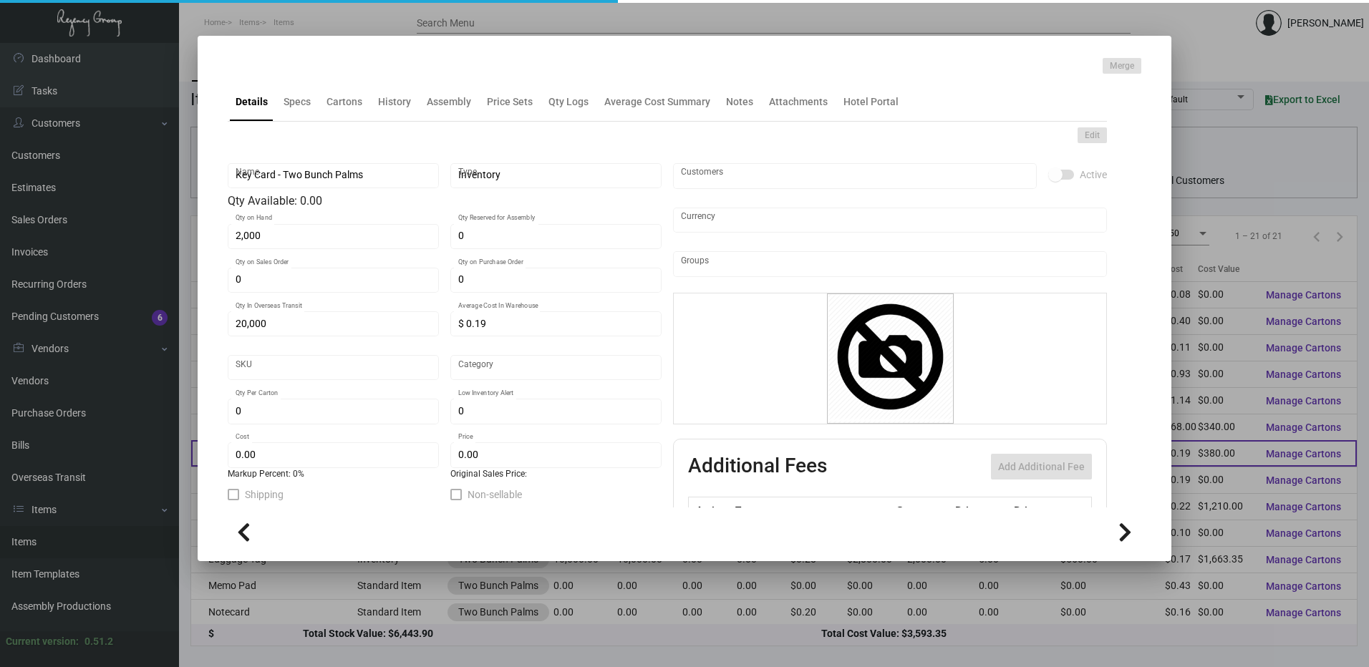
type input "3262"
type input "Standard"
type input "1,000"
type input "2,000"
type input "$ 0.19"
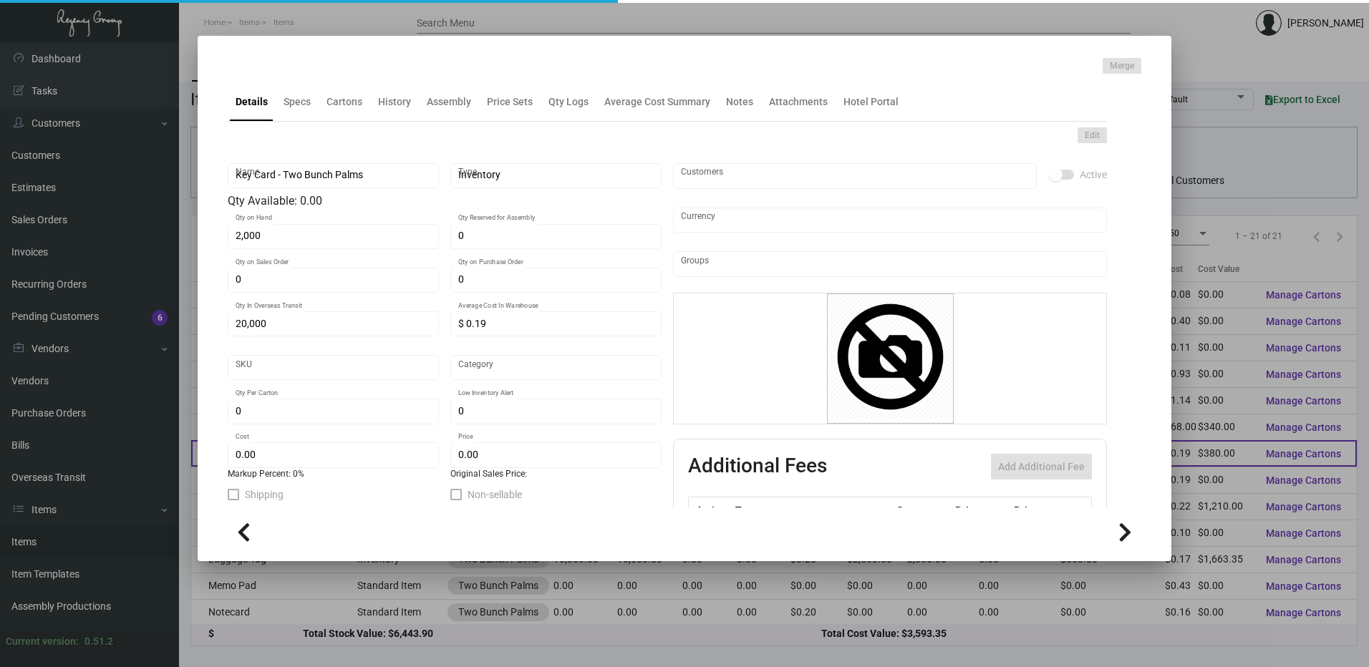
type input "$ 0.53"
type textarea "Keys Size CR80 #30 mill white matte dull laminated PVC recycled plastic materia…"
type textarea "Keys RFID Ving size CR80 bio degradable stock 30 mil plastic printing both side…"
checkbox input "true"
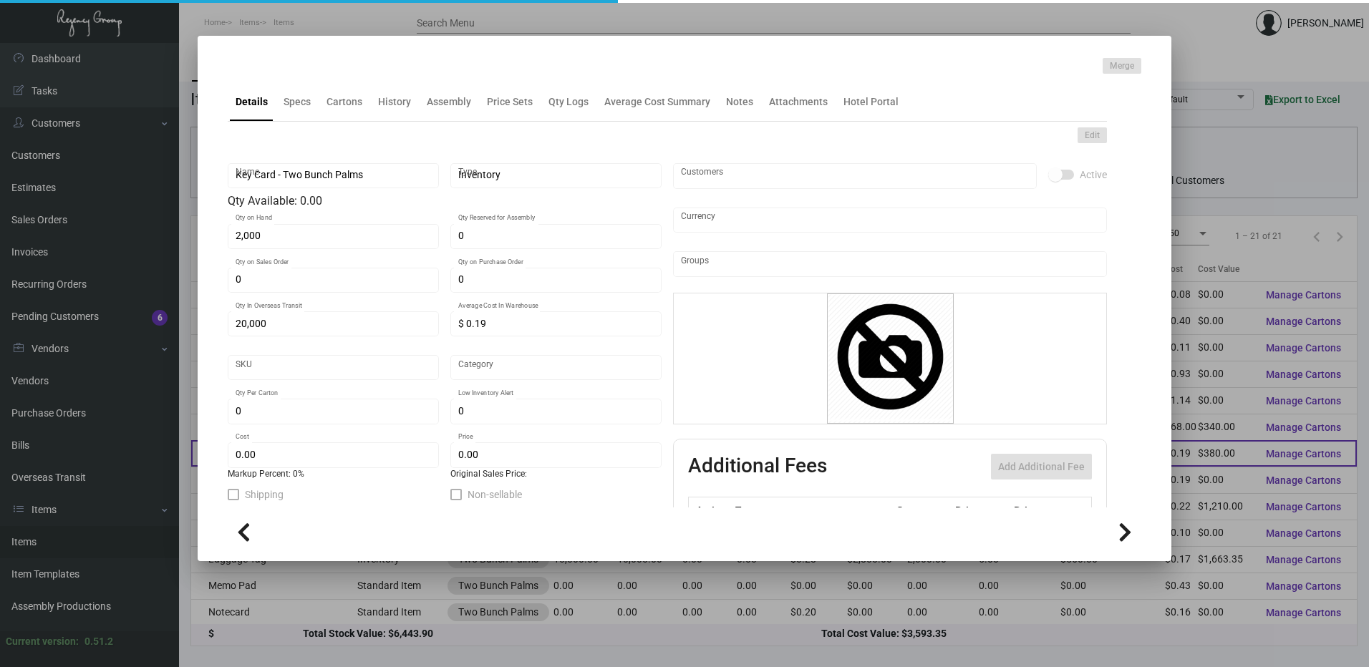
type input "United States Dollar $"
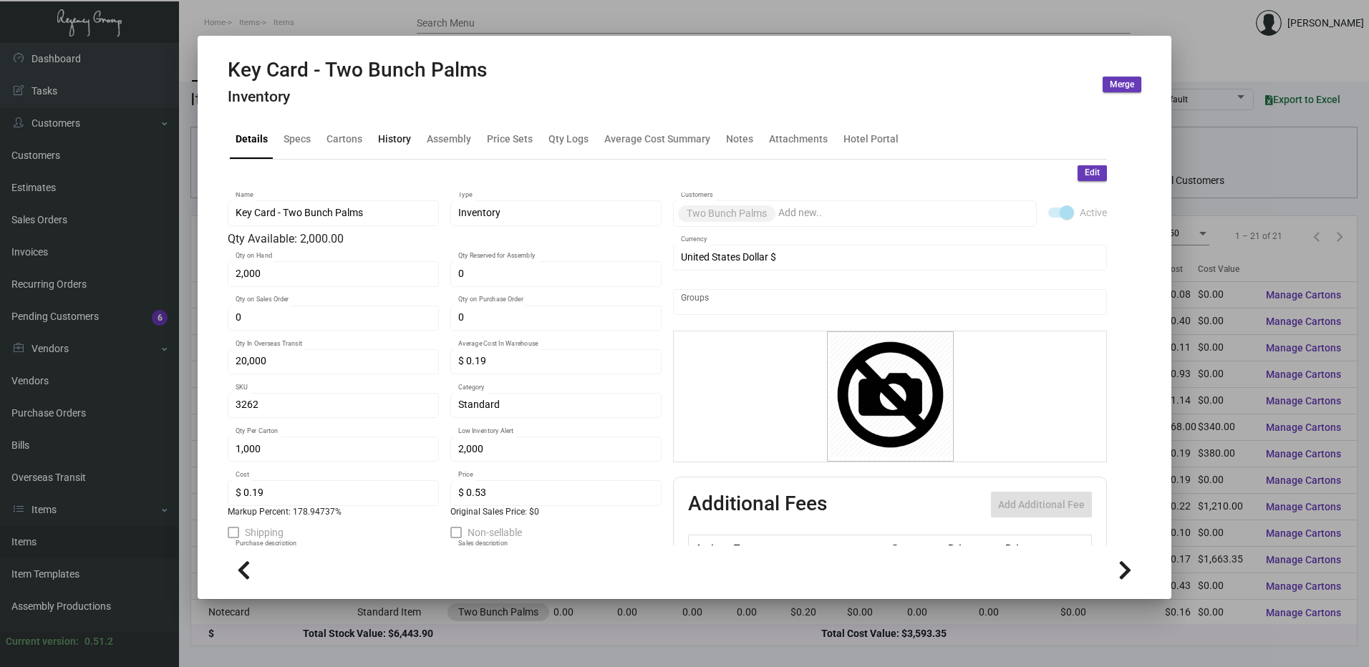
click at [410, 132] on div "History" at bounding box center [394, 139] width 44 height 34
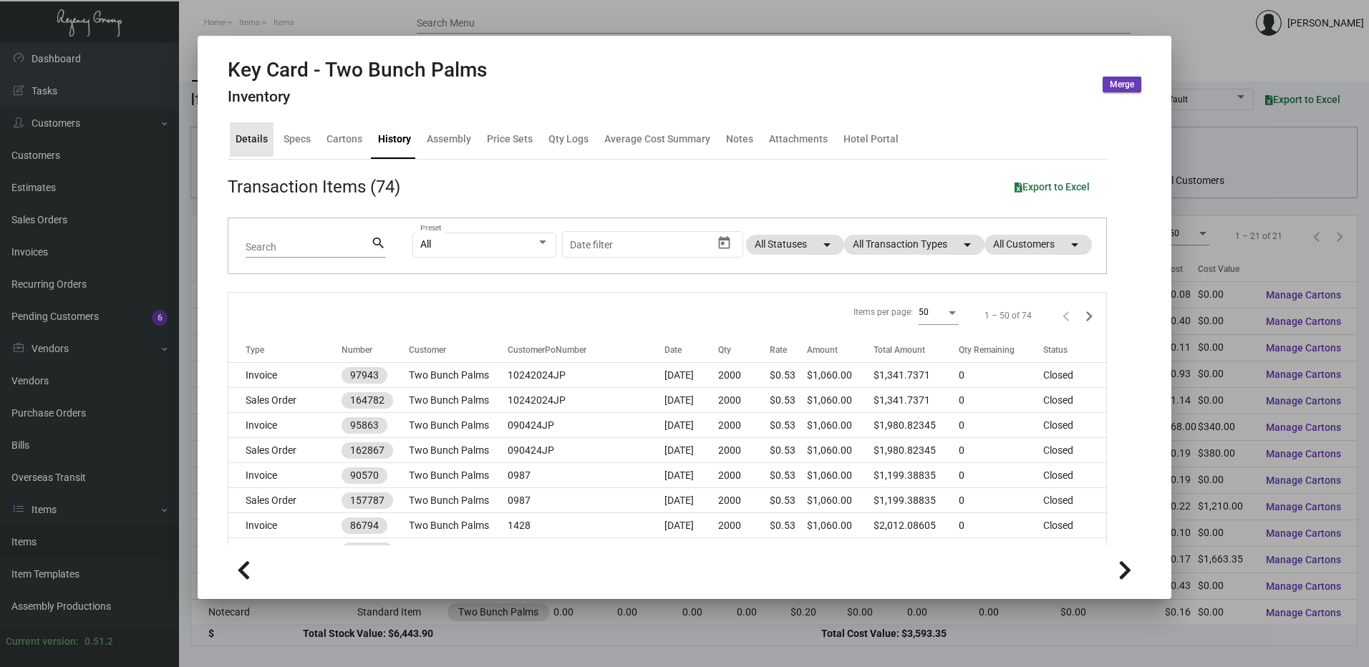
click at [243, 132] on div "Details" at bounding box center [252, 139] width 32 height 15
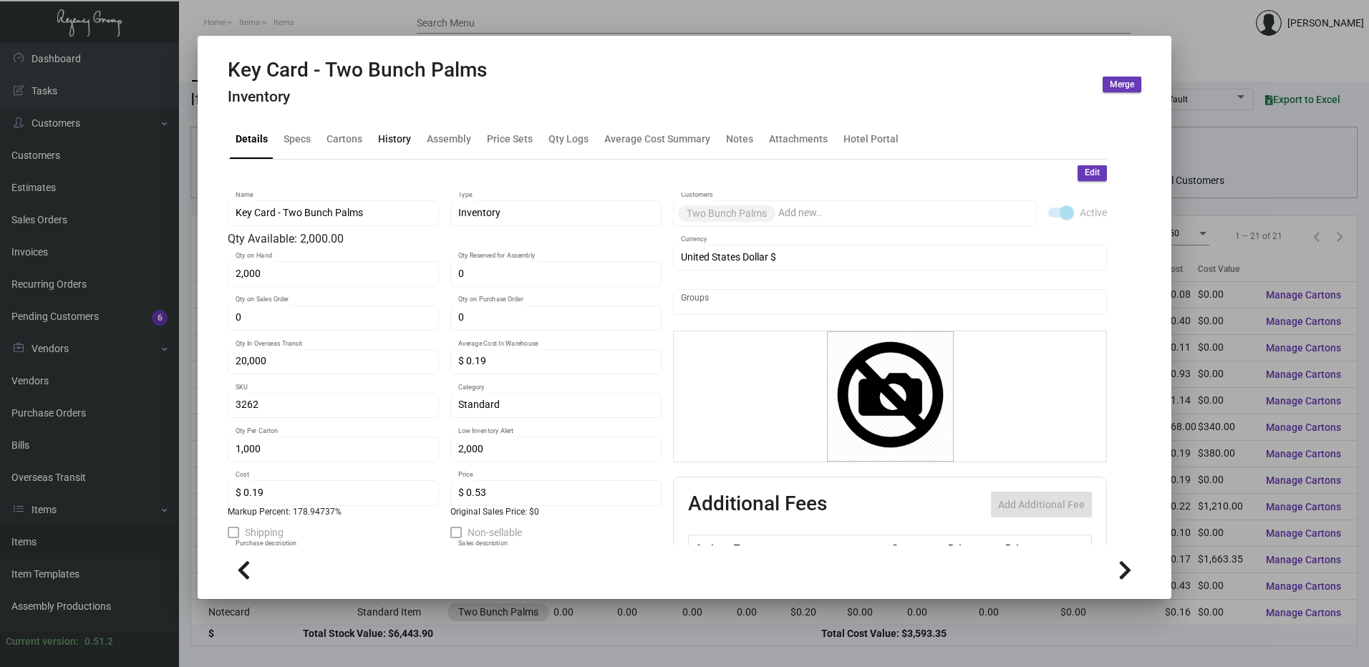
click at [395, 130] on div "History" at bounding box center [394, 139] width 44 height 34
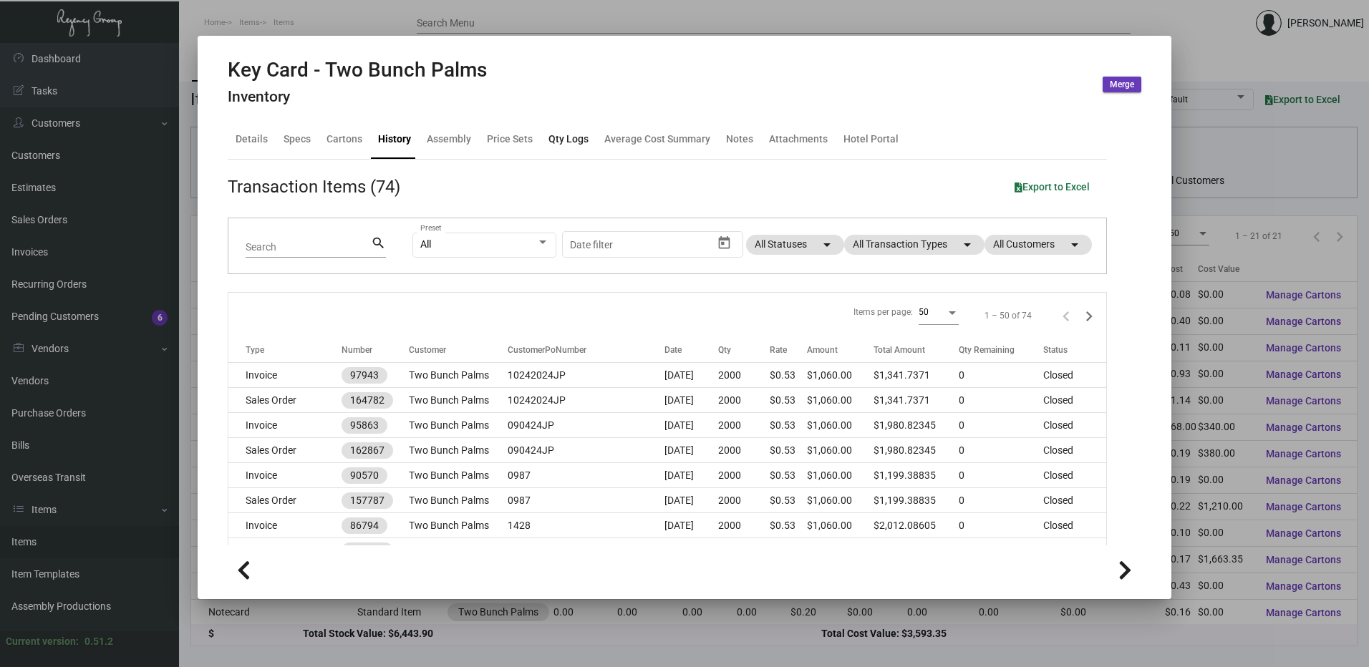
click at [548, 135] on div "Qty Logs" at bounding box center [568, 139] width 40 height 15
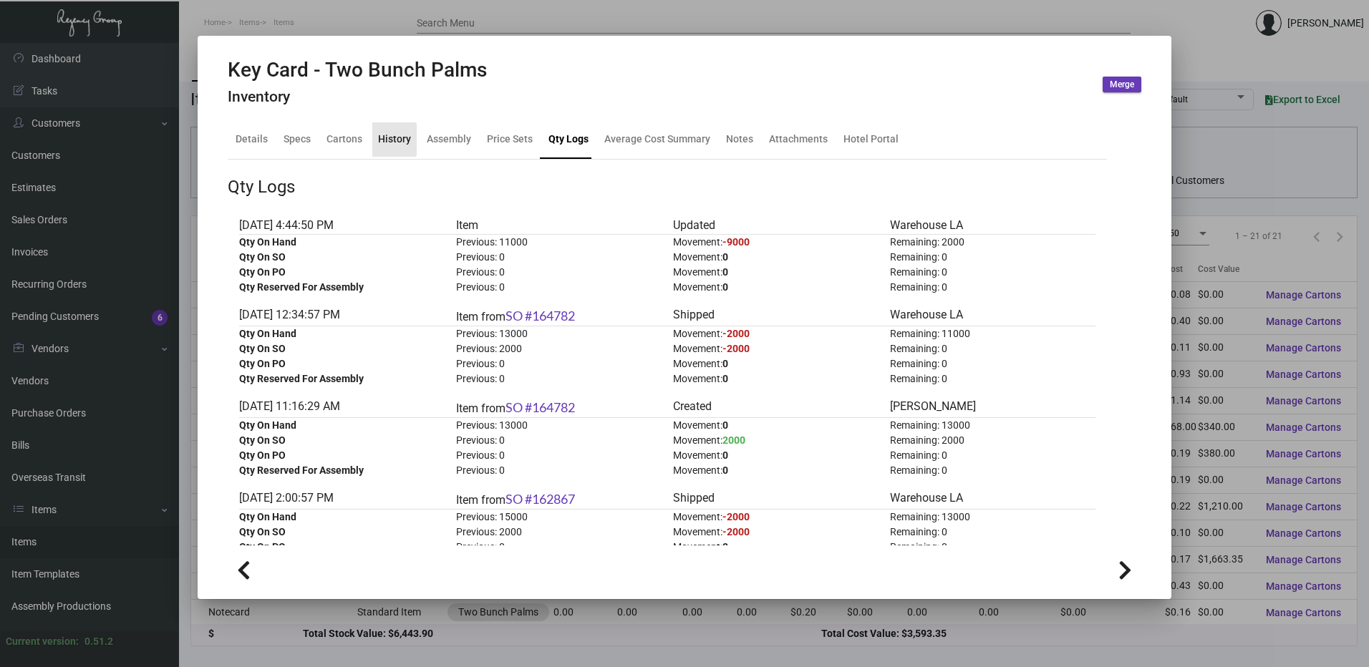
click at [389, 140] on div "History" at bounding box center [394, 139] width 33 height 15
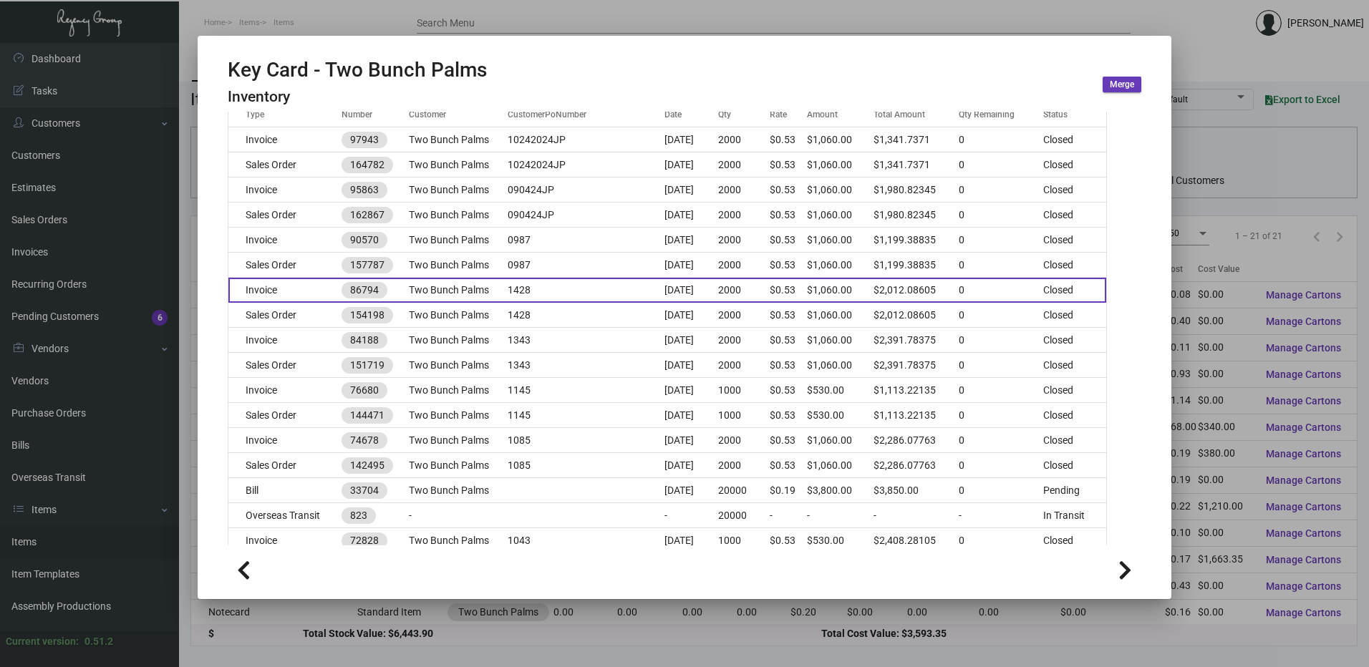
scroll to position [286, 0]
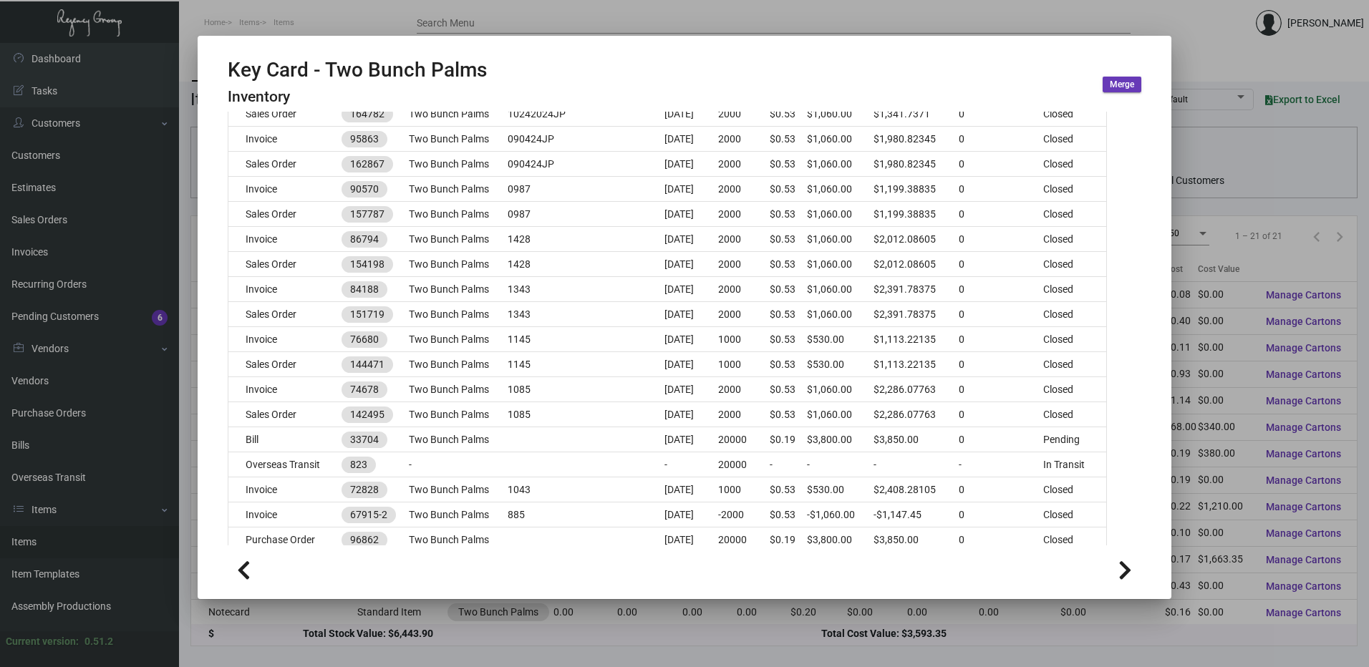
click at [394, 19] on div at bounding box center [684, 333] width 1369 height 667
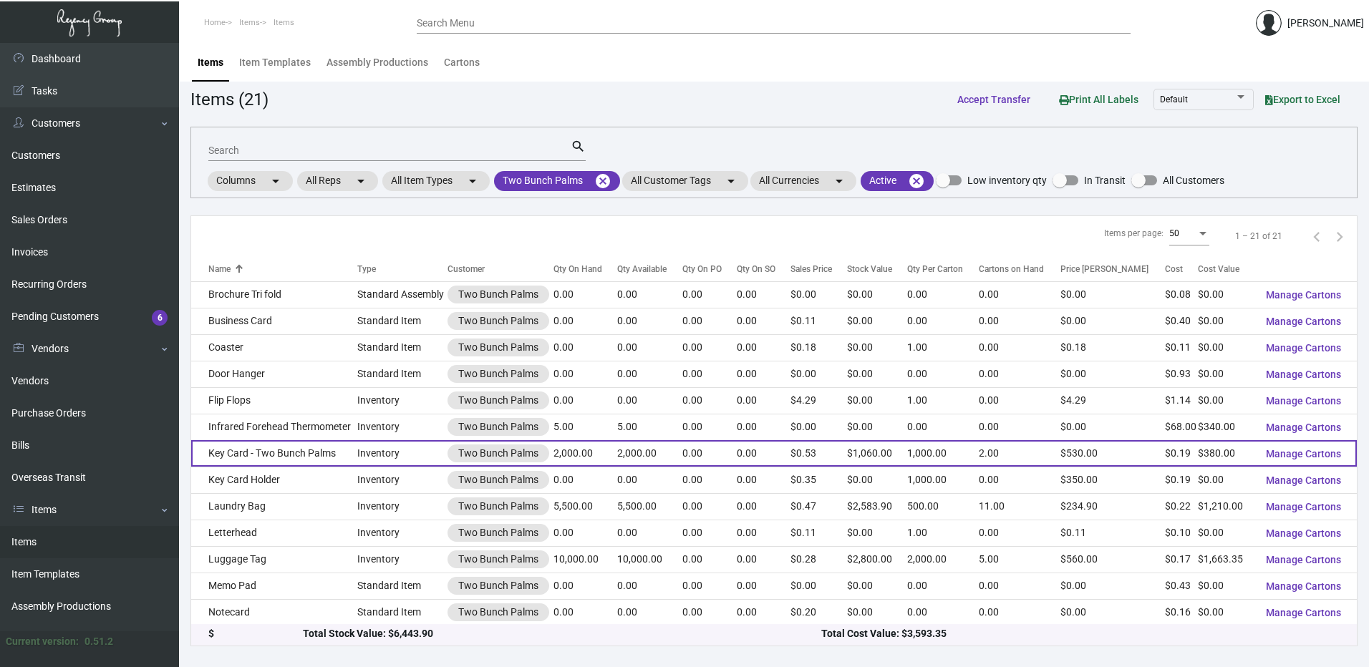
click at [268, 459] on td "Key Card - Two Bunch Palms" at bounding box center [274, 453] width 166 height 26
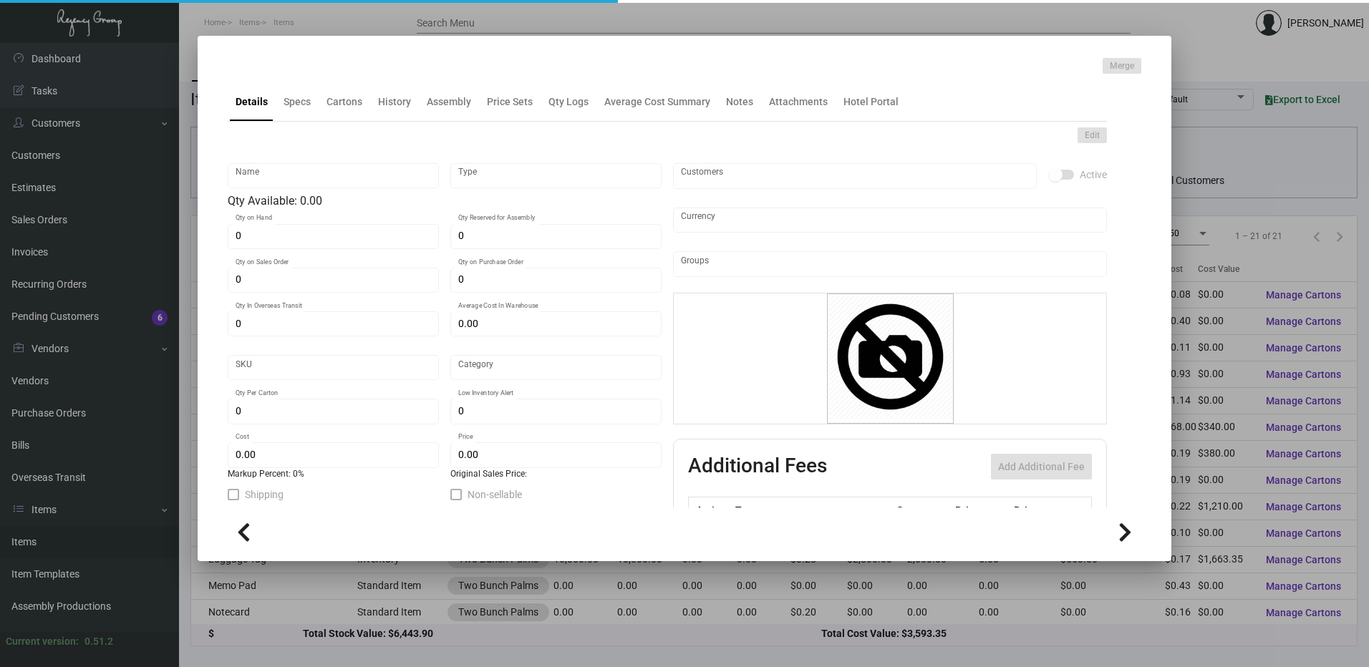
type input "Key Card - Two Bunch Palms"
type input "Inventory"
type input "2,000"
type input "20,000"
type input "$ 0.19"
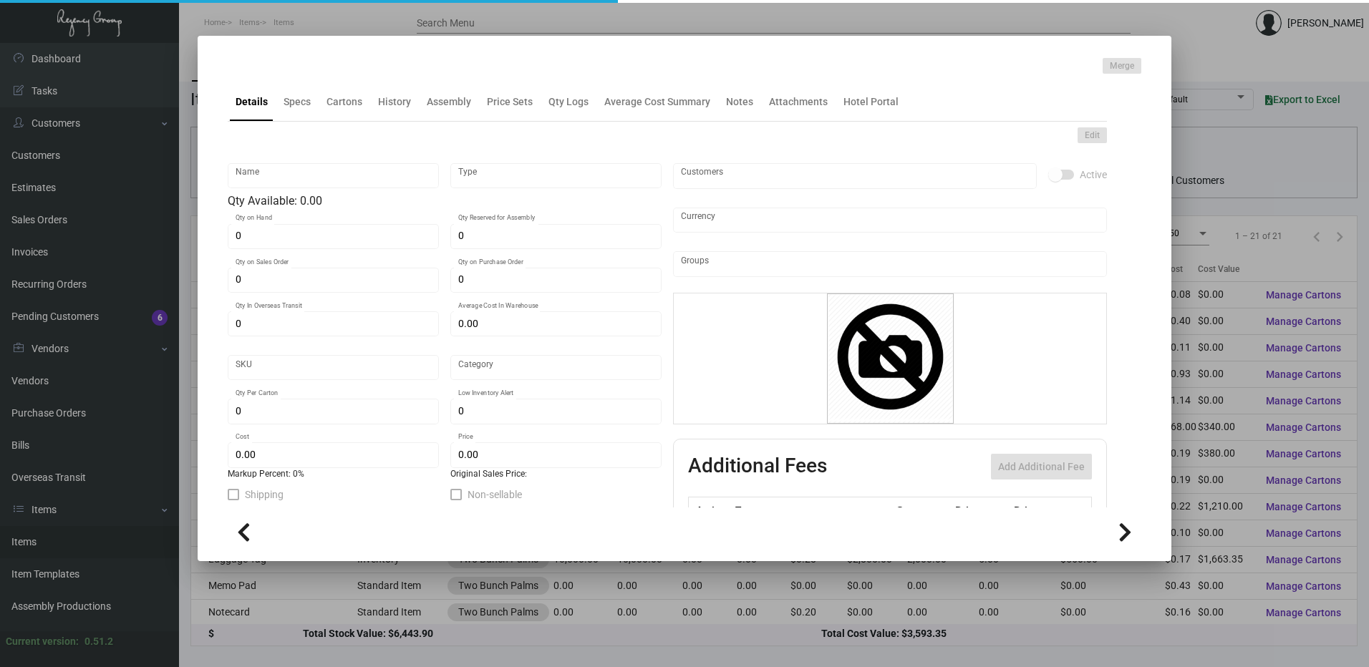
type input "3262"
type input "Standard"
type input "1,000"
type input "2,000"
type input "$ 0.19"
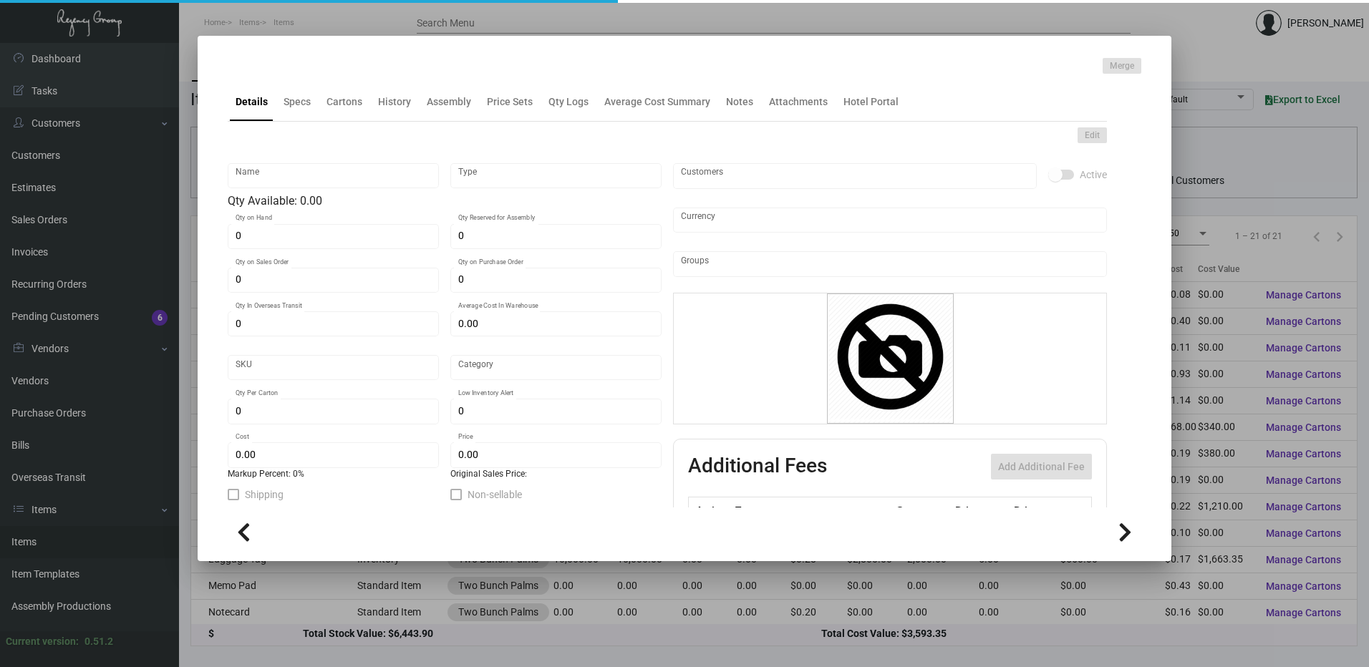
type input "$ 0.53"
type textarea "Keys Size CR80 #30 mill white matte dull laminated PVC recycled plastic materia…"
type textarea "Keys RFID Ving size CR80 bio degradable stock 30 mil plastic printing both side…"
checkbox input "true"
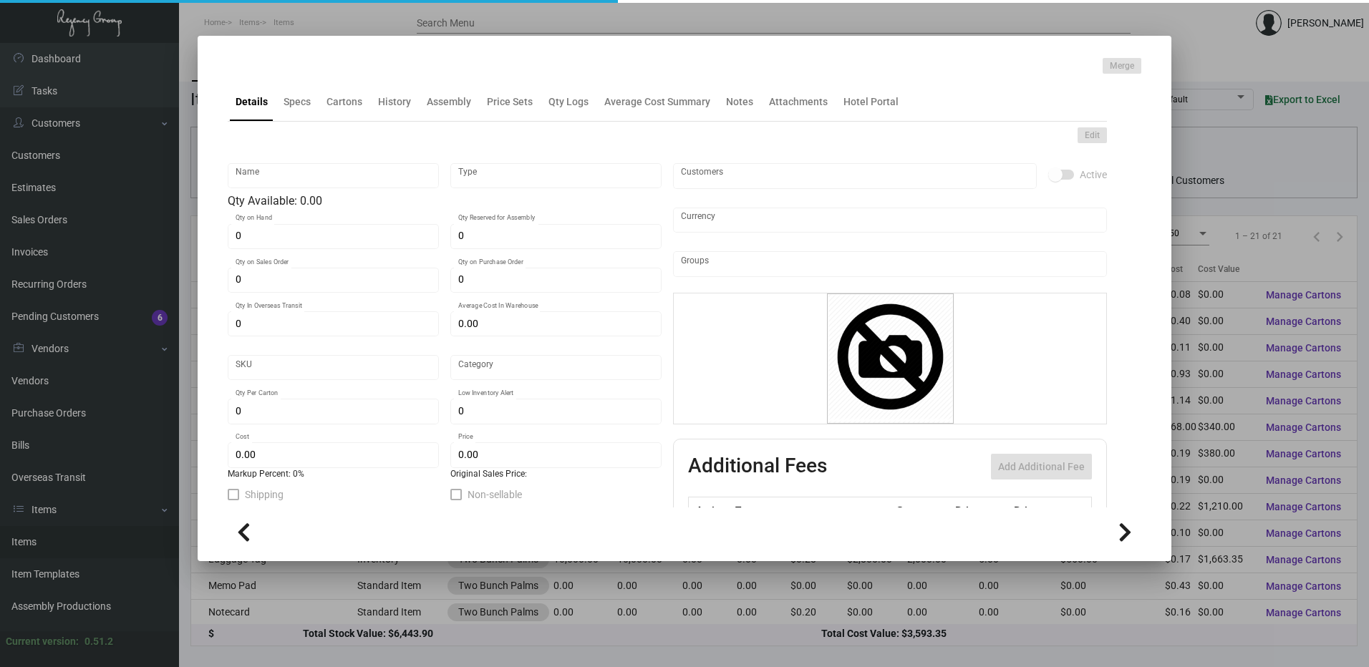
type input "United States Dollar $"
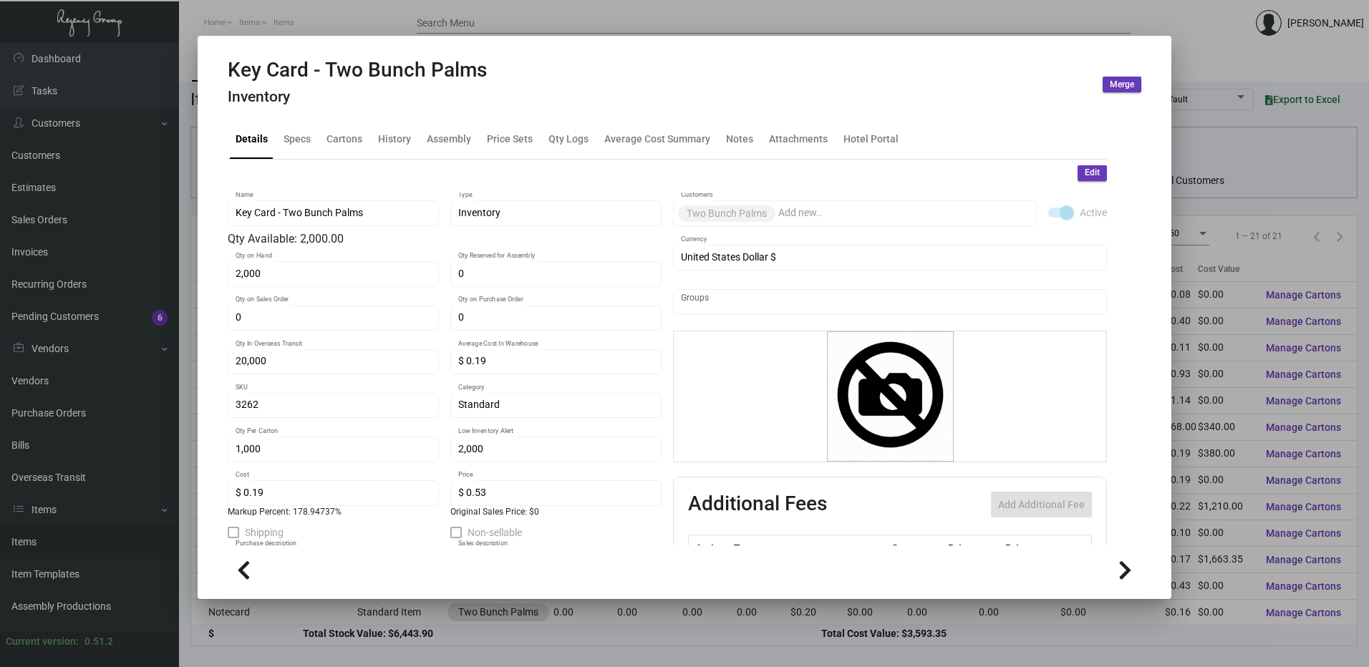
click at [253, 11] on div at bounding box center [684, 333] width 1369 height 667
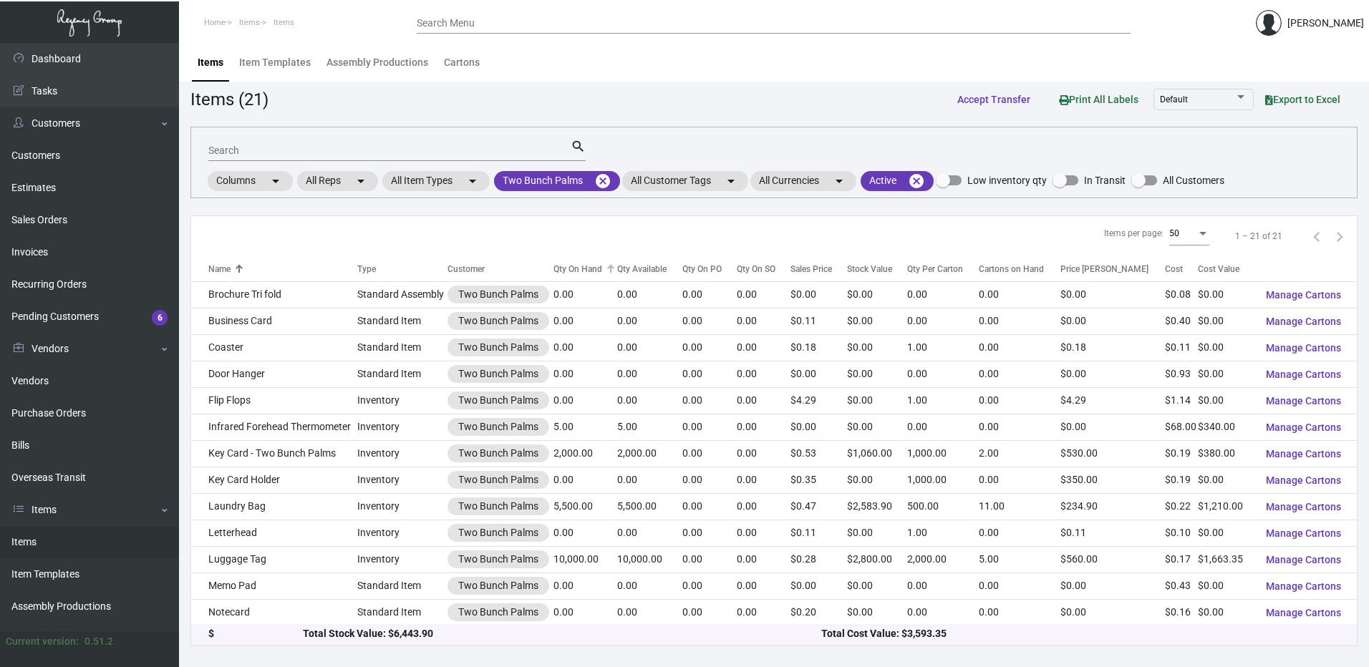
click at [565, 273] on div "Qty On Hand" at bounding box center [577, 269] width 49 height 13
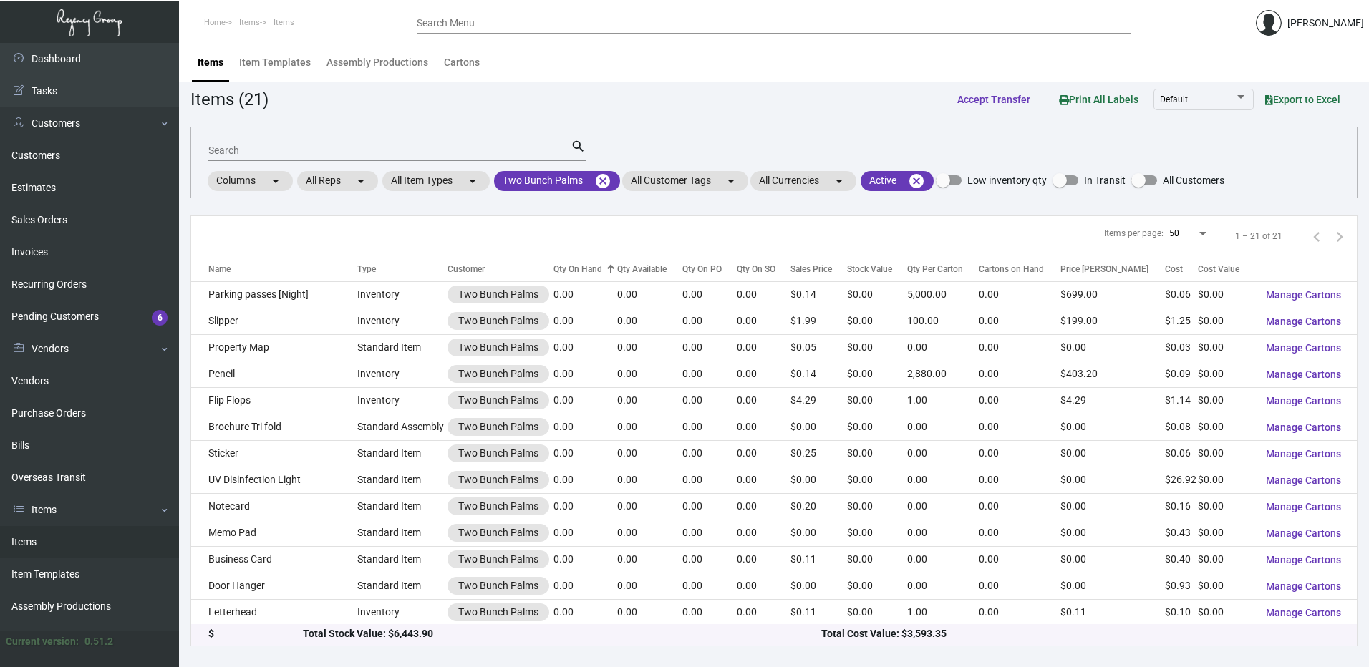
click at [586, 266] on div "Qty On Hand" at bounding box center [577, 269] width 49 height 13
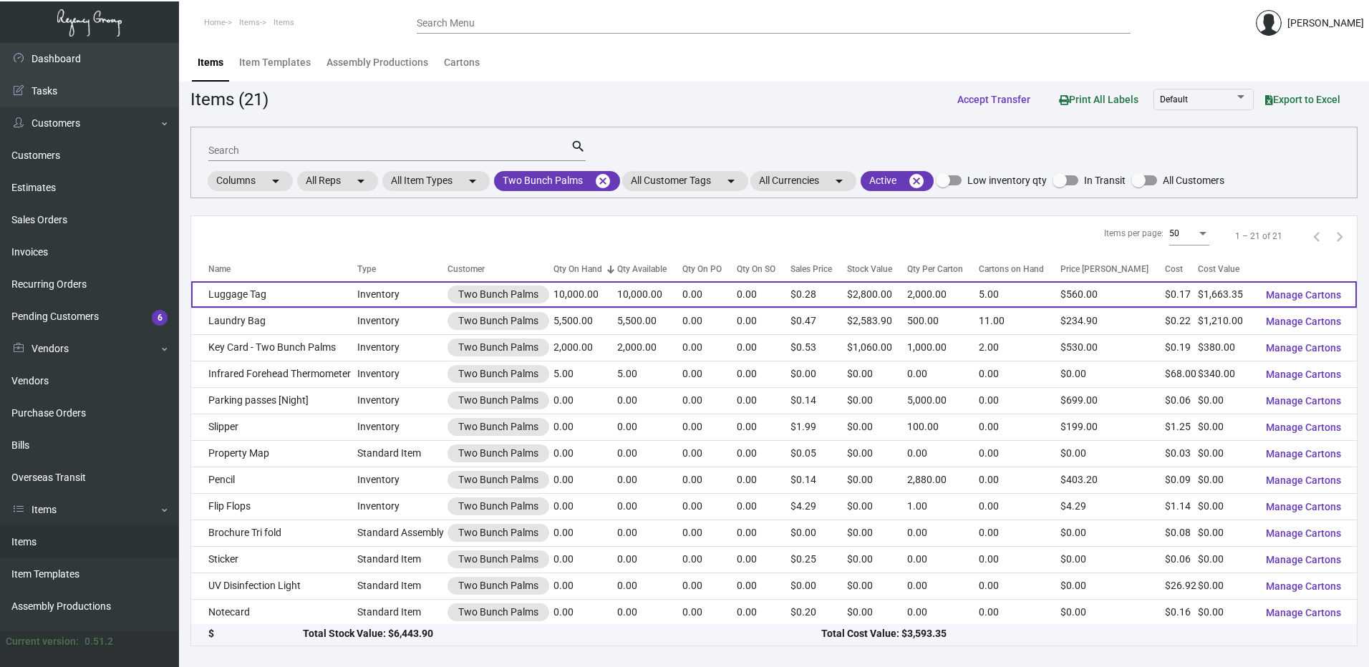
click at [284, 283] on td "Luggage Tag" at bounding box center [274, 294] width 166 height 26
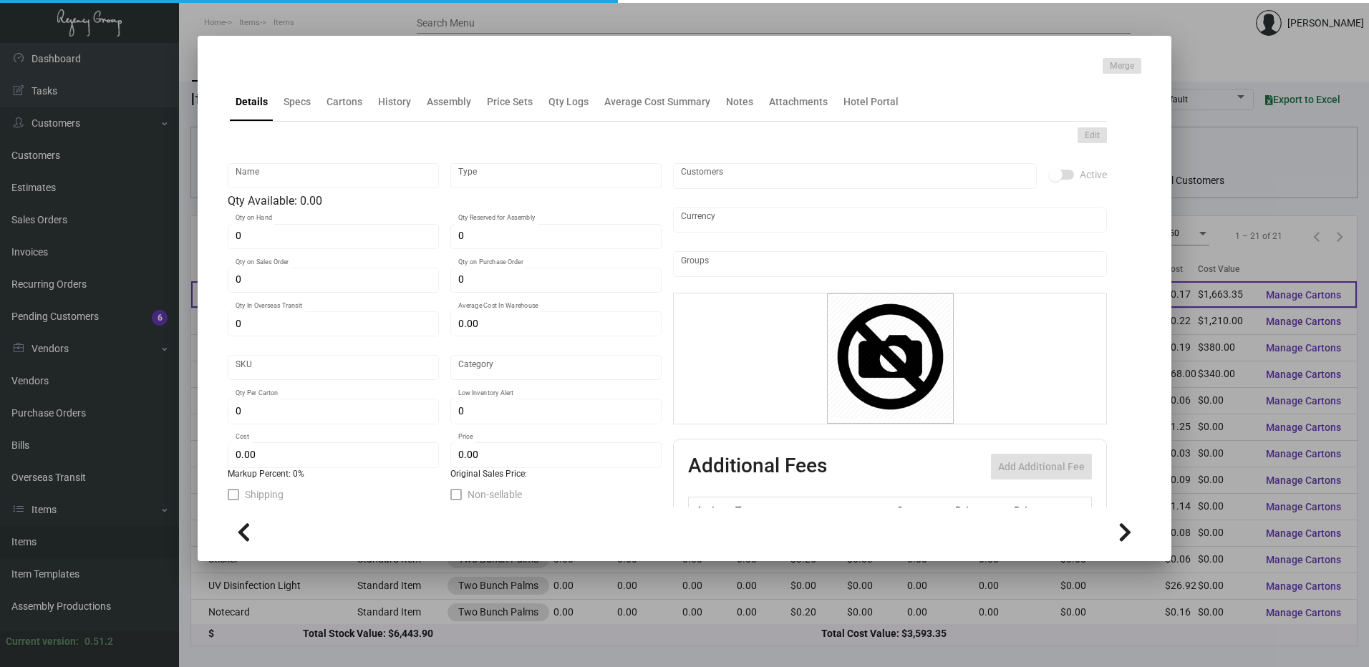
type input "Luggage Tag"
type input "Inventory"
type input "10,000"
type input "$ 0.16634"
type input "3264"
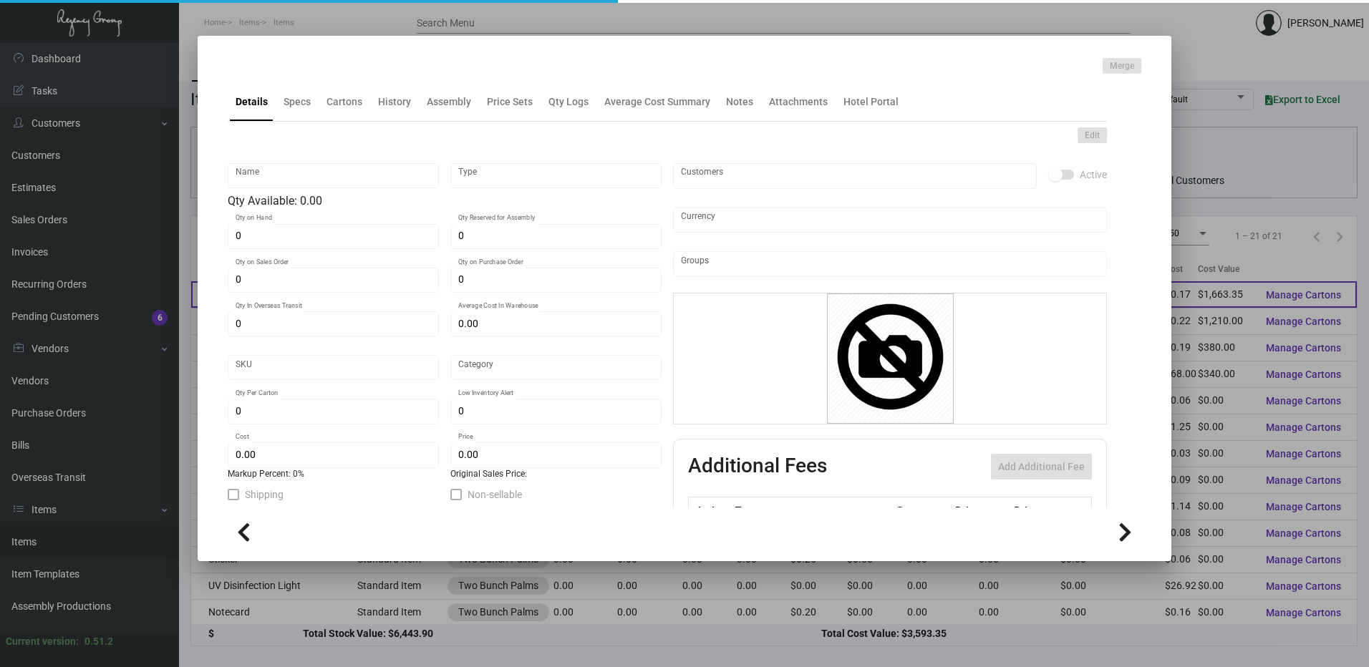
type input "Standard"
type input "2,000"
type input "$ 0.16634"
type input "$ 0.28"
type textarea "Luggage Tag - 5 Strip: 2.5x5.75 13pt Printing 1 color PMS 282C 12 position numb…"
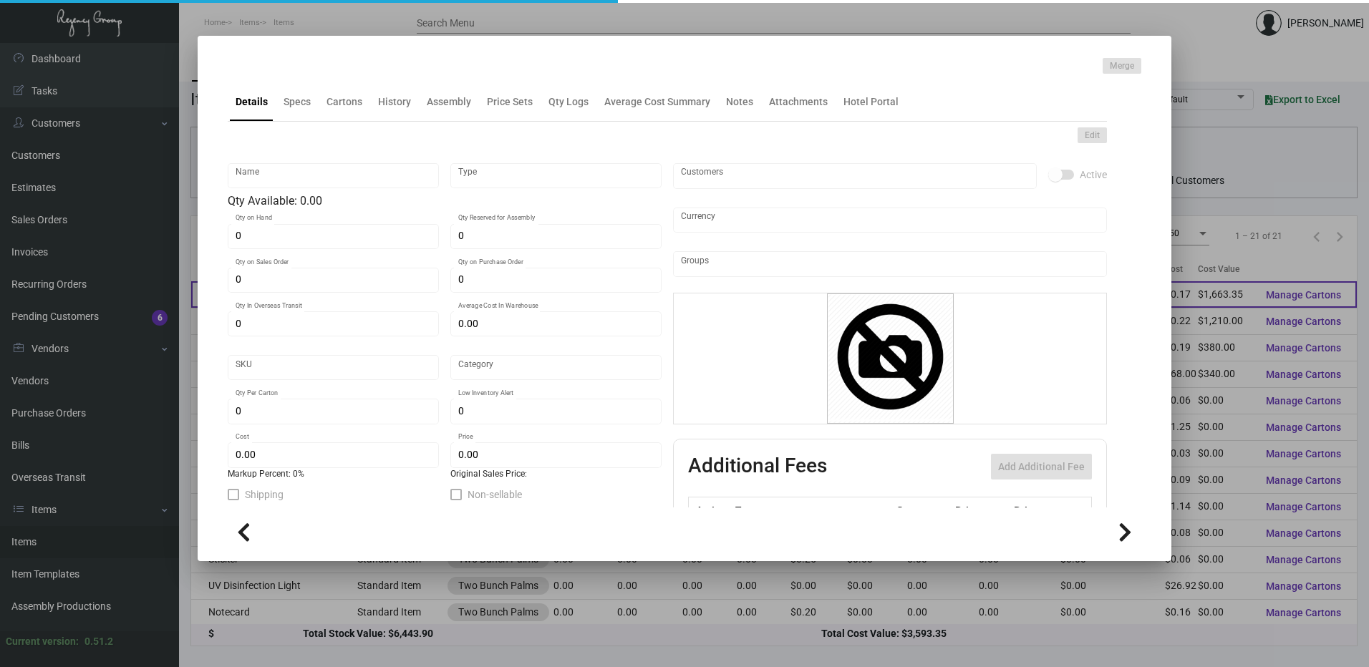
type textarea "Luggage Tag - 5 Strip: 2.5x5.75 13pt Printing 1 color PMS 282C 12 position numb…"
checkbox input "true"
type input "United States Dollar $"
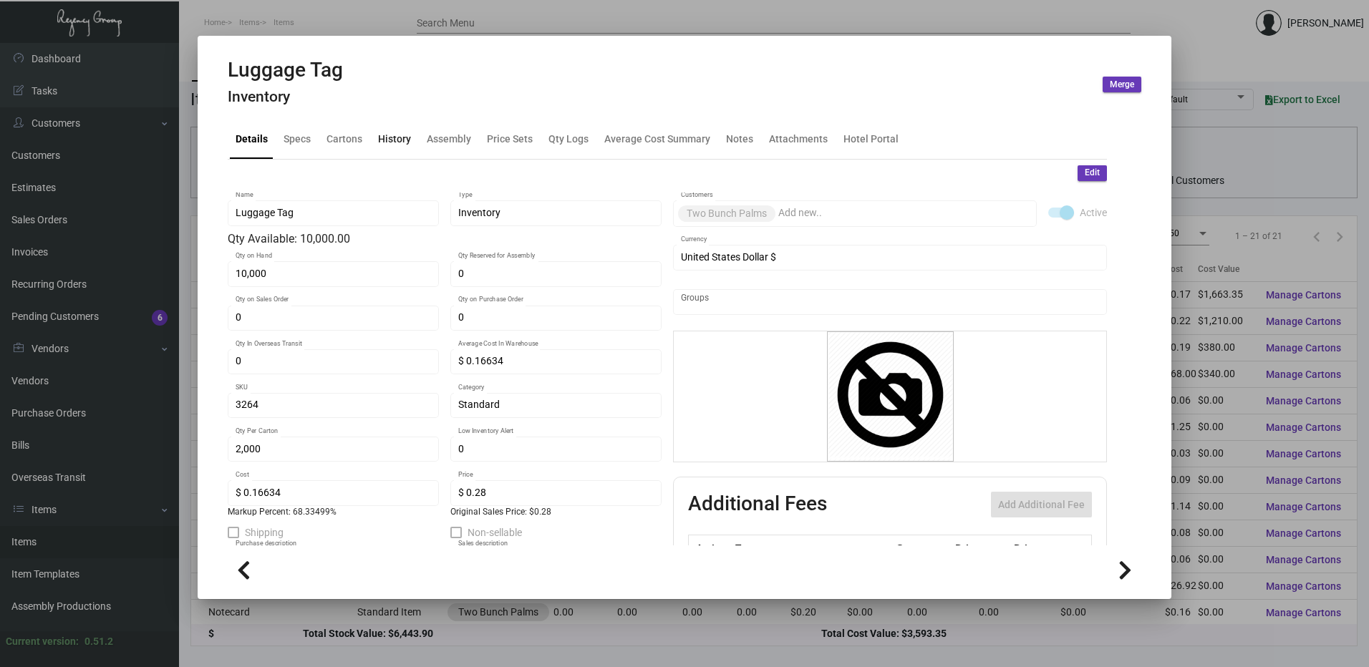
click at [395, 140] on div "History" at bounding box center [394, 139] width 33 height 15
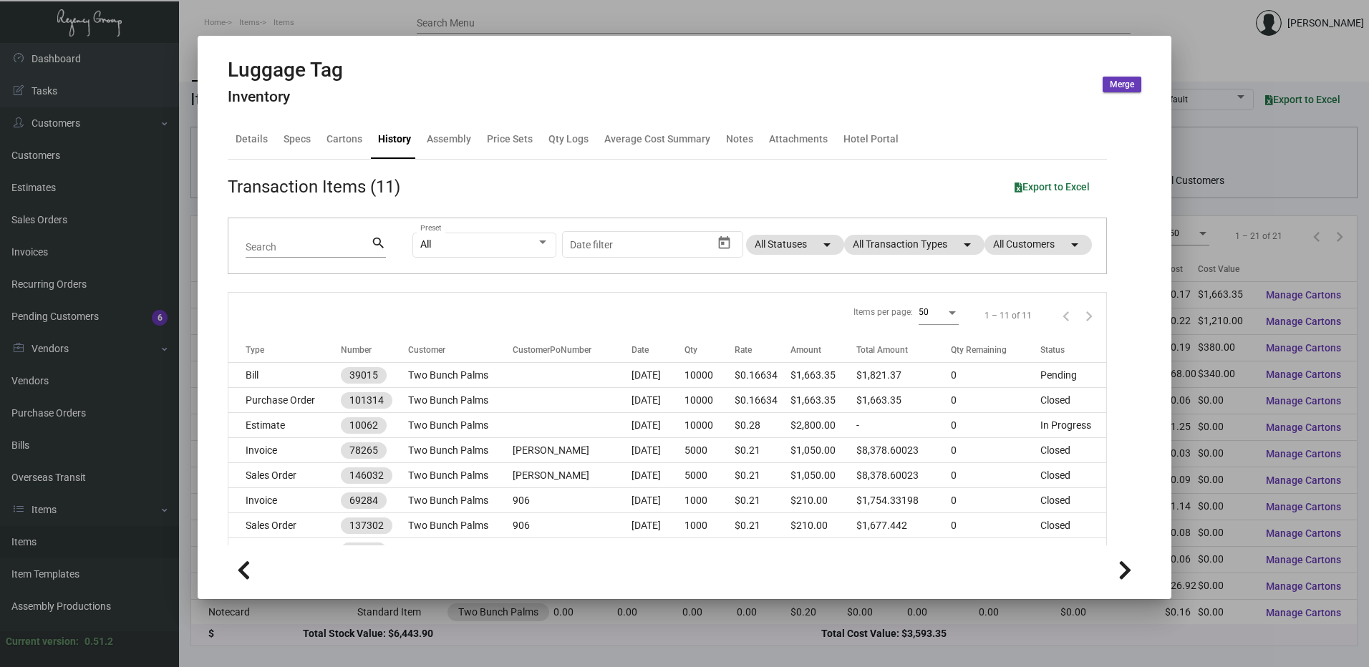
click at [296, 19] on div at bounding box center [684, 333] width 1369 height 667
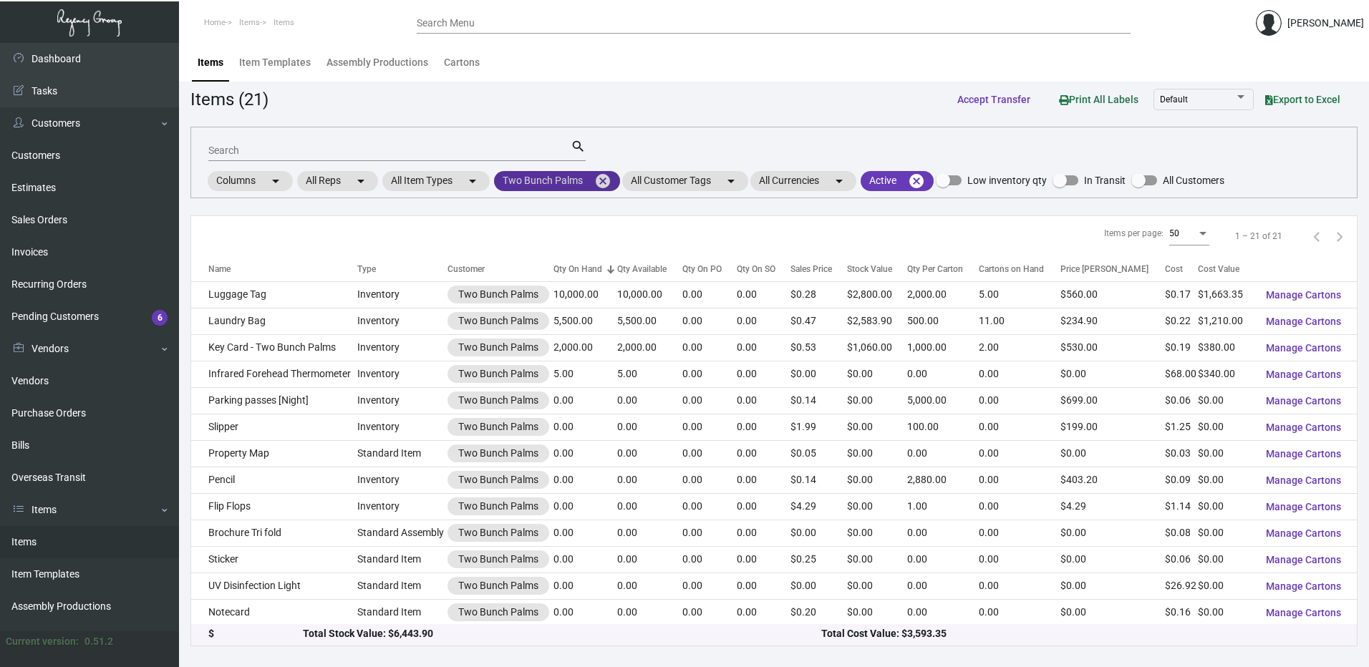
click at [601, 183] on mat-icon "cancel" at bounding box center [602, 181] width 17 height 17
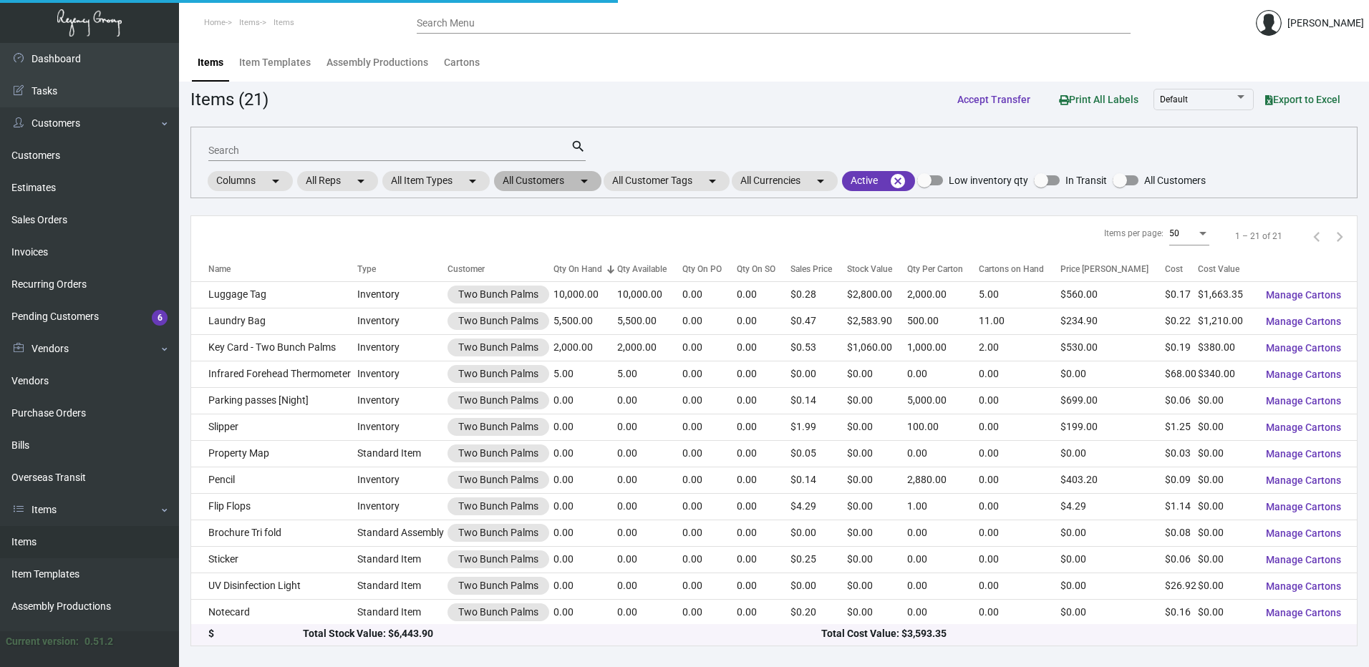
click at [555, 188] on mat-chip "All Customers arrow_drop_down" at bounding box center [547, 181] width 107 height 20
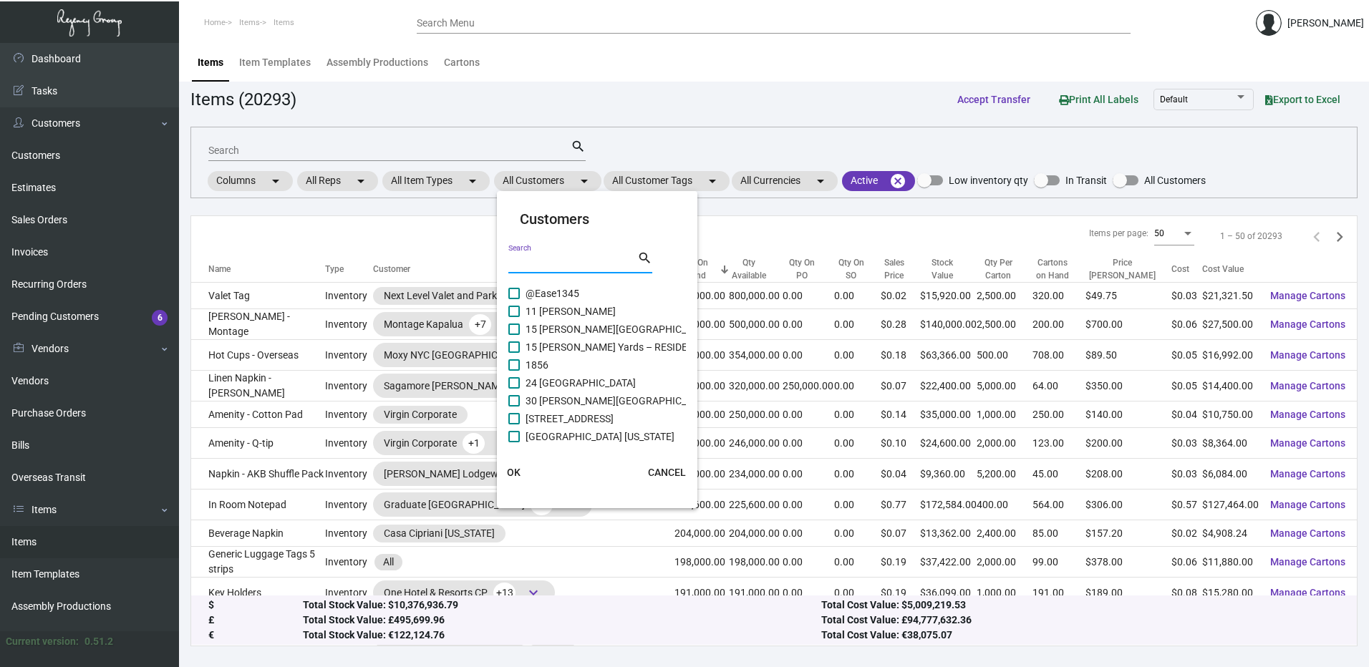
click at [555, 260] on input "Search" at bounding box center [572, 262] width 129 height 11
paste input "[GEOGRAPHIC_DATA]"
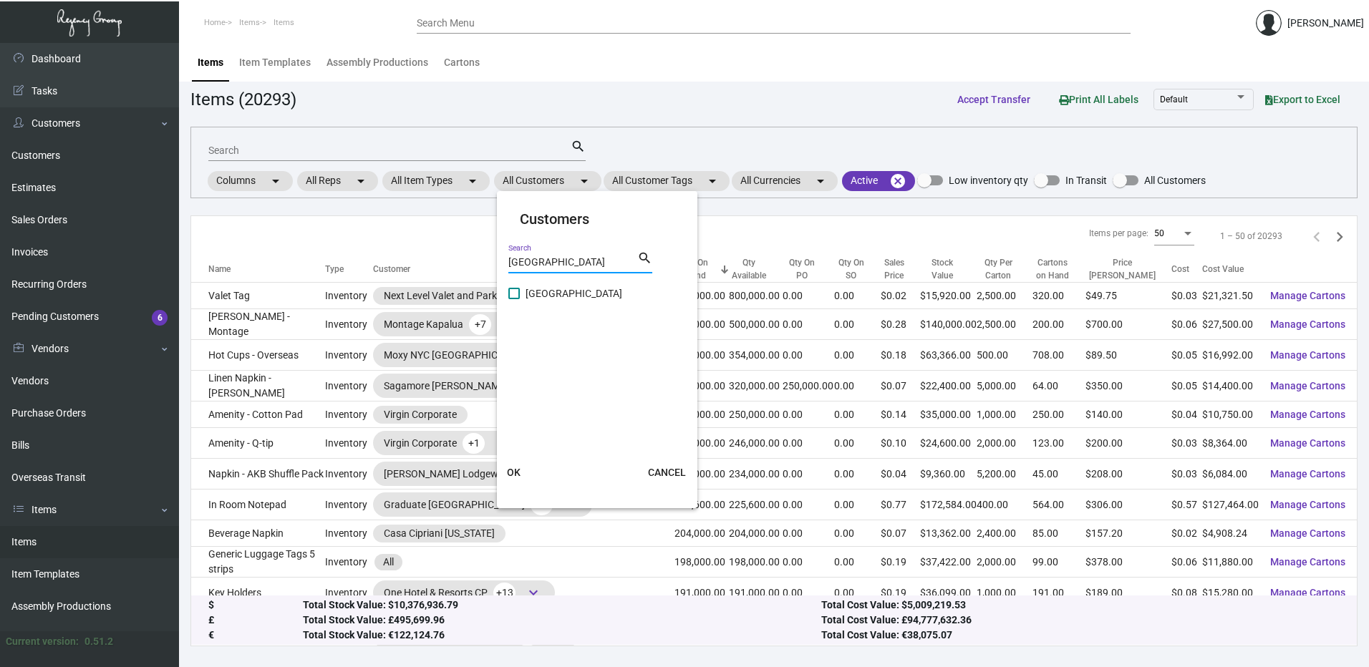
type input "[GEOGRAPHIC_DATA]"
click at [510, 294] on span at bounding box center [513, 293] width 11 height 11
click at [513, 299] on input "[GEOGRAPHIC_DATA]" at bounding box center [513, 299] width 1 height 1
checkbox input "true"
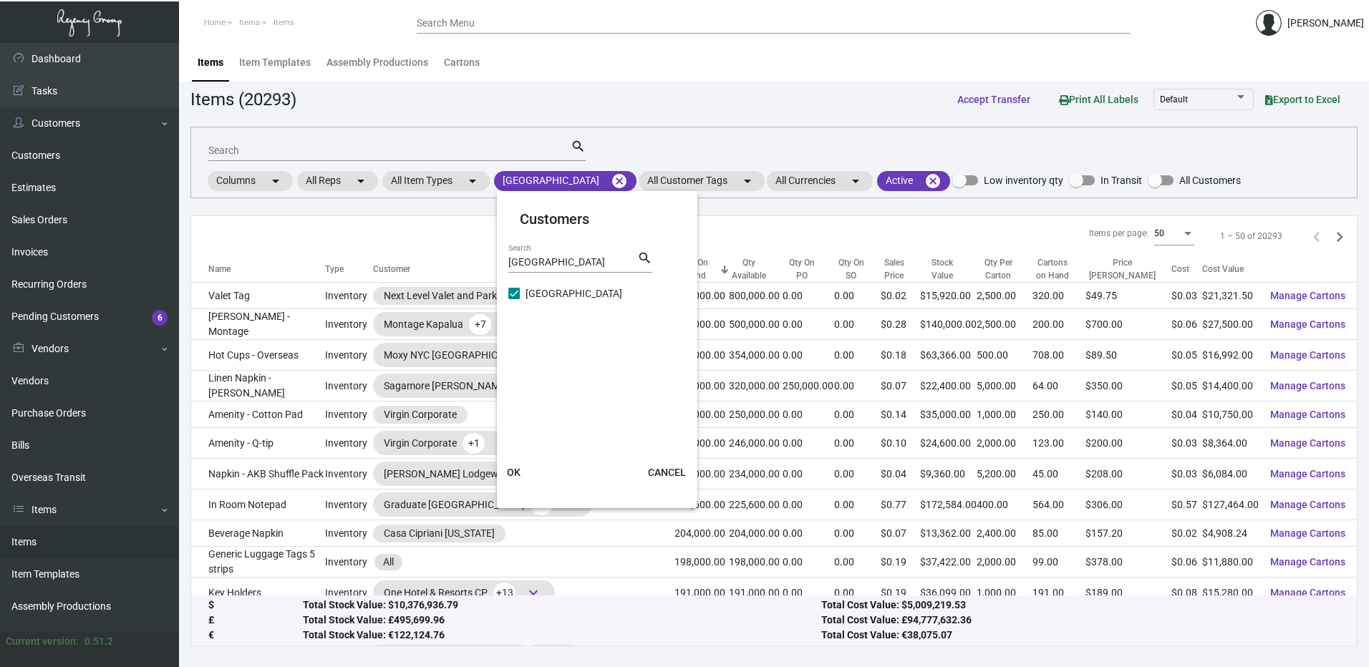
click at [524, 479] on button "OK" at bounding box center [514, 473] width 46 height 26
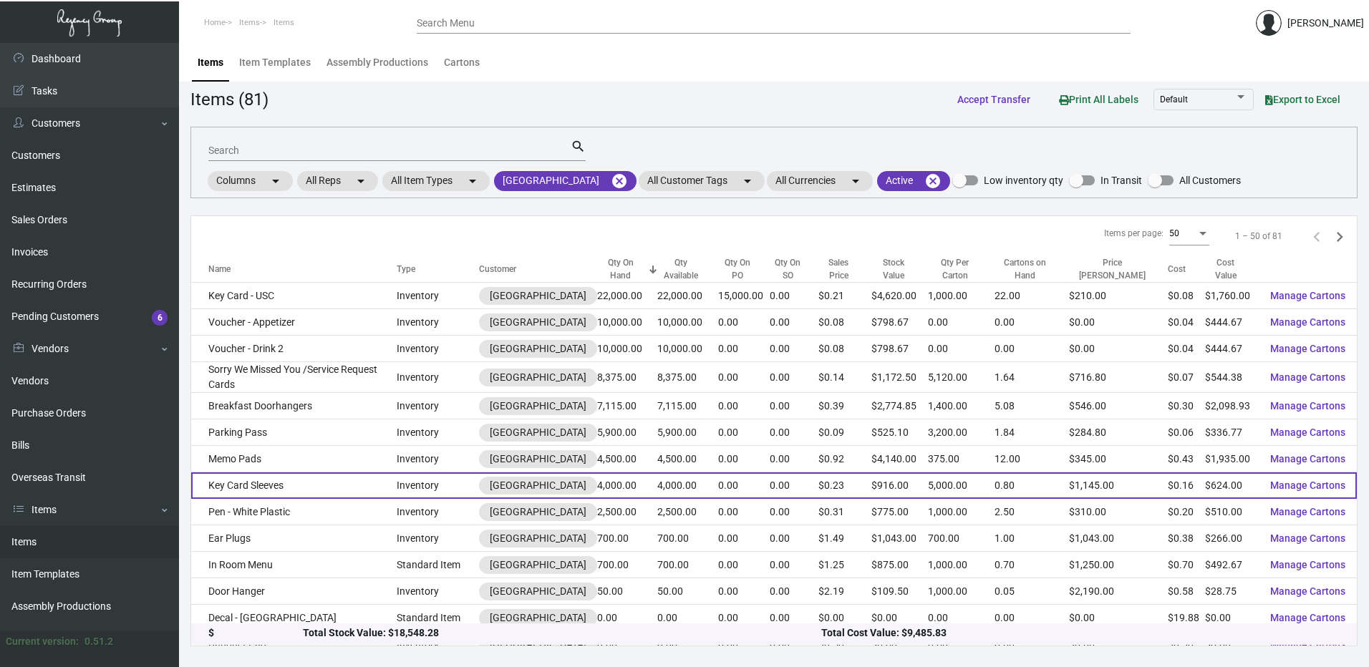
click at [312, 475] on td "Key Card Sleeves" at bounding box center [293, 486] width 205 height 26
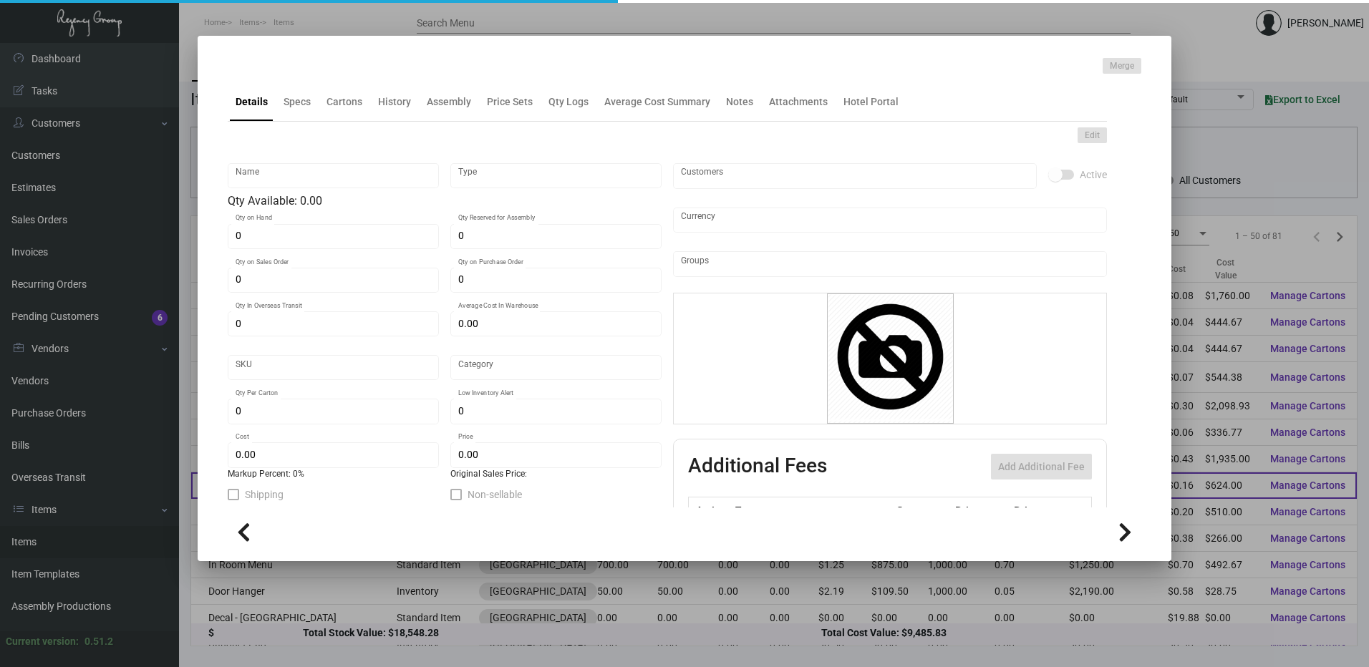
type input "Key Card Sleeves"
type input "Inventory"
type input "4,000"
type input "$ 0.18589"
type input "3301"
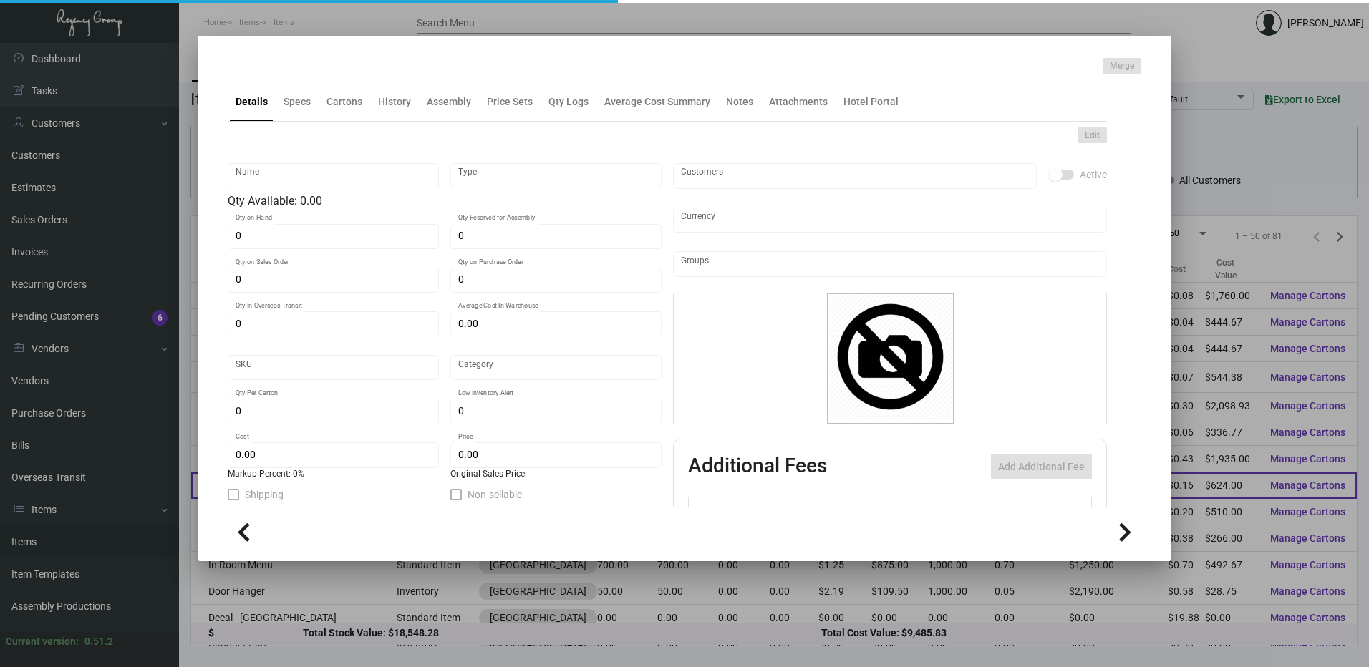
type input "Standard"
type input "5,000"
type input "$ 0.156"
type input "$ 0.229"
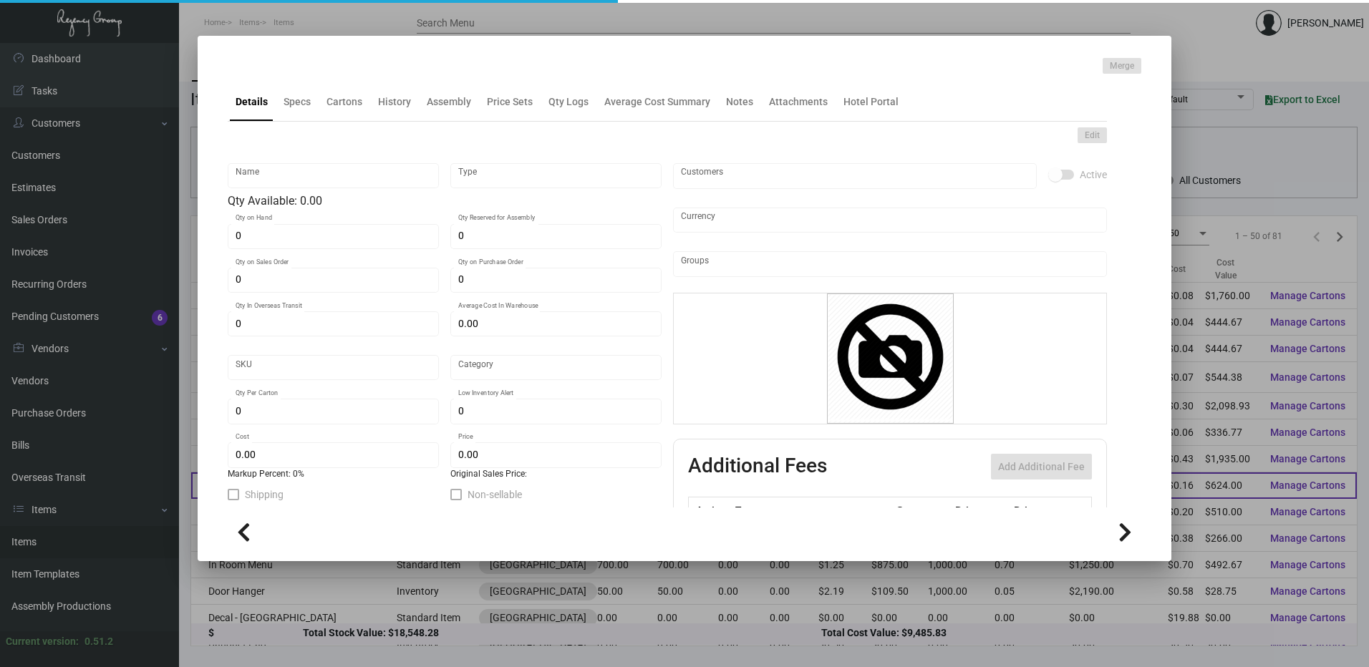
type textarea "Key Sleeves Size 2 3/8 x 3 1/2", black linen 80 lb text stock, GOLD FOIL 1/0"
checkbox input "true"
type input "United States Dollar $"
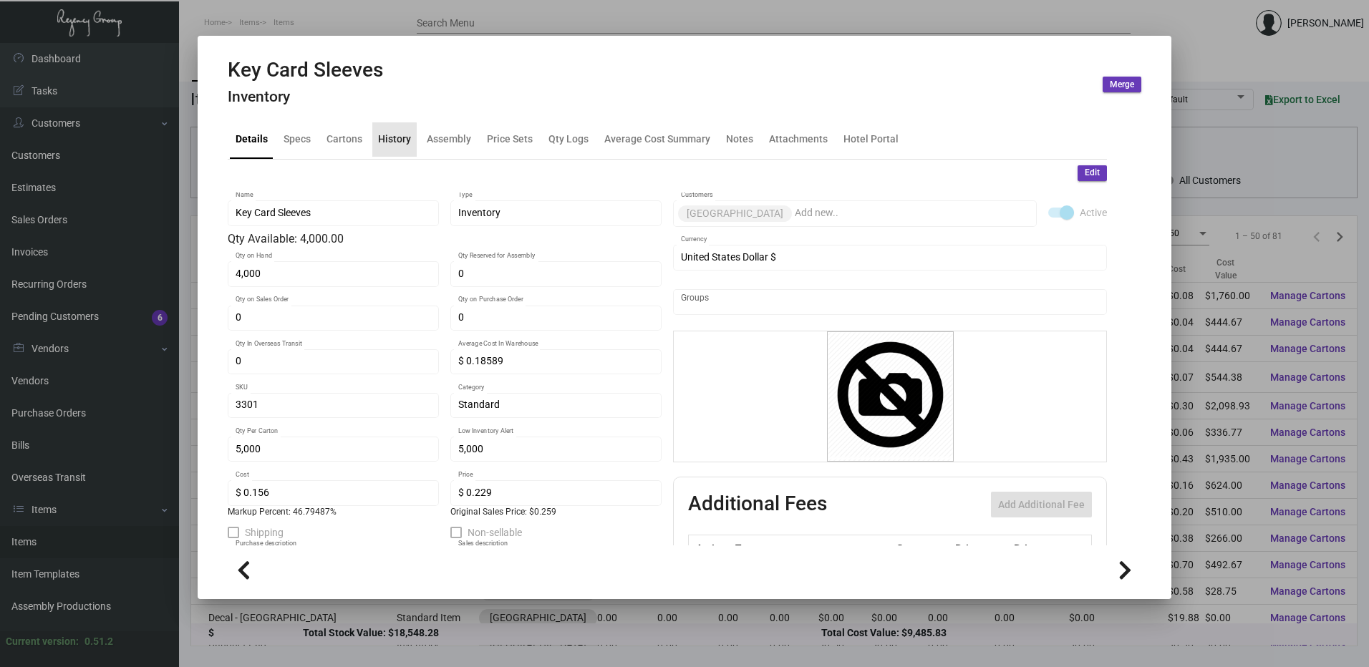
click at [392, 145] on div "History" at bounding box center [394, 139] width 33 height 15
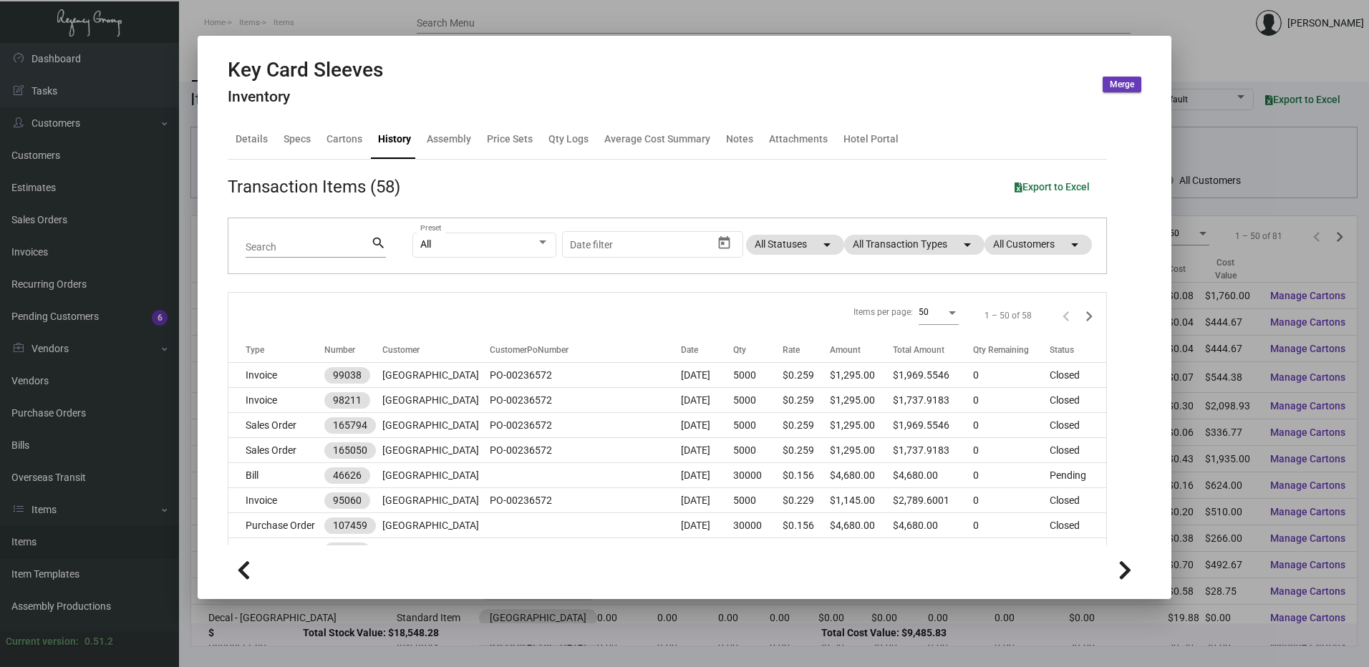
click at [331, 23] on div at bounding box center [684, 333] width 1369 height 667
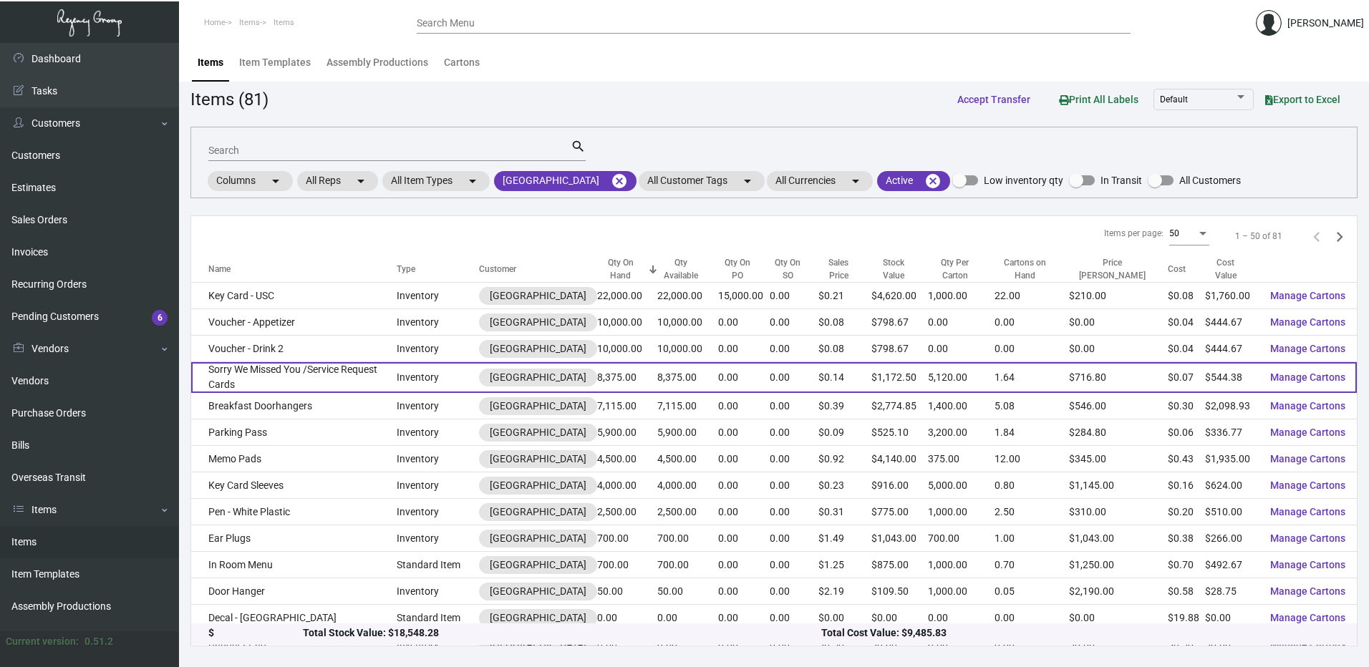
click at [329, 368] on td "Sorry We Missed You /Service Request Cards" at bounding box center [293, 377] width 205 height 31
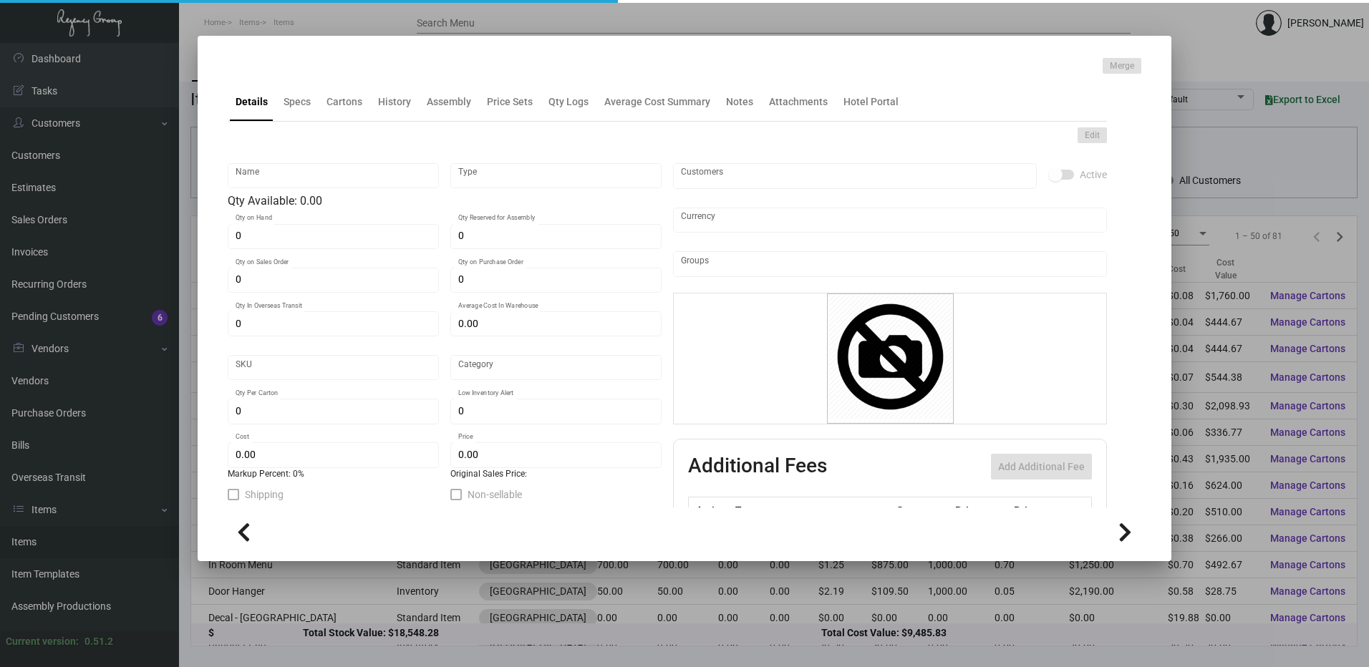
type input "Sorry We Missed You /Service Request Cards"
type input "Inventory"
type input "8,375"
type input "$ 0.38"
type input "1031-Postcard-88"
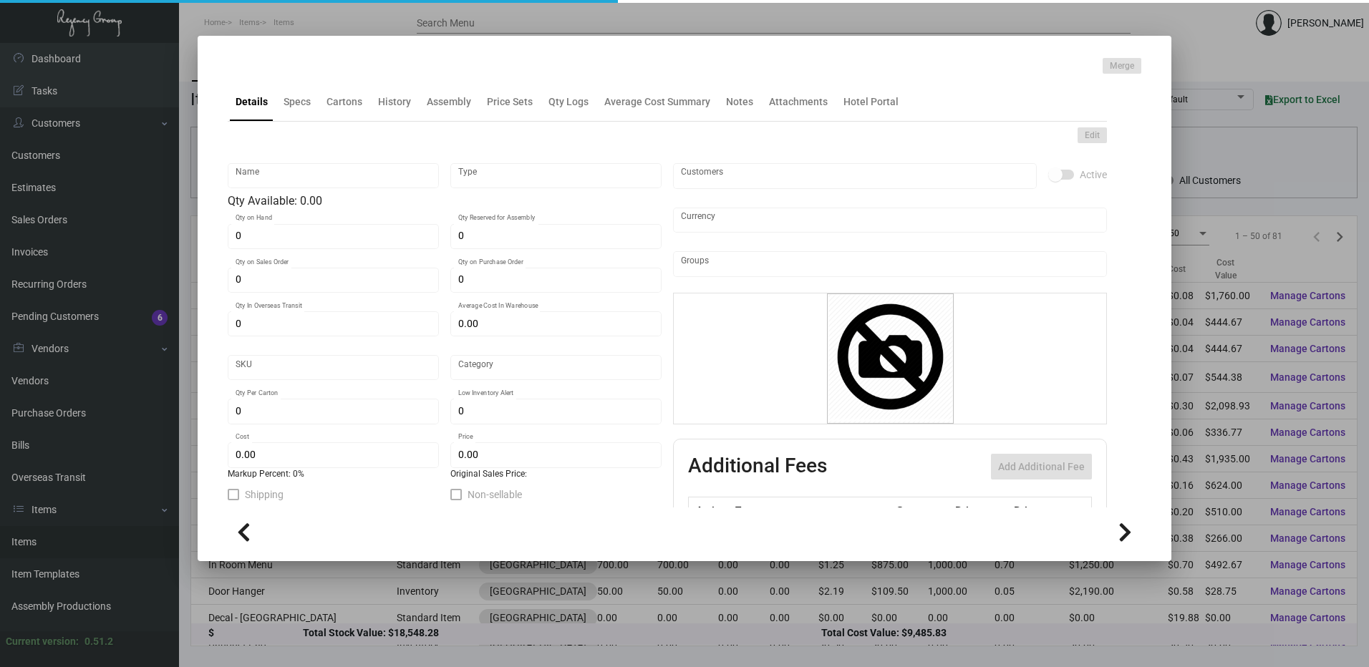
type input "Standard"
type input "5,120"
type input "$ 0.065"
type input "$ 0.14"
checkbox input "true"
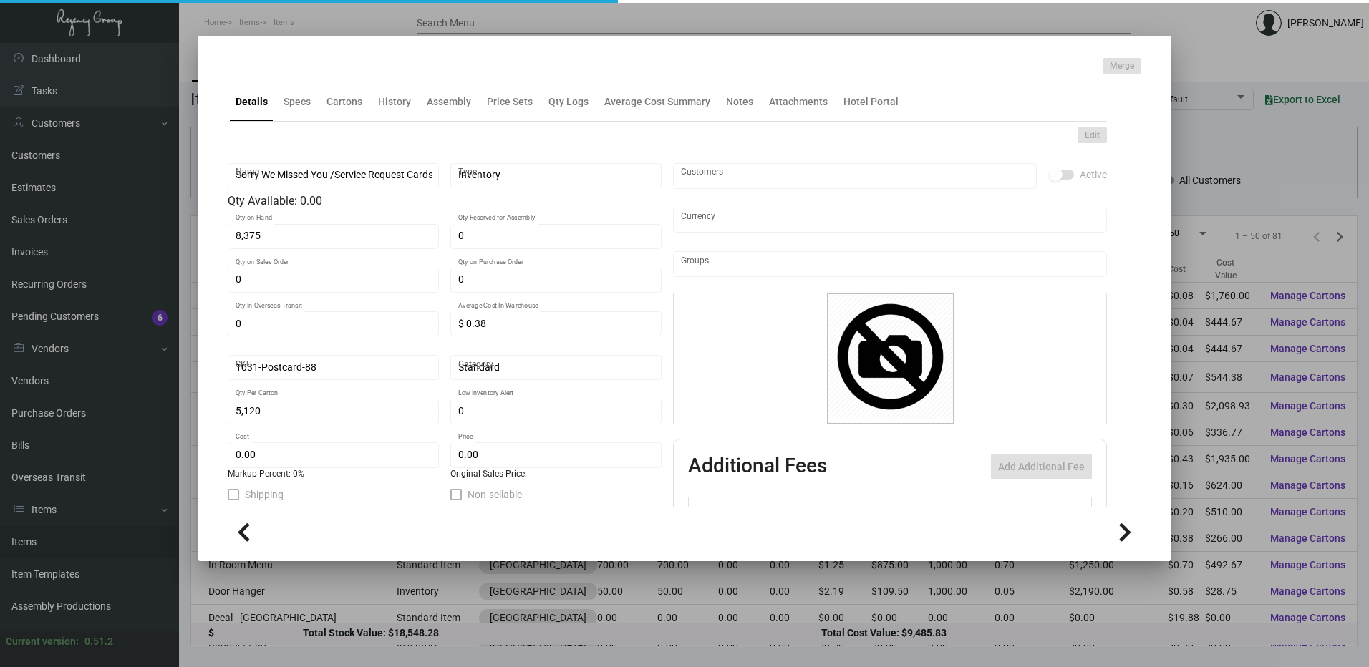
checkbox input "true"
type input "United States Dollar $"
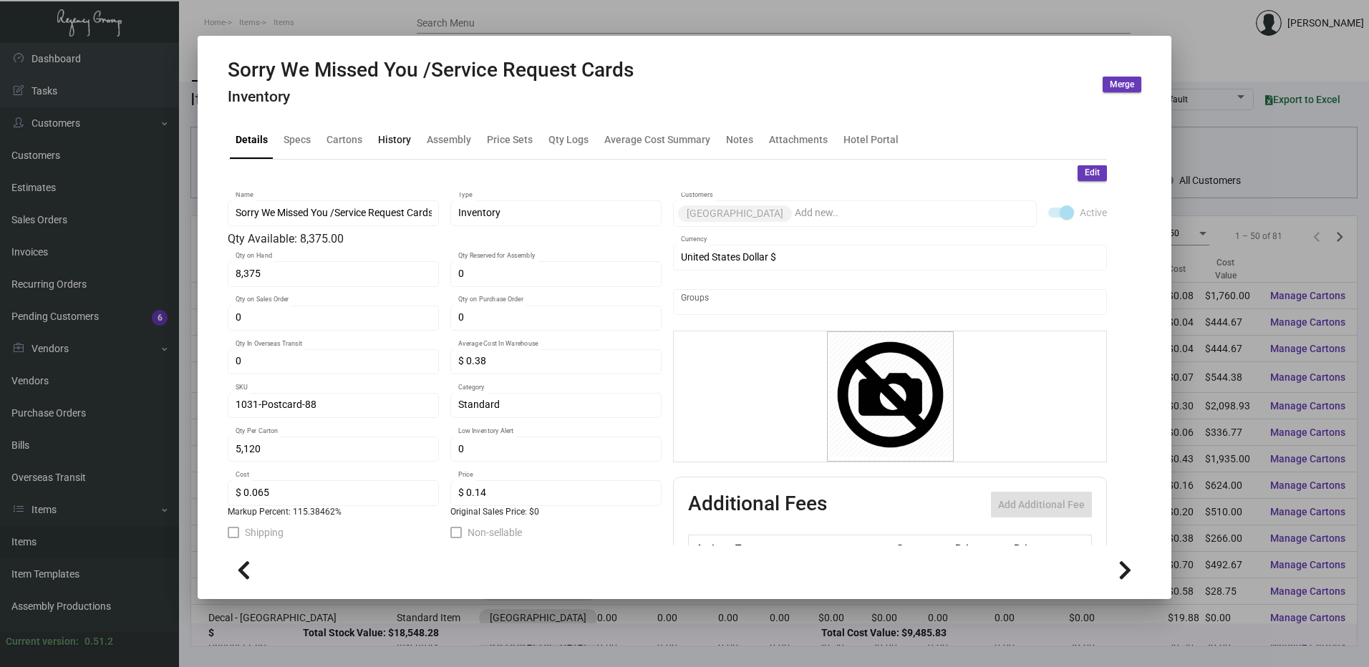
click at [387, 140] on div "History" at bounding box center [394, 139] width 33 height 15
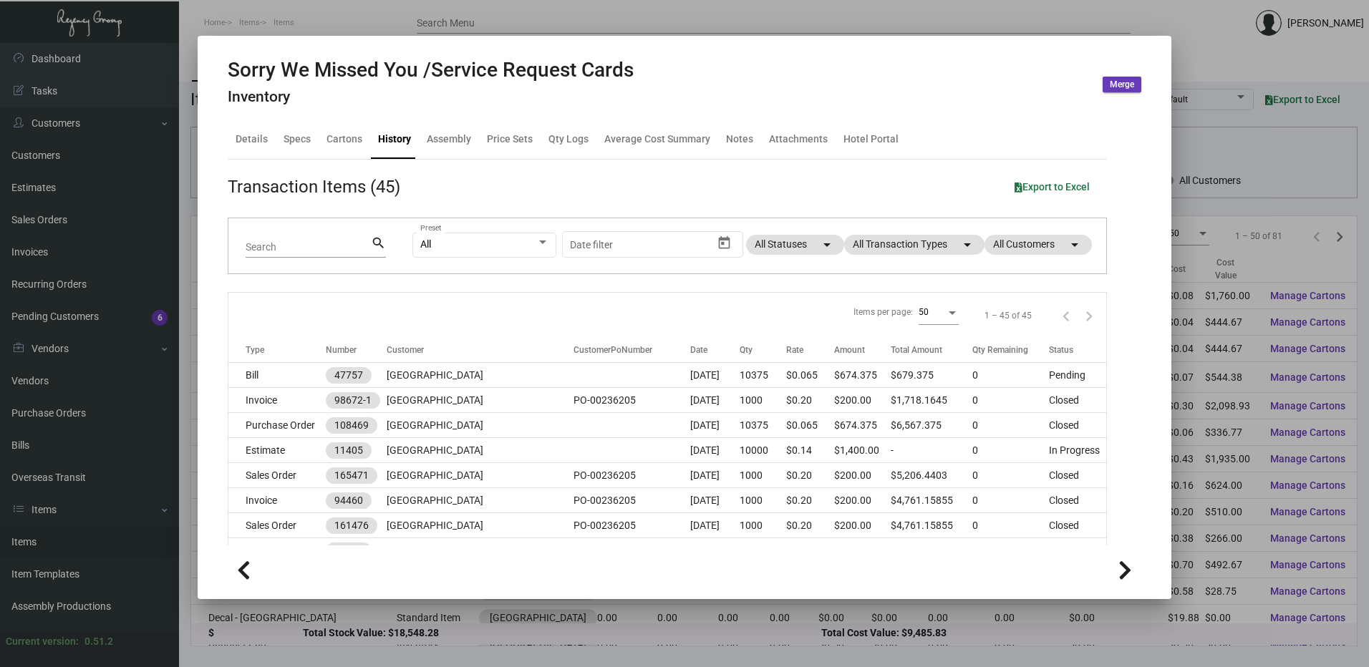
click at [528, 12] on div at bounding box center [684, 333] width 1369 height 667
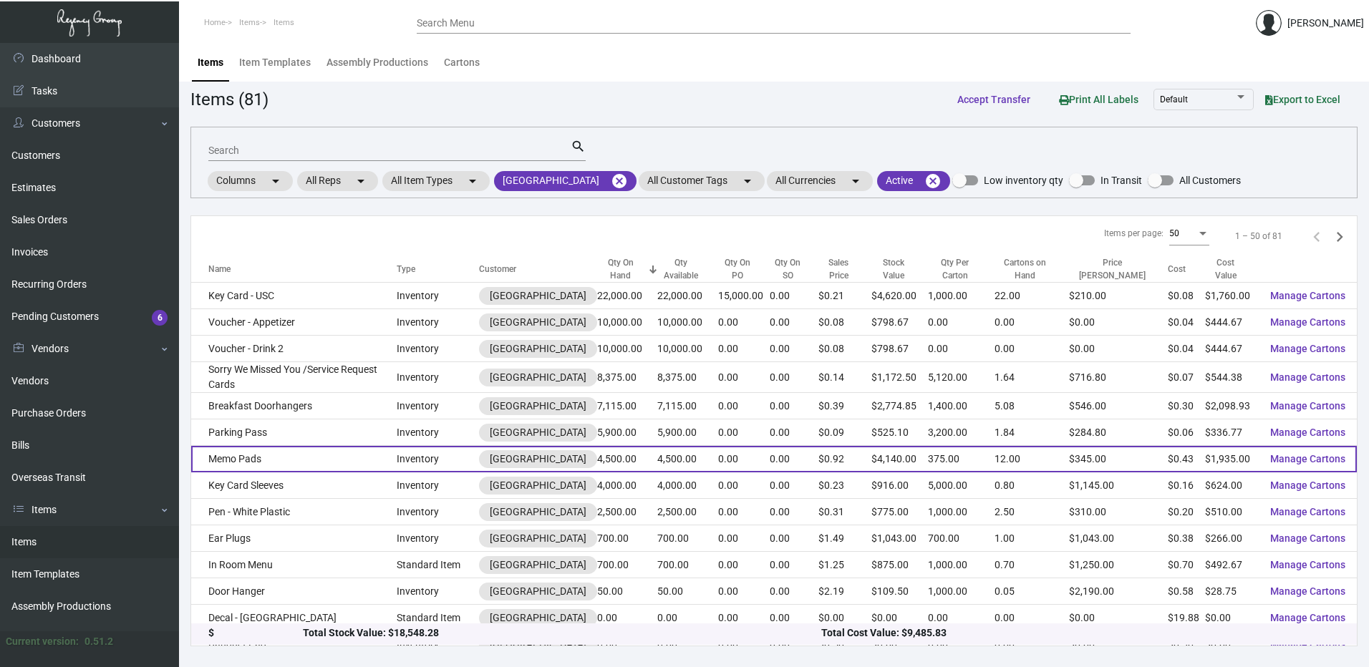
click at [284, 446] on td "Memo Pads" at bounding box center [293, 459] width 205 height 26
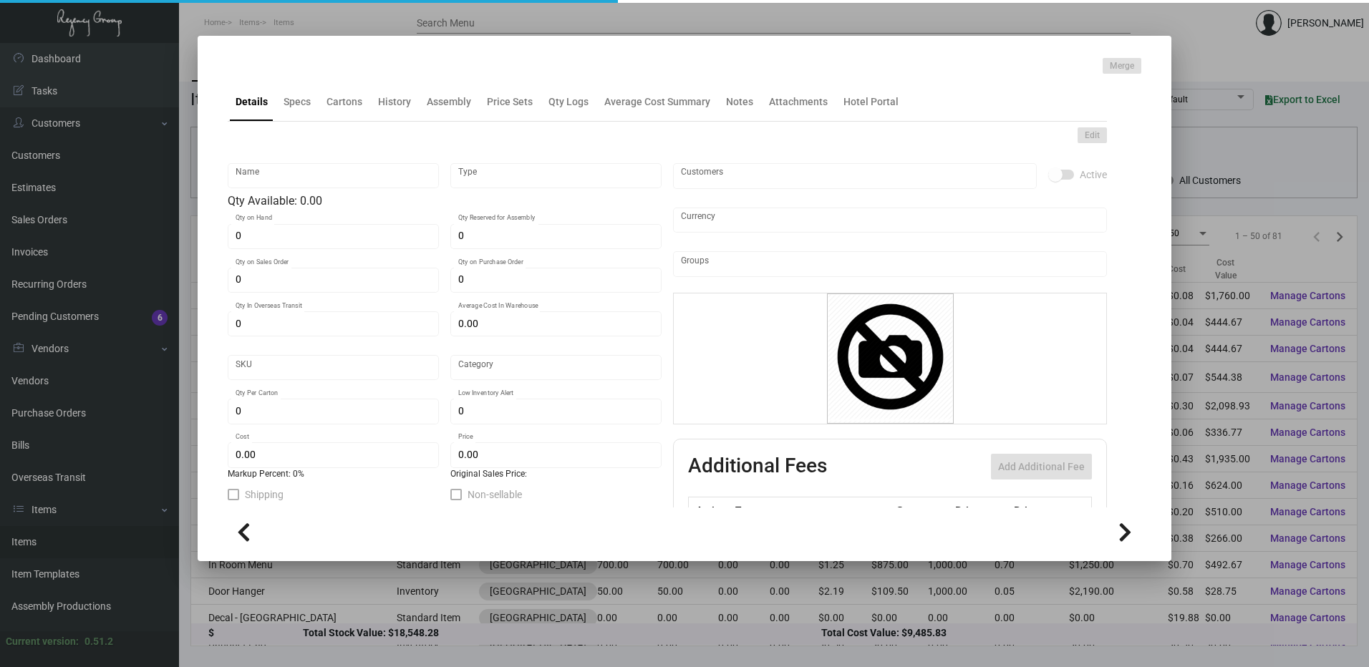
type input "Memo Pads"
type input "Inventory"
type input "4,500"
type input "$ 0.43"
type input "3304"
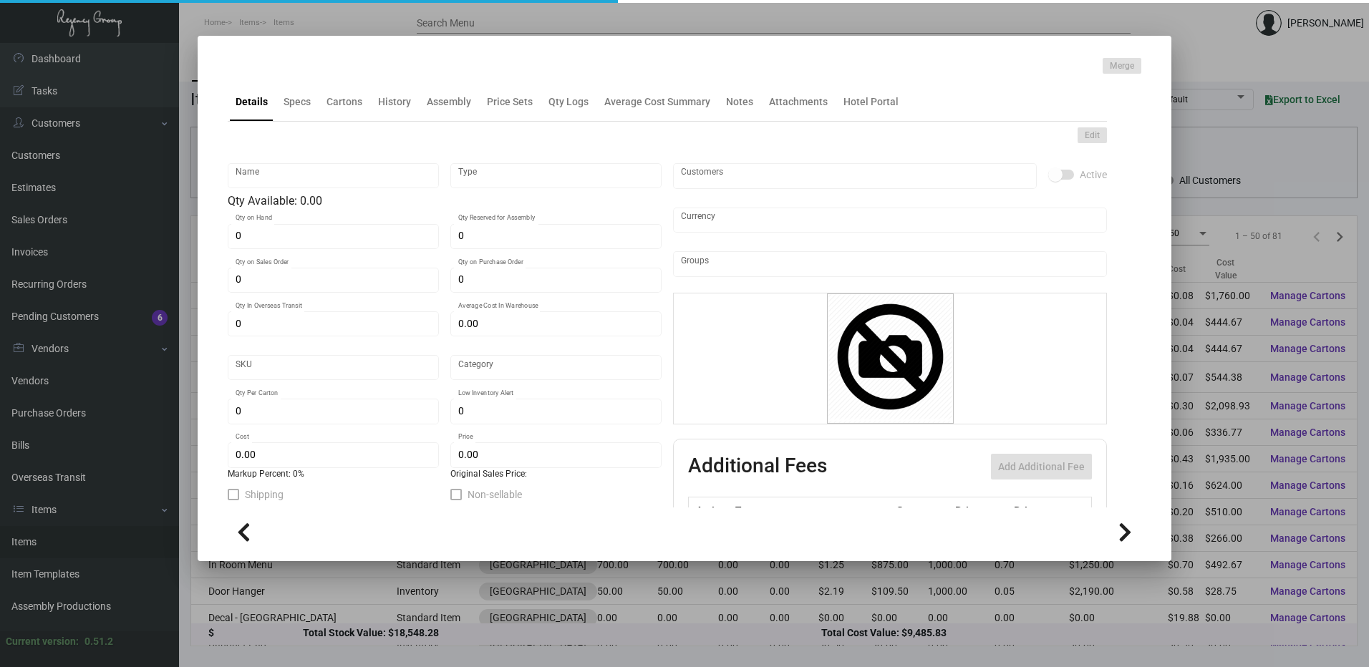
type input "Standard"
type input "375"
type input "3,000"
type input "$ 0.43"
type input "$ 0.92"
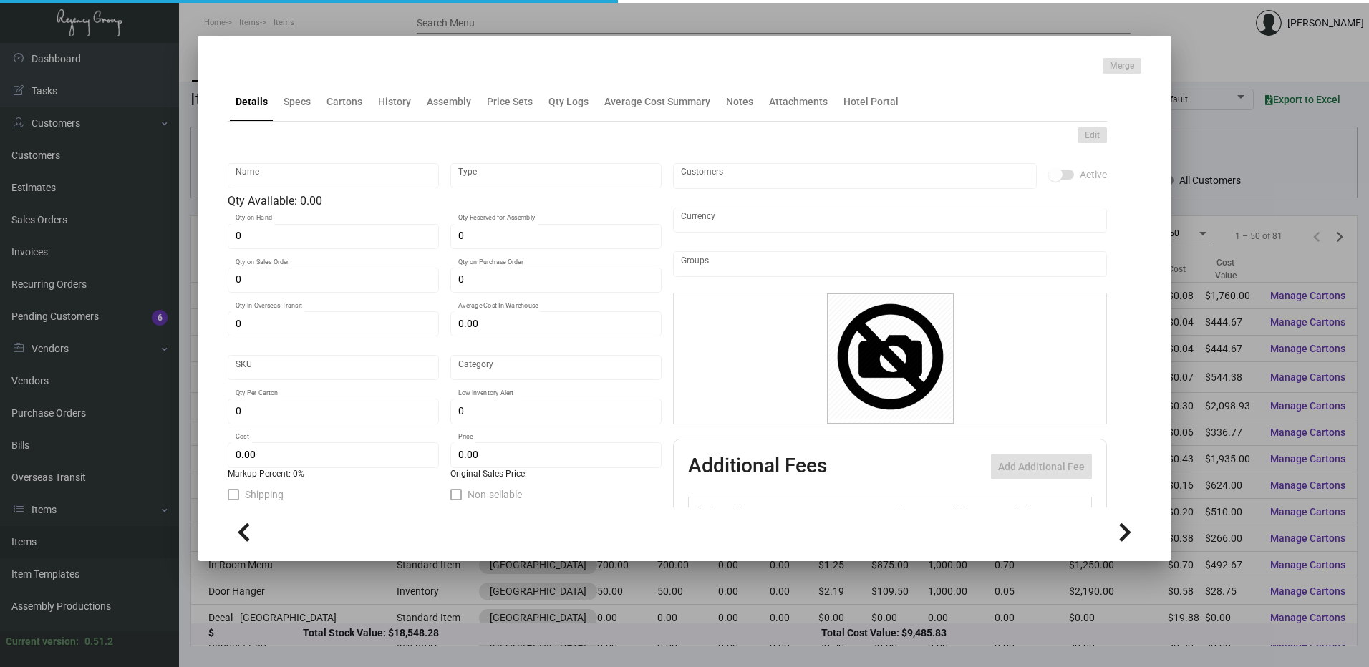
type textarea "Memo Pad Final Size : 4 x 6, 70# Sundance Linen Text, Glued in Pads of 10 Sheet…"
checkbox input "true"
type input "United States Dollar $"
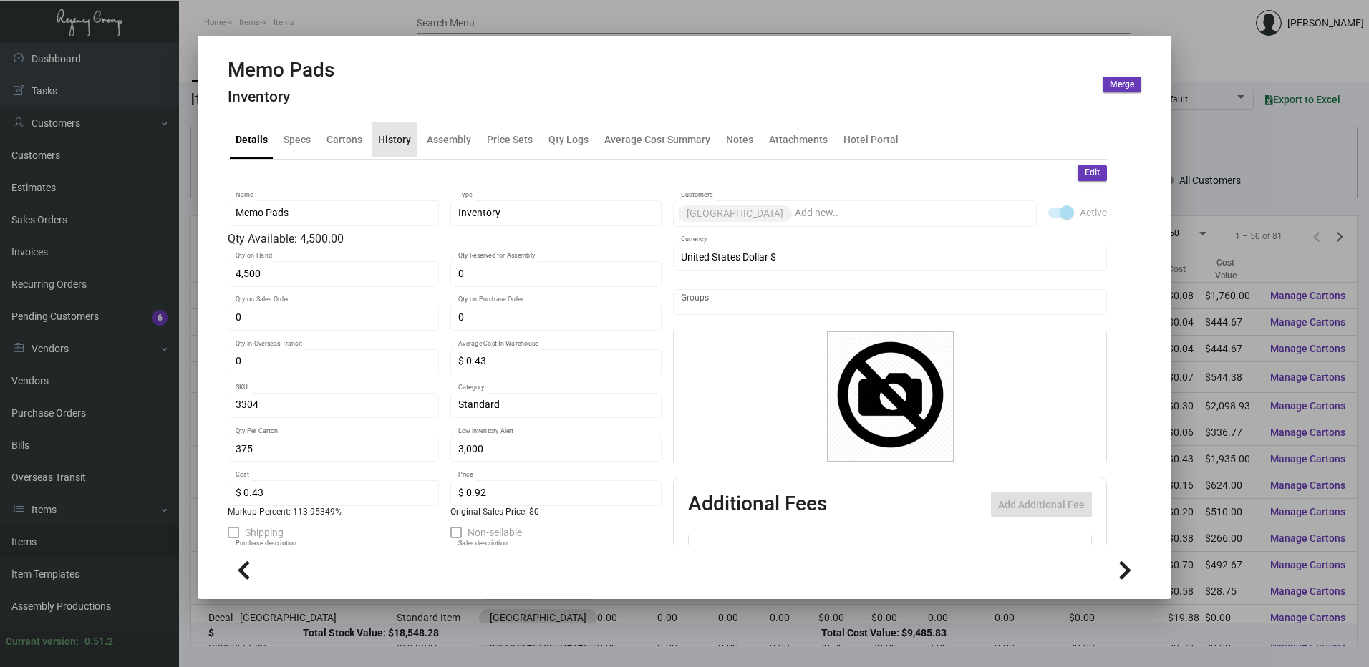
click at [396, 141] on div "History" at bounding box center [394, 139] width 33 height 15
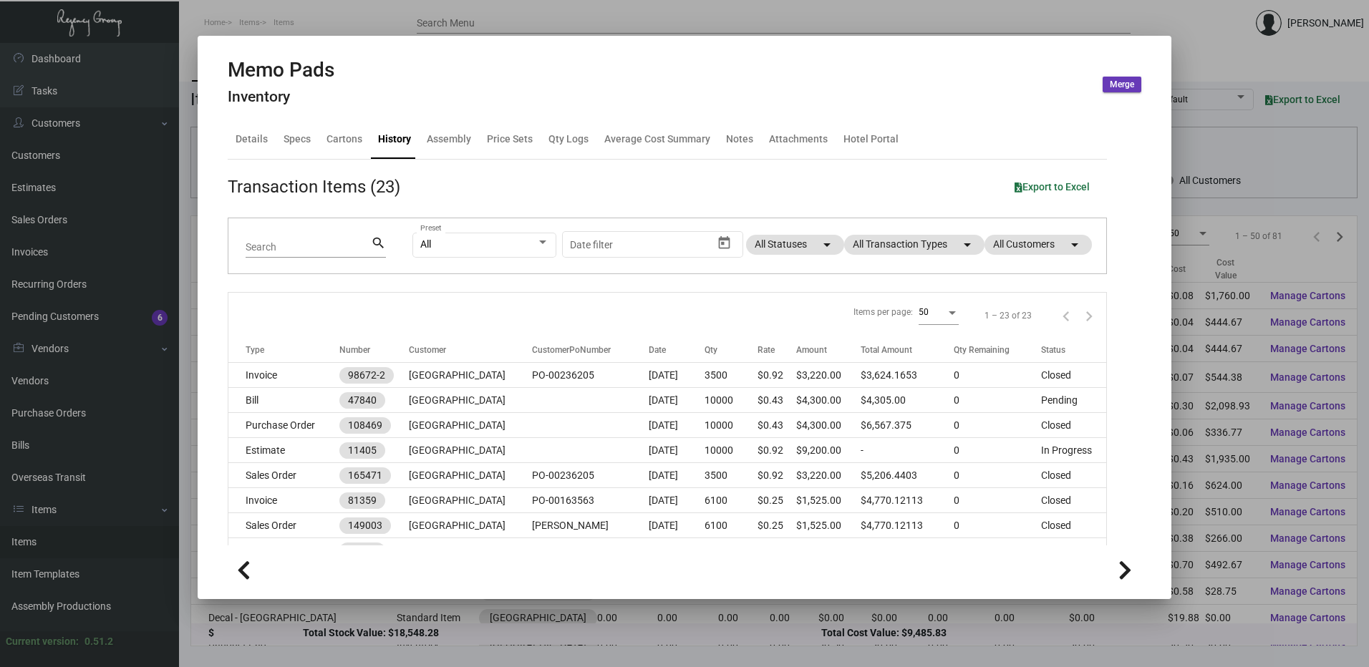
click at [210, 135] on mat-dialog-container "Memo Pads Inventory Merge Details Specs Cartons History Assembly Price Sets Qty…" at bounding box center [685, 317] width 974 height 563
drag, startPoint x: 227, startPoint y: 135, endPoint x: 251, endPoint y: 144, distance: 25.1
click at [228, 135] on mat-tab-group "Details Specs Cartons History Assembly Price Sets Qty Logs Average Cost Summary…" at bounding box center [667, 329] width 914 height 434
click at [256, 147] on div "Details" at bounding box center [252, 139] width 32 height 15
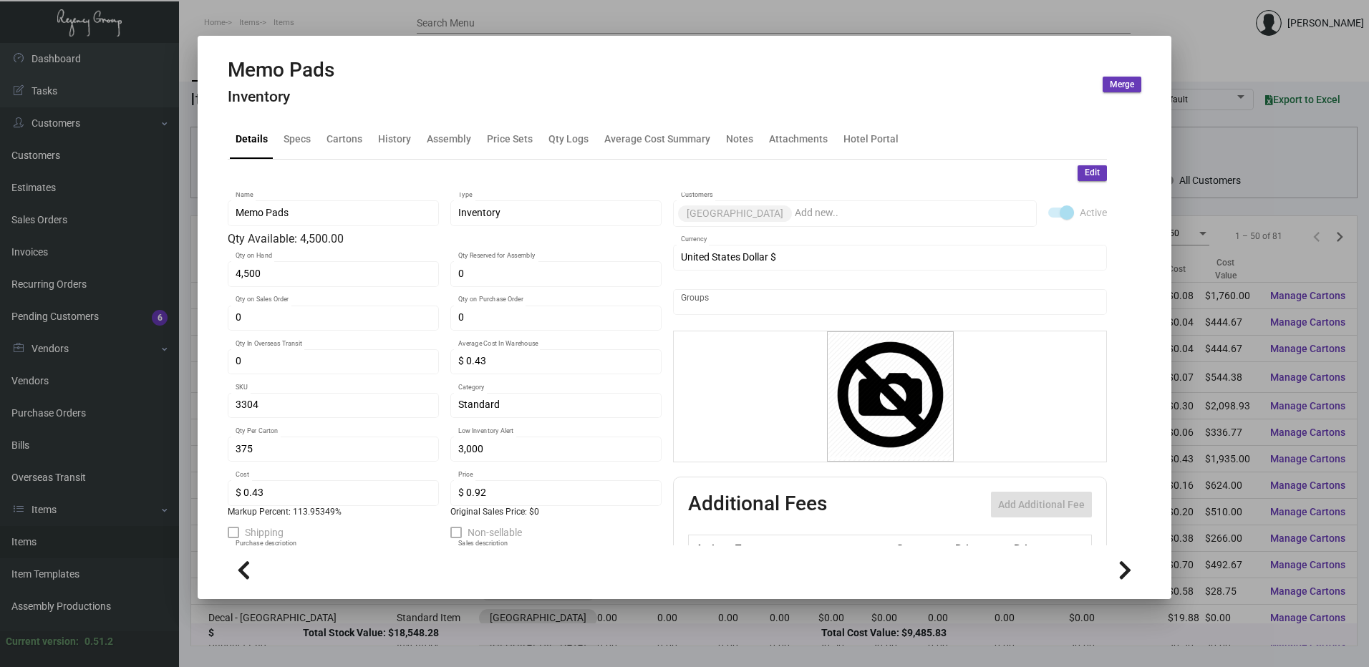
click at [325, 25] on div at bounding box center [684, 333] width 1369 height 667
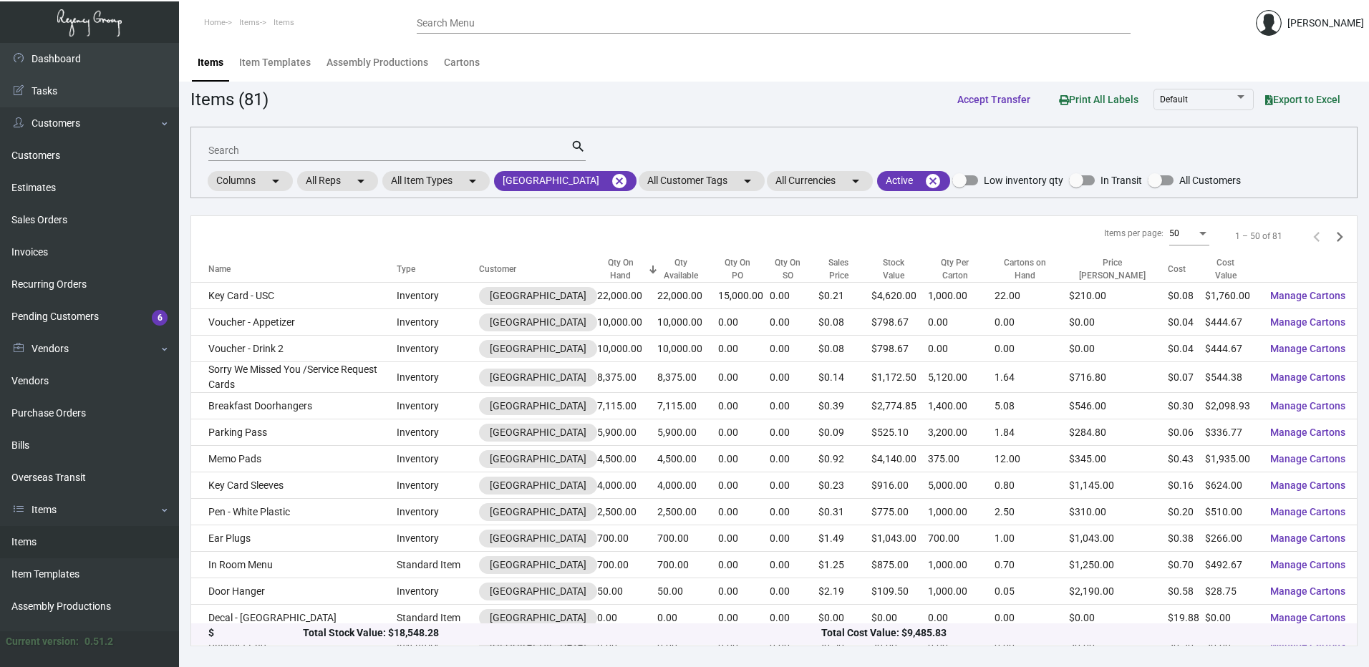
click at [226, 271] on div "Name" at bounding box center [219, 269] width 22 height 13
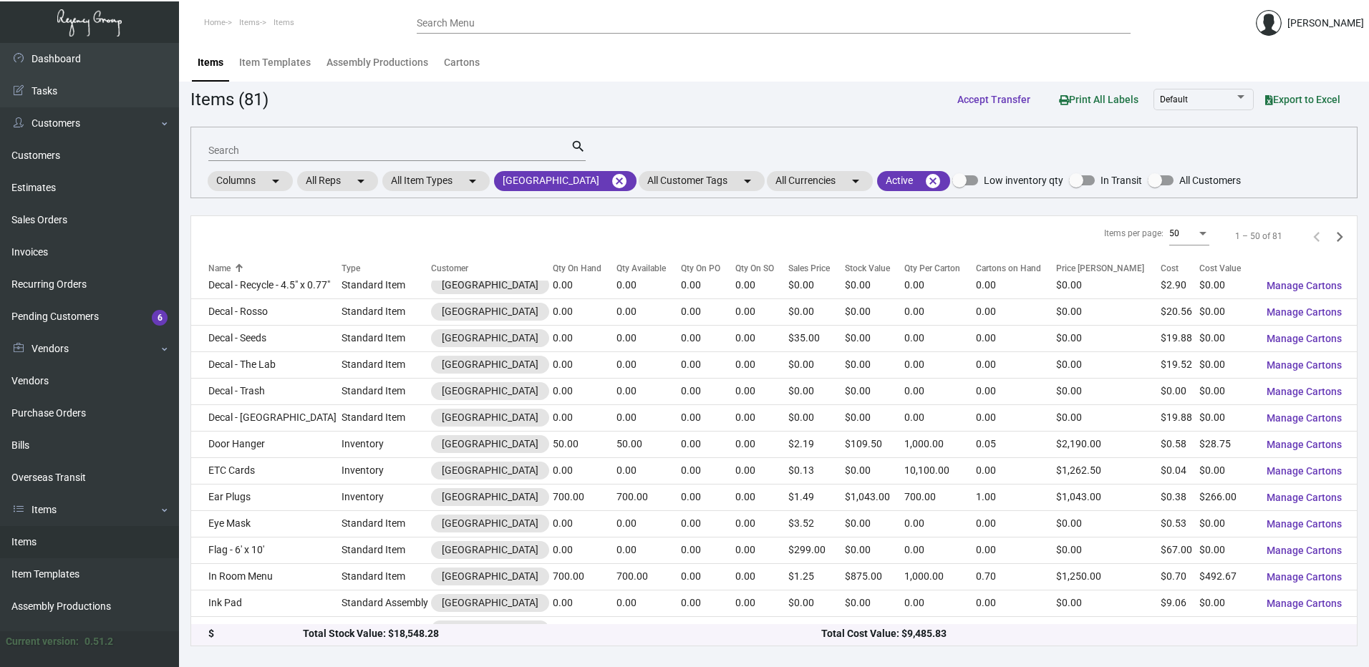
scroll to position [358, 0]
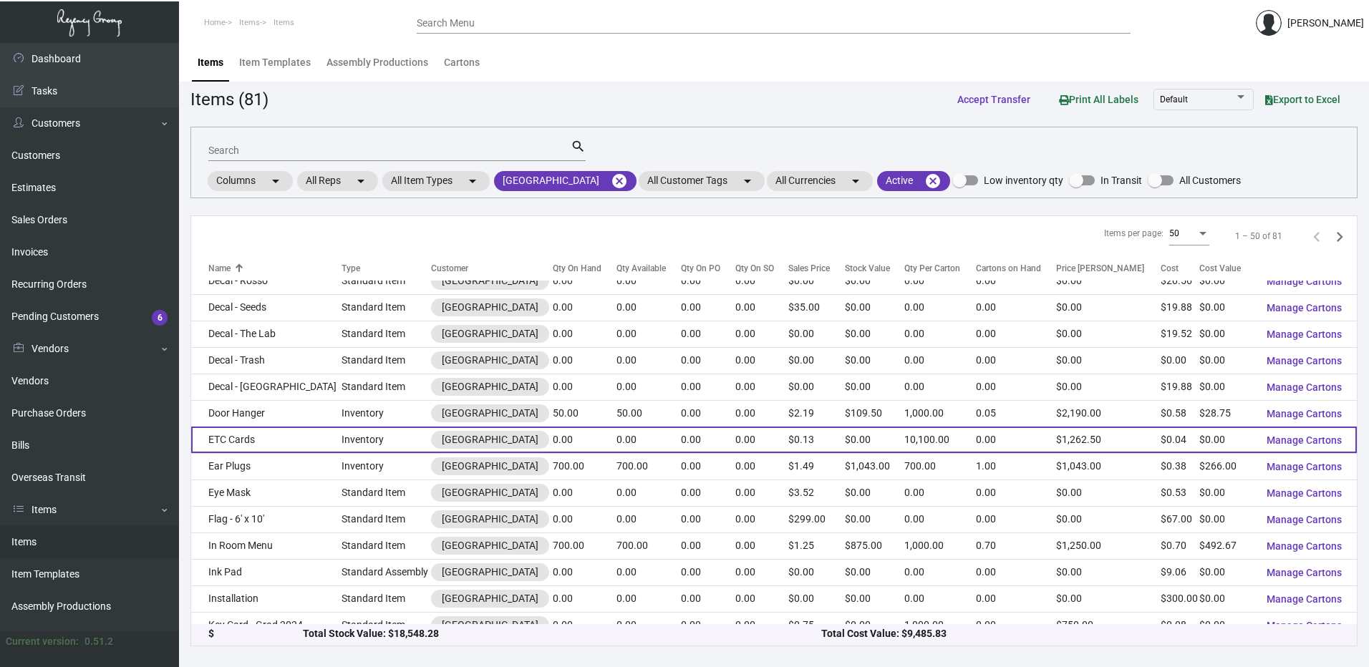
click at [271, 432] on td "ETC Cards" at bounding box center [266, 440] width 150 height 26
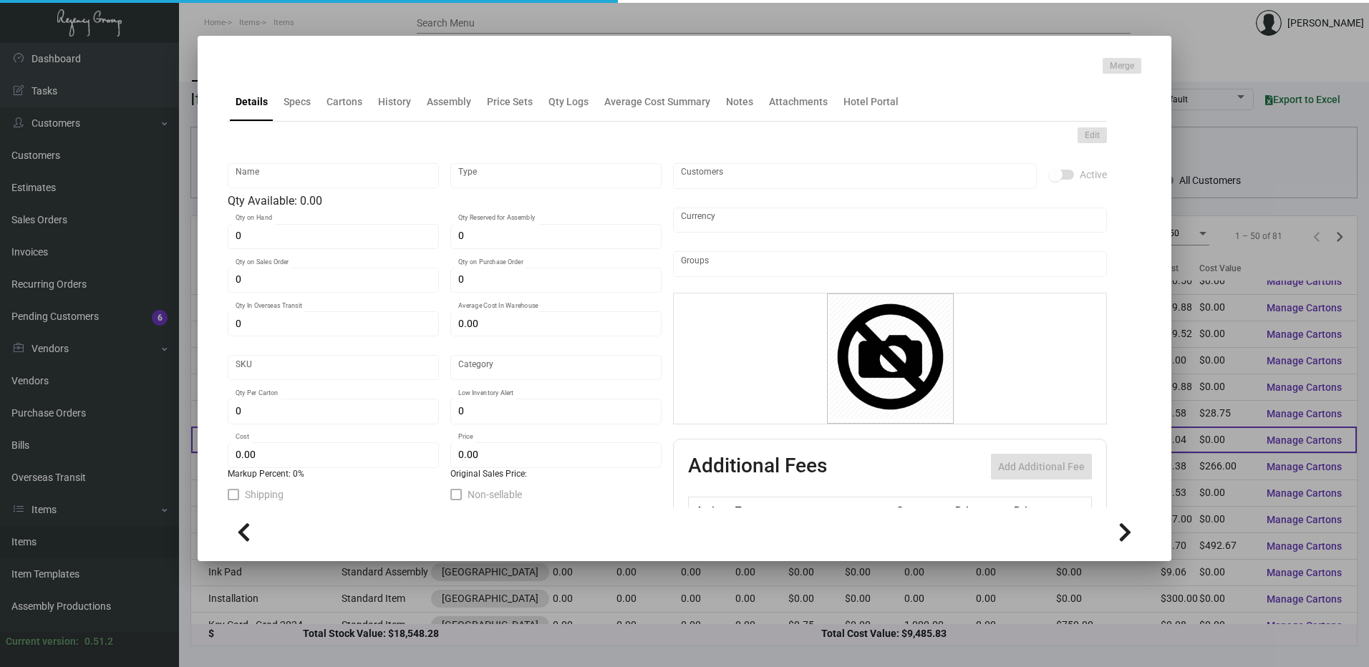
type input "ETC Cards"
type input "Inventory"
type input "$ 0.24761"
type input "3300"
type input "Standard"
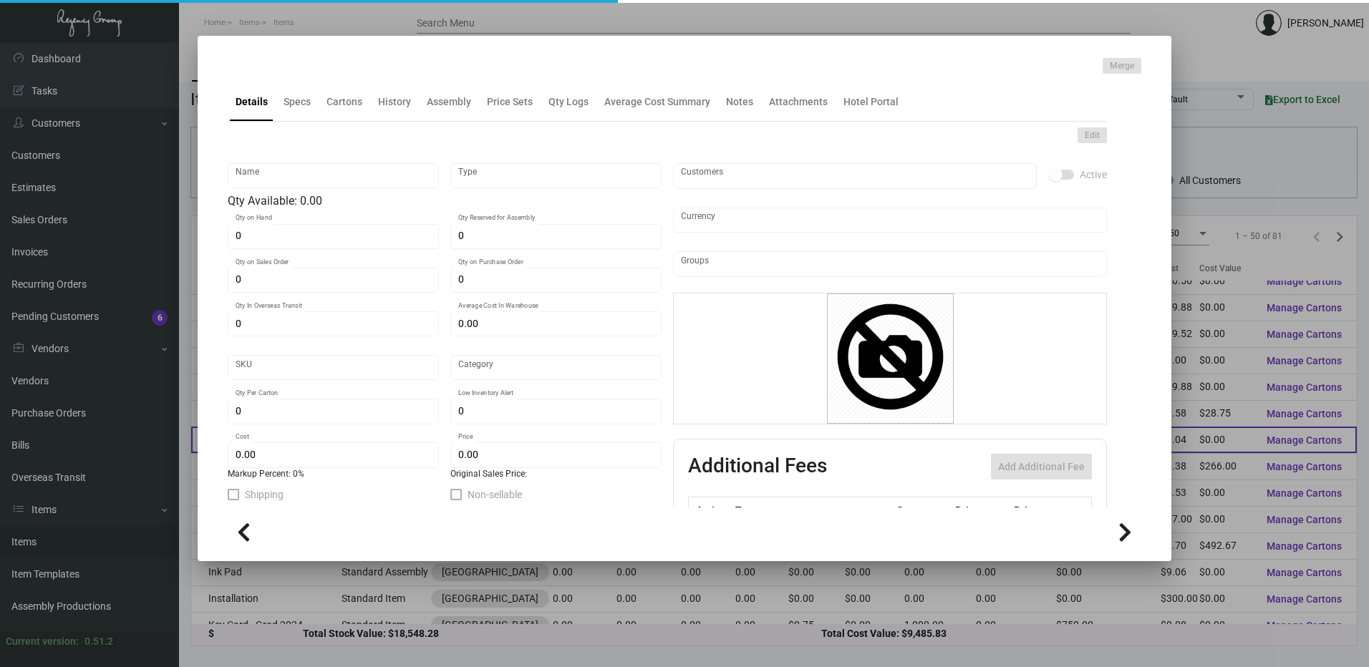
type input "10,100"
type input "2,500"
type input "$ 0.0351"
type input "$ 0.125"
type textarea "ETC Cards 3.5 x 2, printing in PMS. Printing 2/0, 100# Classic Linen Cover.1 si…"
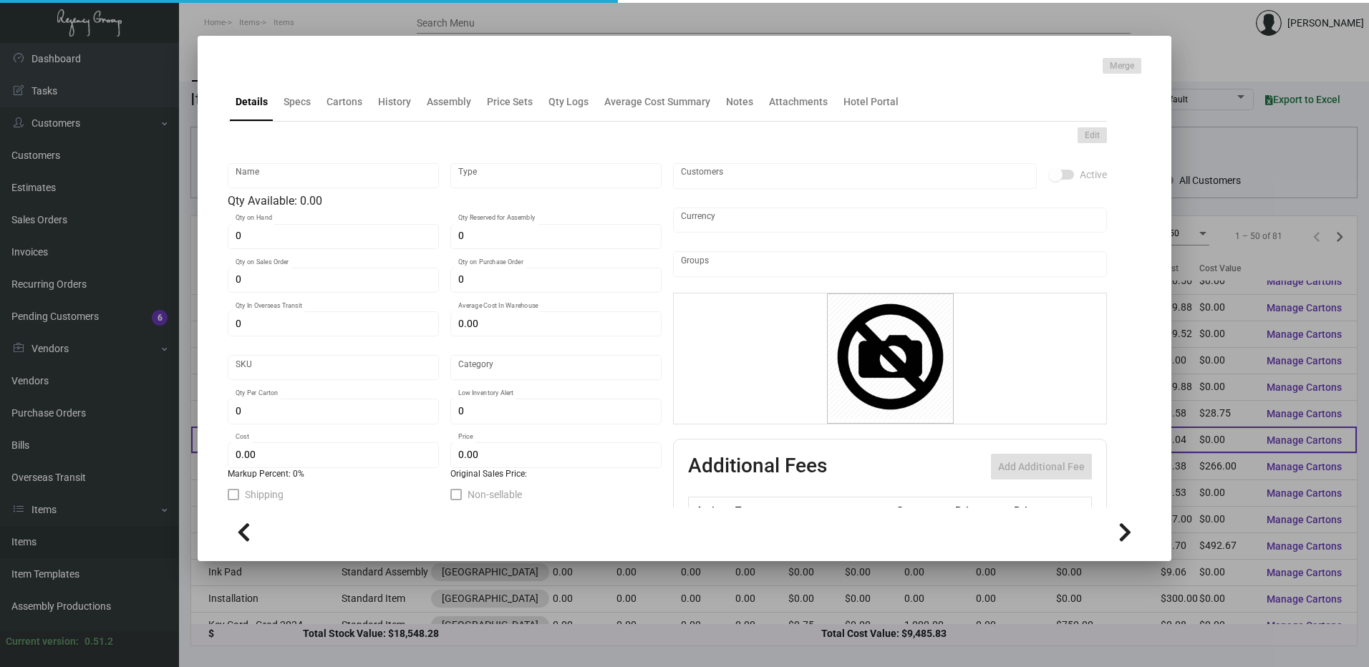
type textarea "ETC Cards 3.5 x 2, printing in PMS. Printing 2/0, 100# Classic Linen Cover.1 si…"
checkbox input "true"
type input "United States Dollar $"
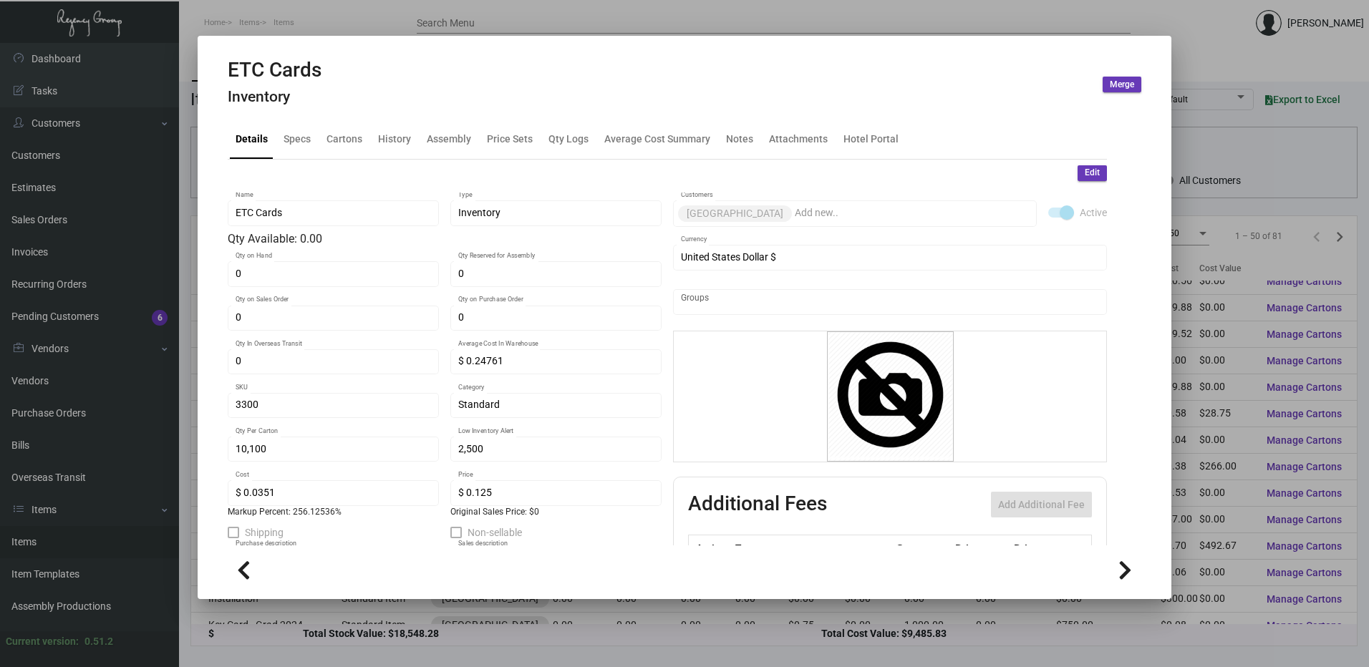
click at [389, 27] on div at bounding box center [684, 333] width 1369 height 667
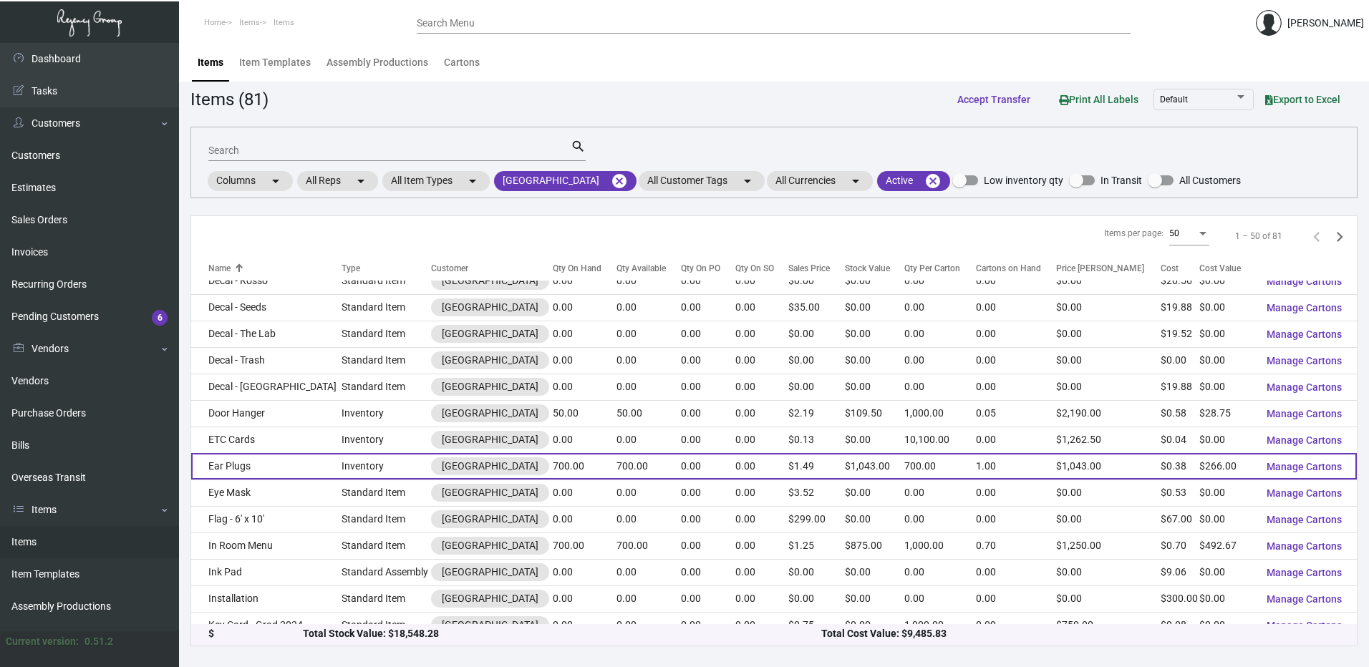
click at [266, 468] on td "Ear Plugs" at bounding box center [266, 466] width 150 height 26
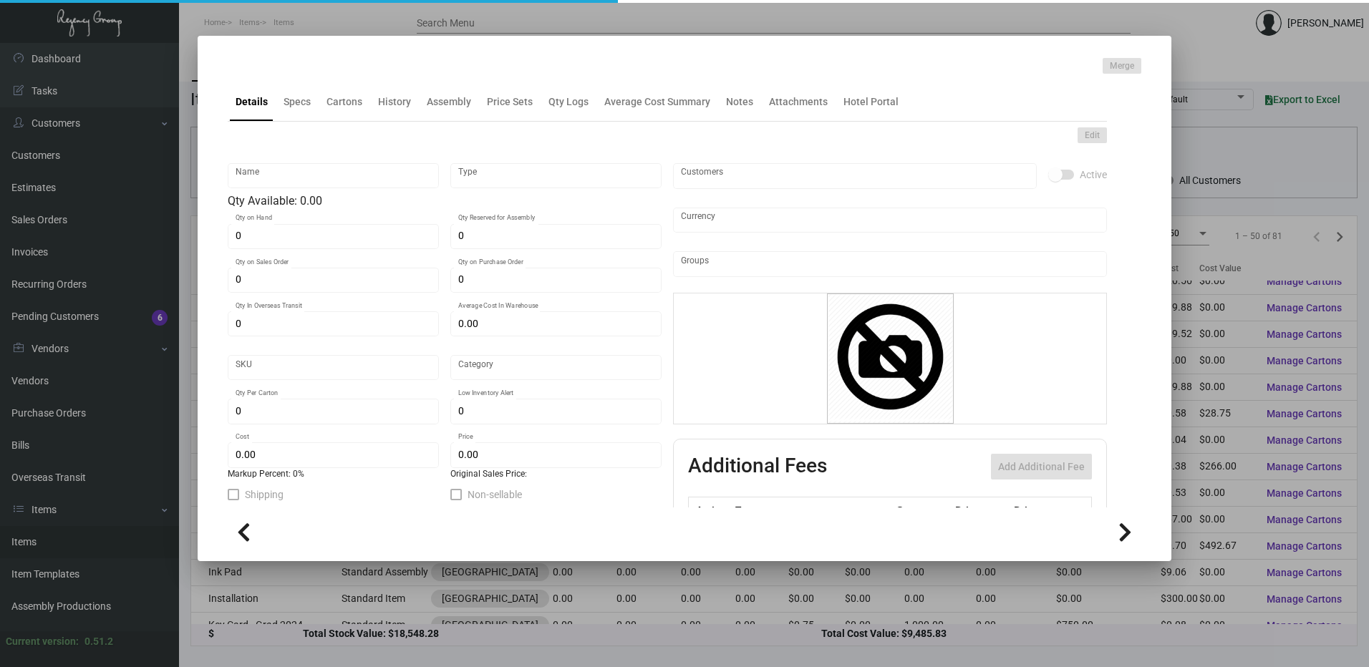
type input "Ear Plugs"
type input "Inventory"
type input "700"
type input "$ 0.00"
type input "3299"
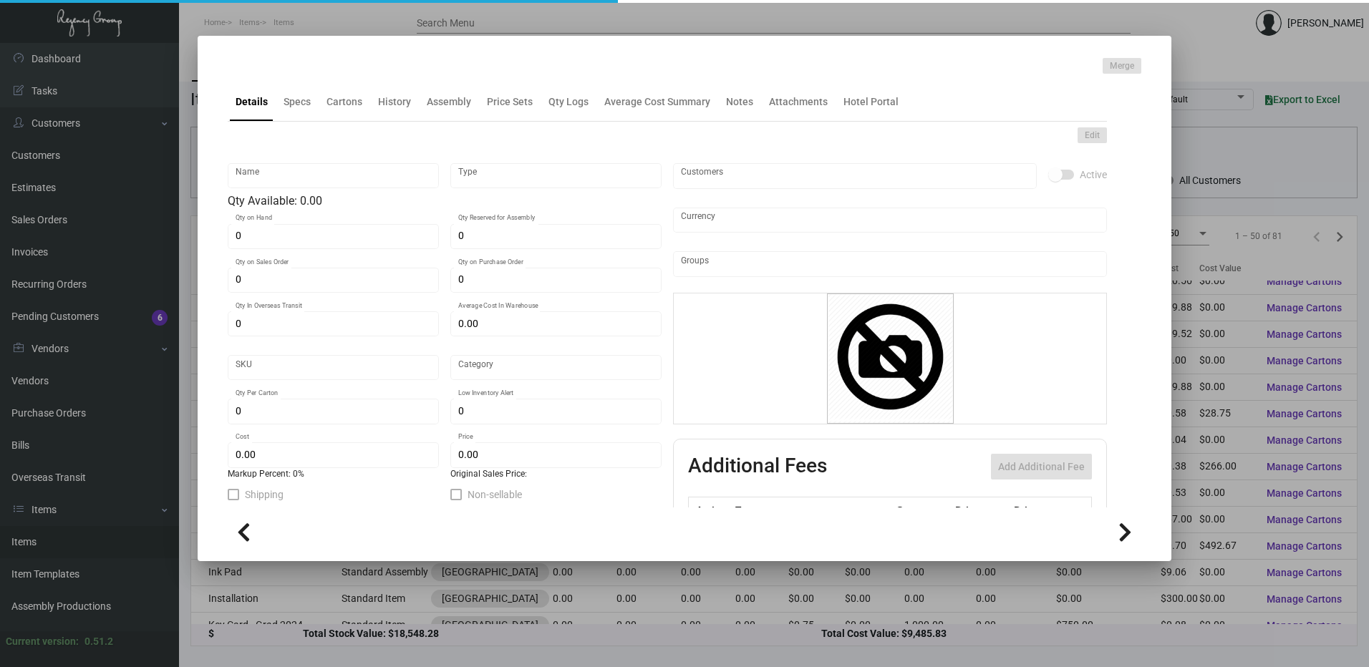
type input "Standard"
type input "700"
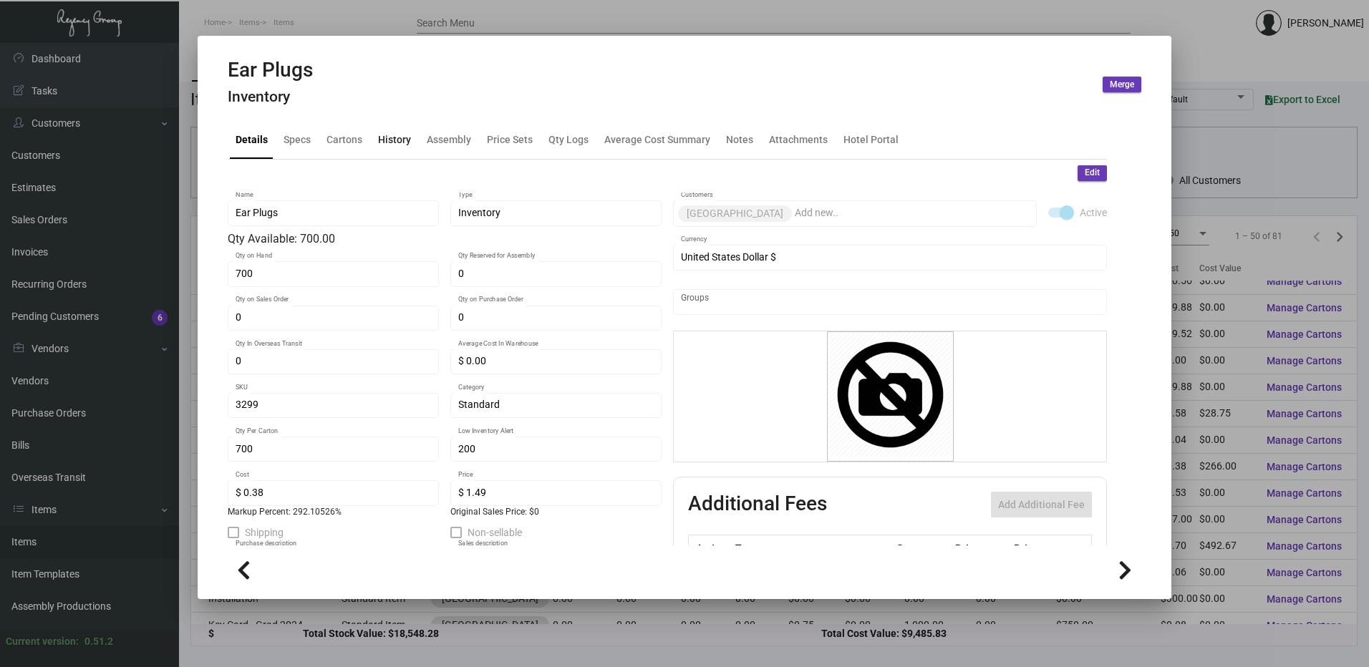
click at [394, 126] on div "History" at bounding box center [394, 139] width 44 height 34
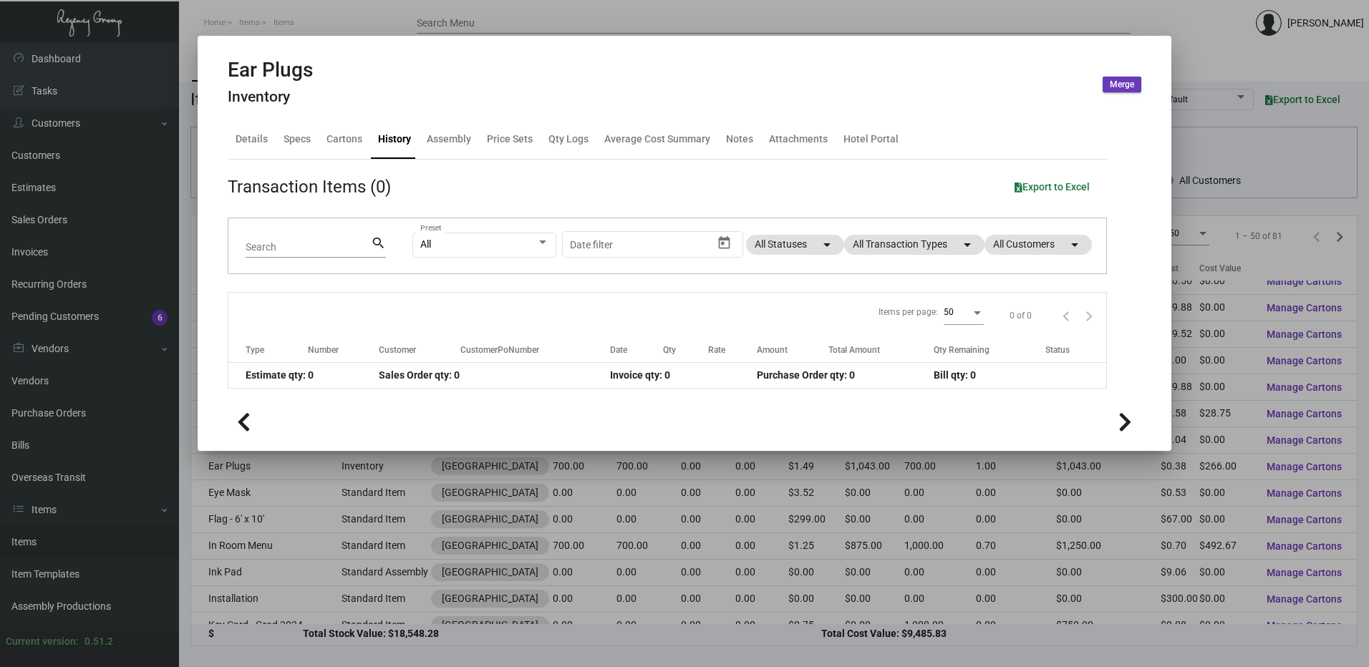
click at [372, 140] on div "History" at bounding box center [394, 139] width 44 height 34
click at [347, 140] on div "Cartons" at bounding box center [344, 139] width 36 height 15
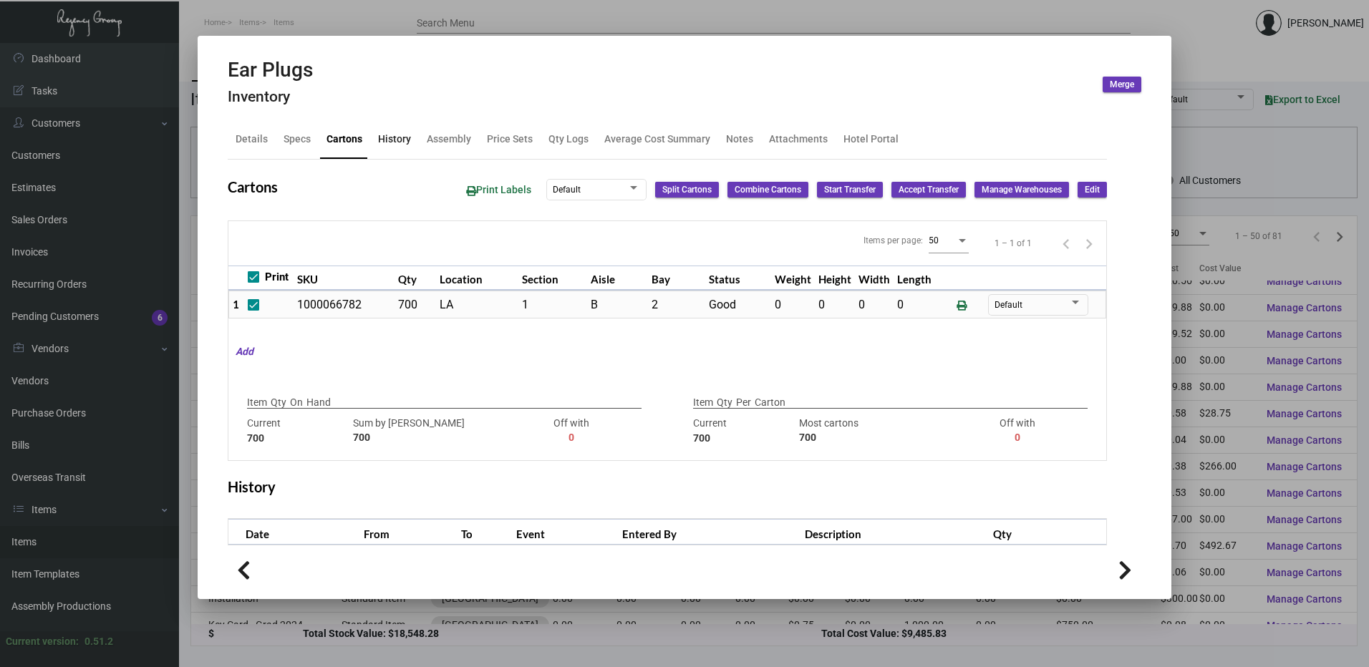
click at [391, 135] on div "History" at bounding box center [394, 139] width 33 height 15
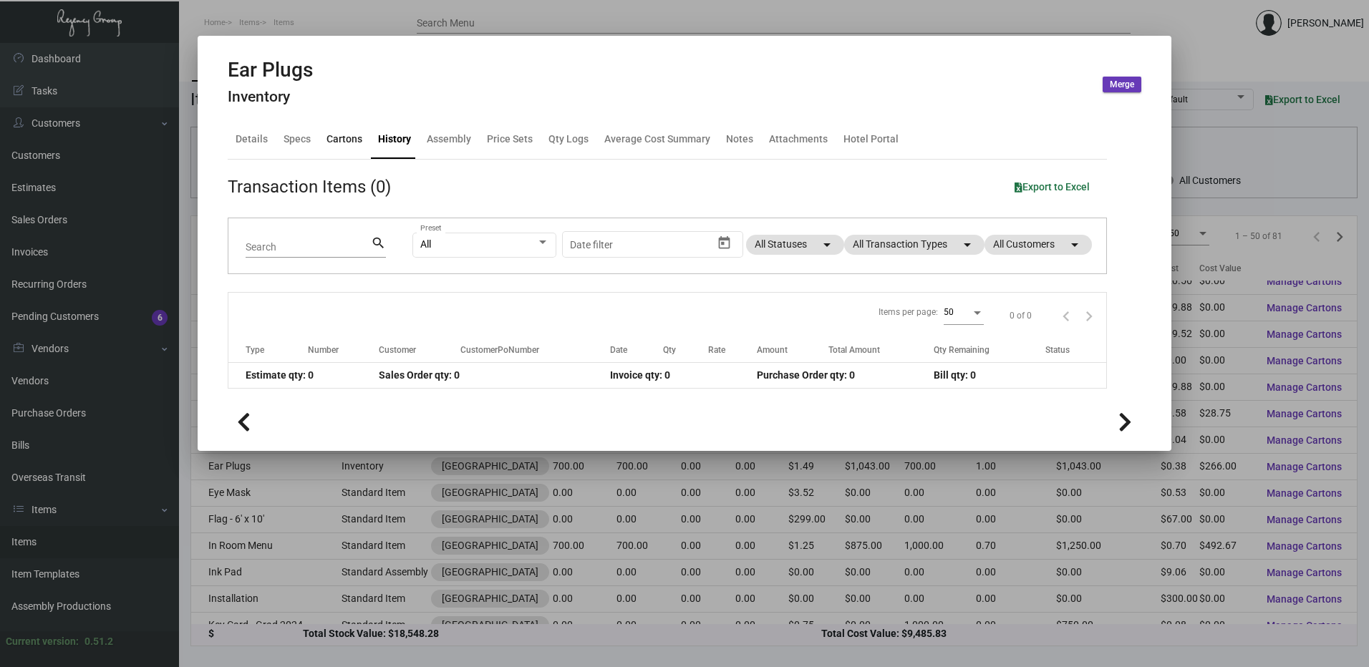
click at [331, 141] on div "Cartons" at bounding box center [344, 139] width 36 height 15
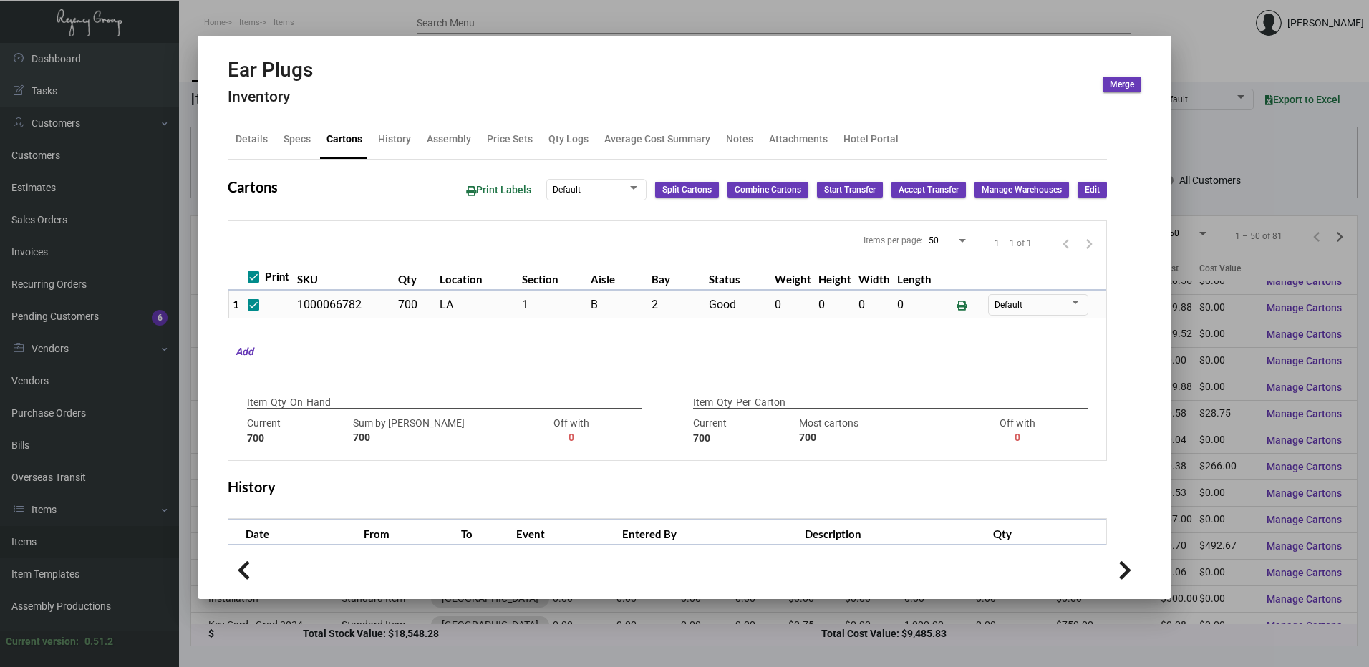
click at [463, 26] on div at bounding box center [684, 333] width 1369 height 667
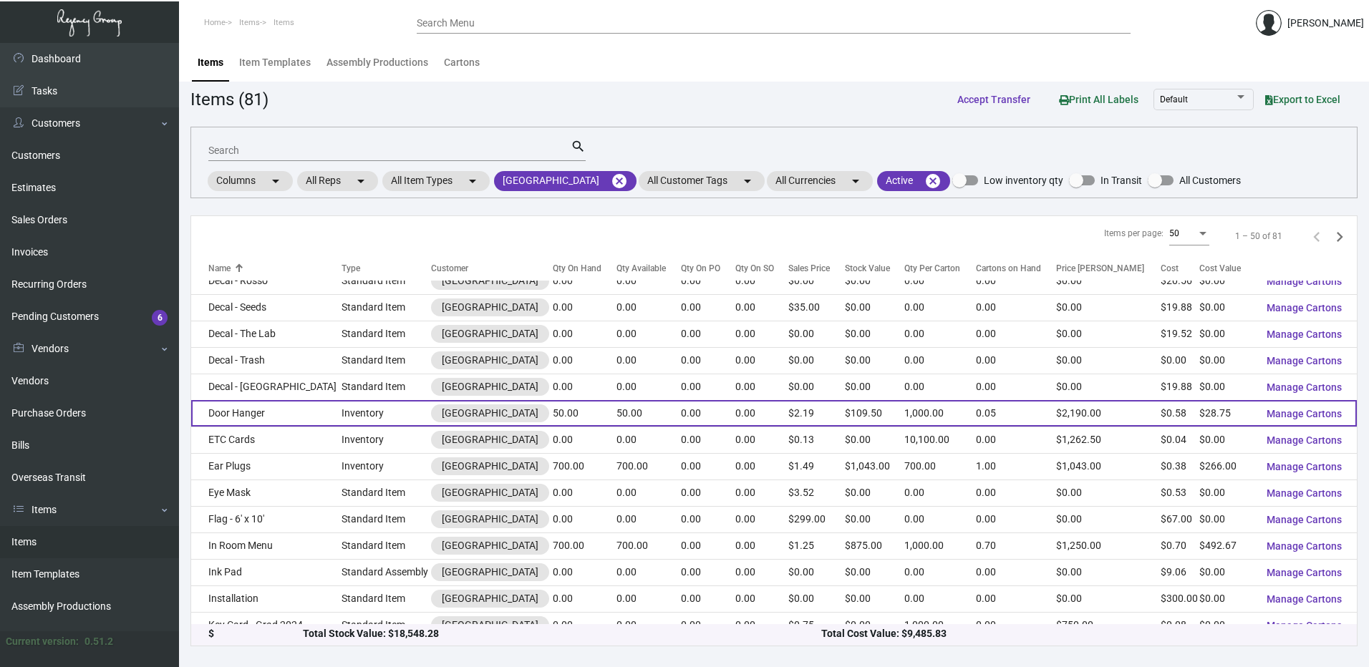
click at [250, 413] on td "Door Hanger" at bounding box center [266, 413] width 150 height 26
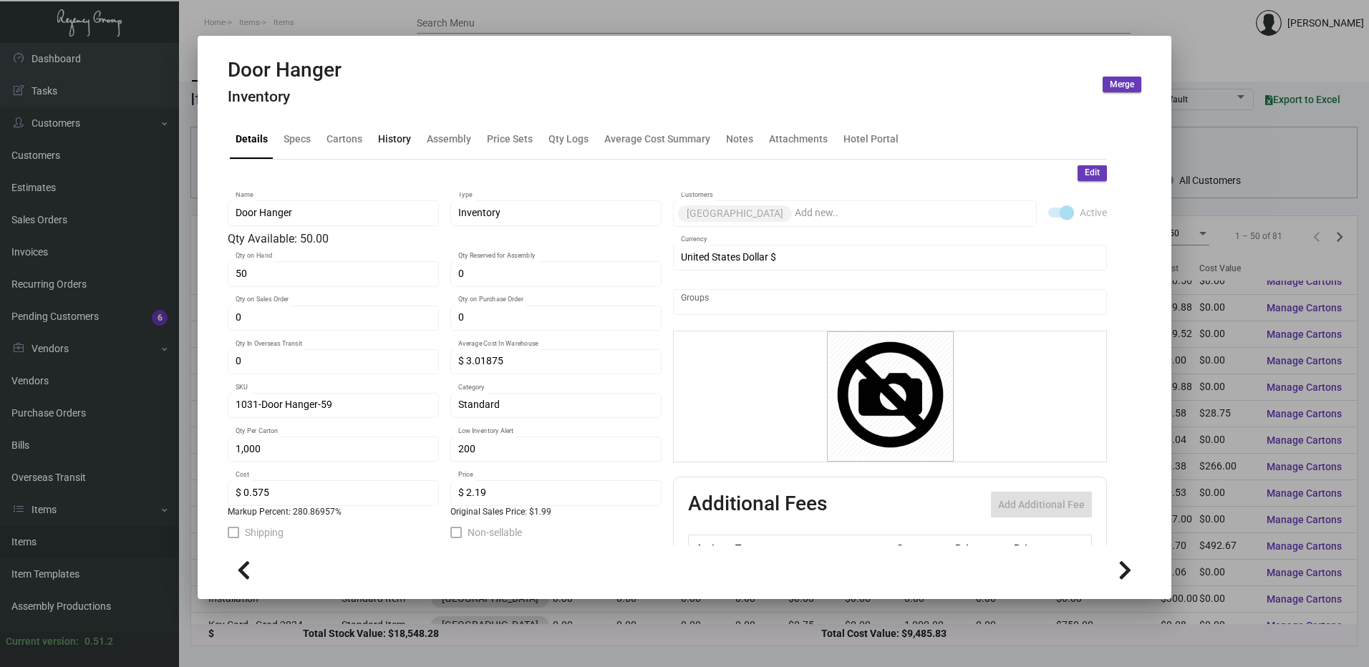
click at [398, 136] on div "History" at bounding box center [394, 139] width 33 height 15
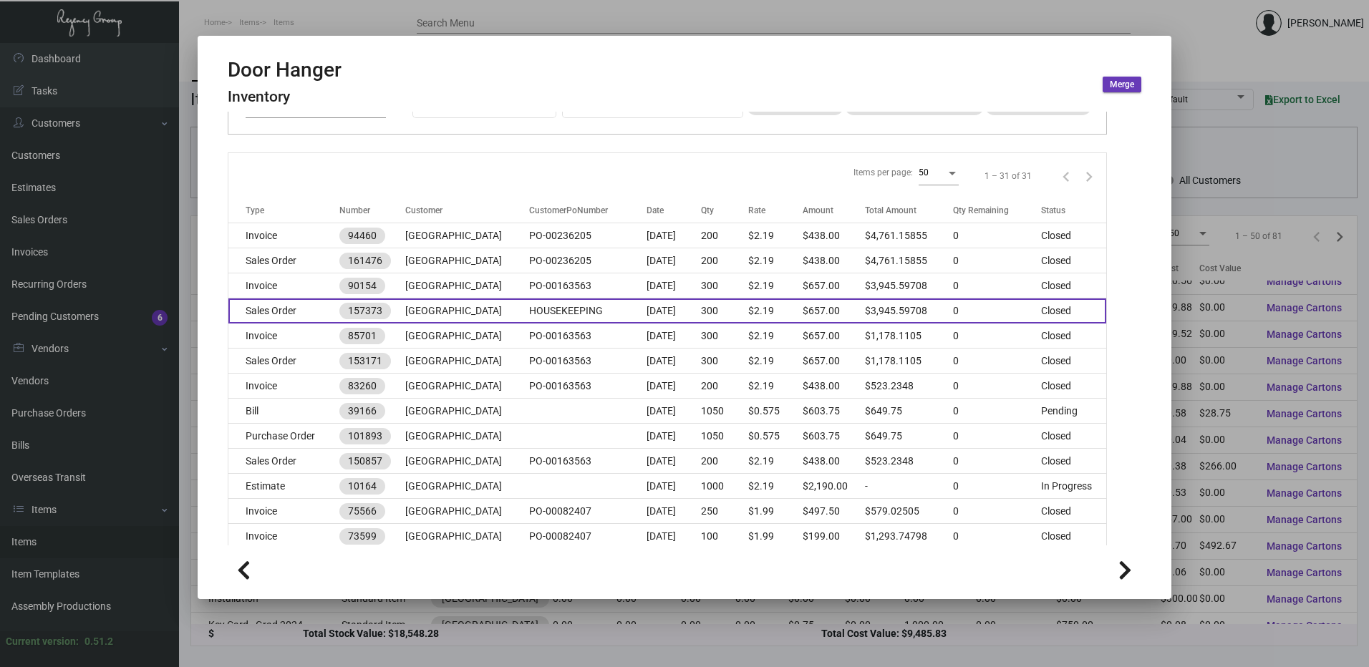
scroll to position [143, 0]
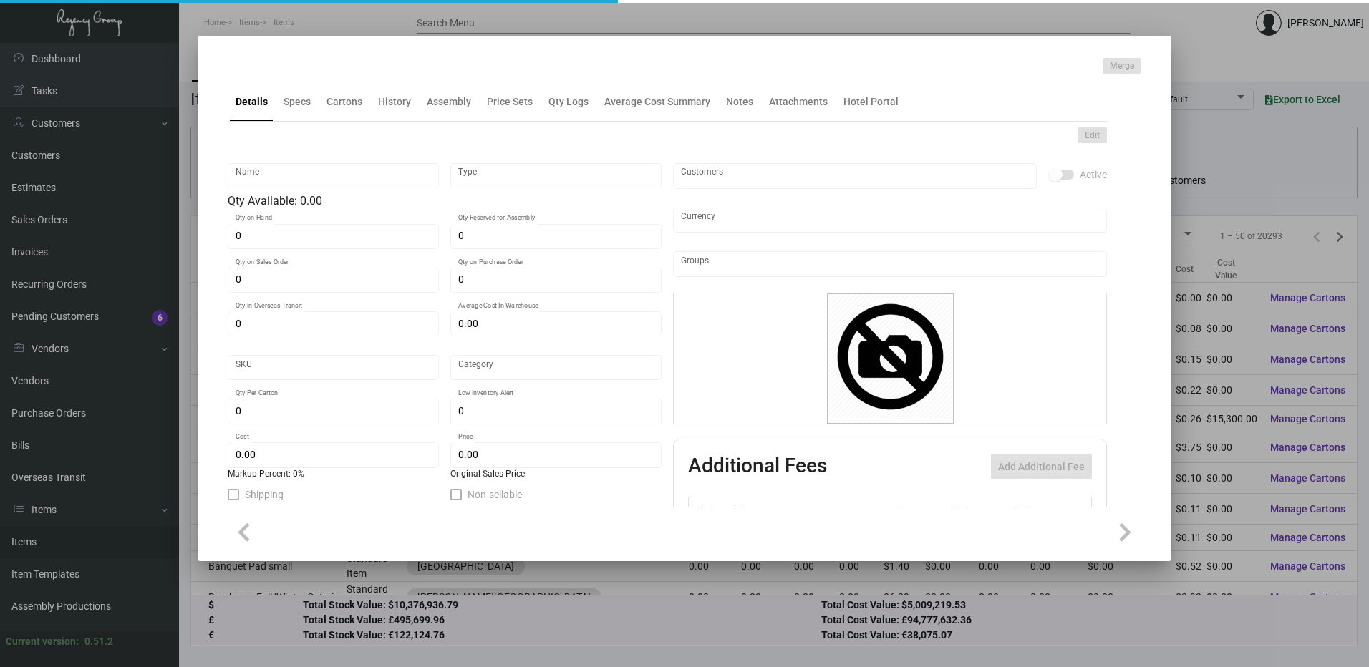
type input "Spa Card Glade"
type input "Inventory"
type input "1,500"
type input "$ 0.00"
type input "3061"
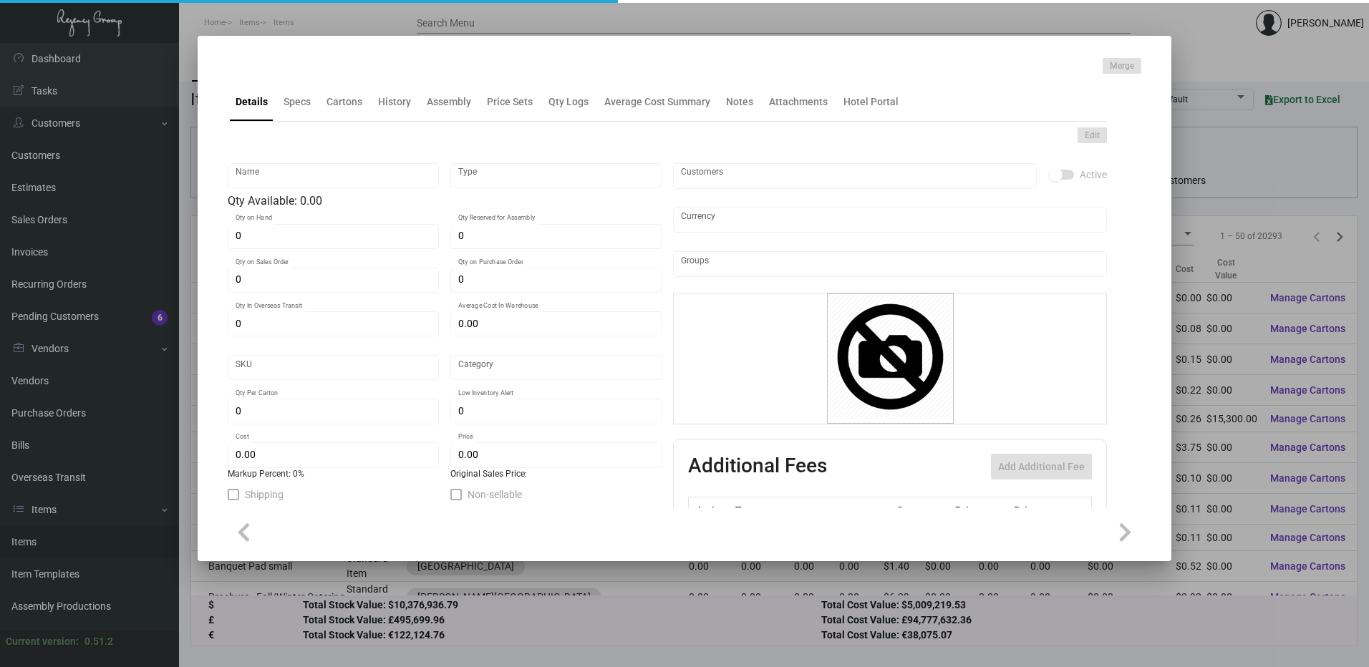
type input "Standard"
type input "500"
type input "-1"
type input "$ 0.10"
type input "$ 0.299"
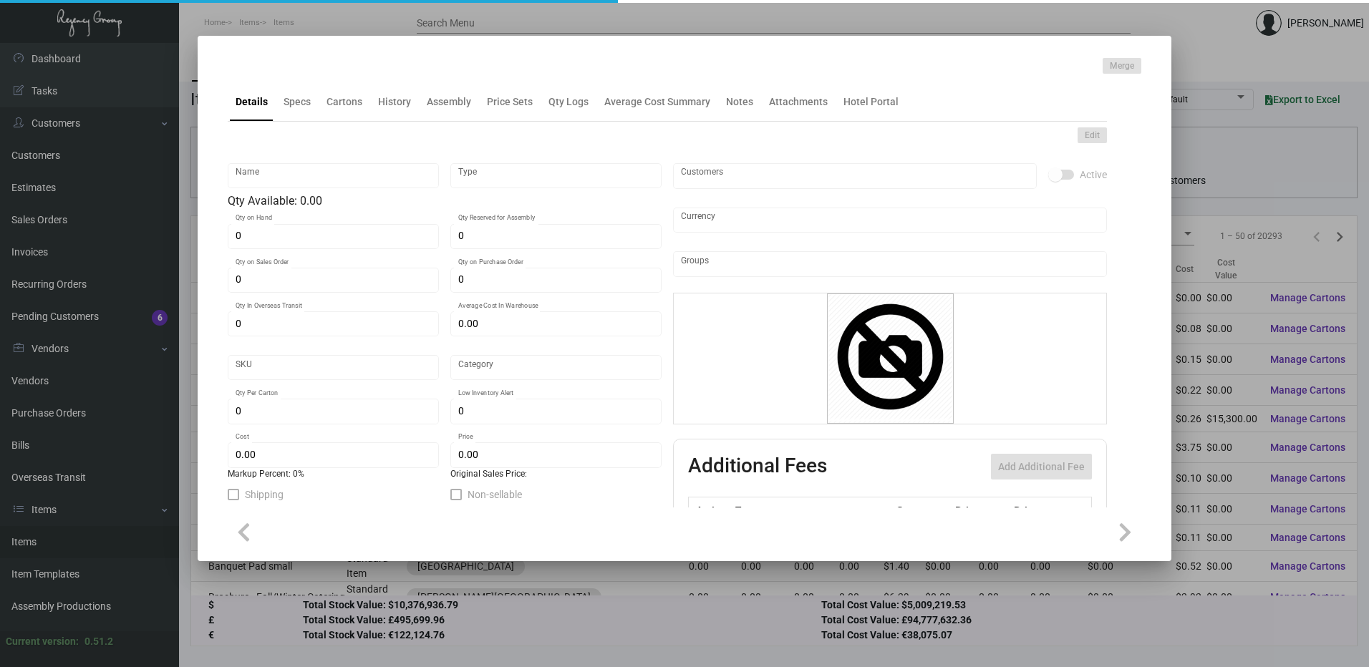
type textarea "Spa Card Glade Size 5x7 on 100# white "Sundance Felt" cover stock printing 1/0"
checkbox input "true"
type input "United States Dollar $"
